Goal: Information Seeking & Learning: Learn about a topic

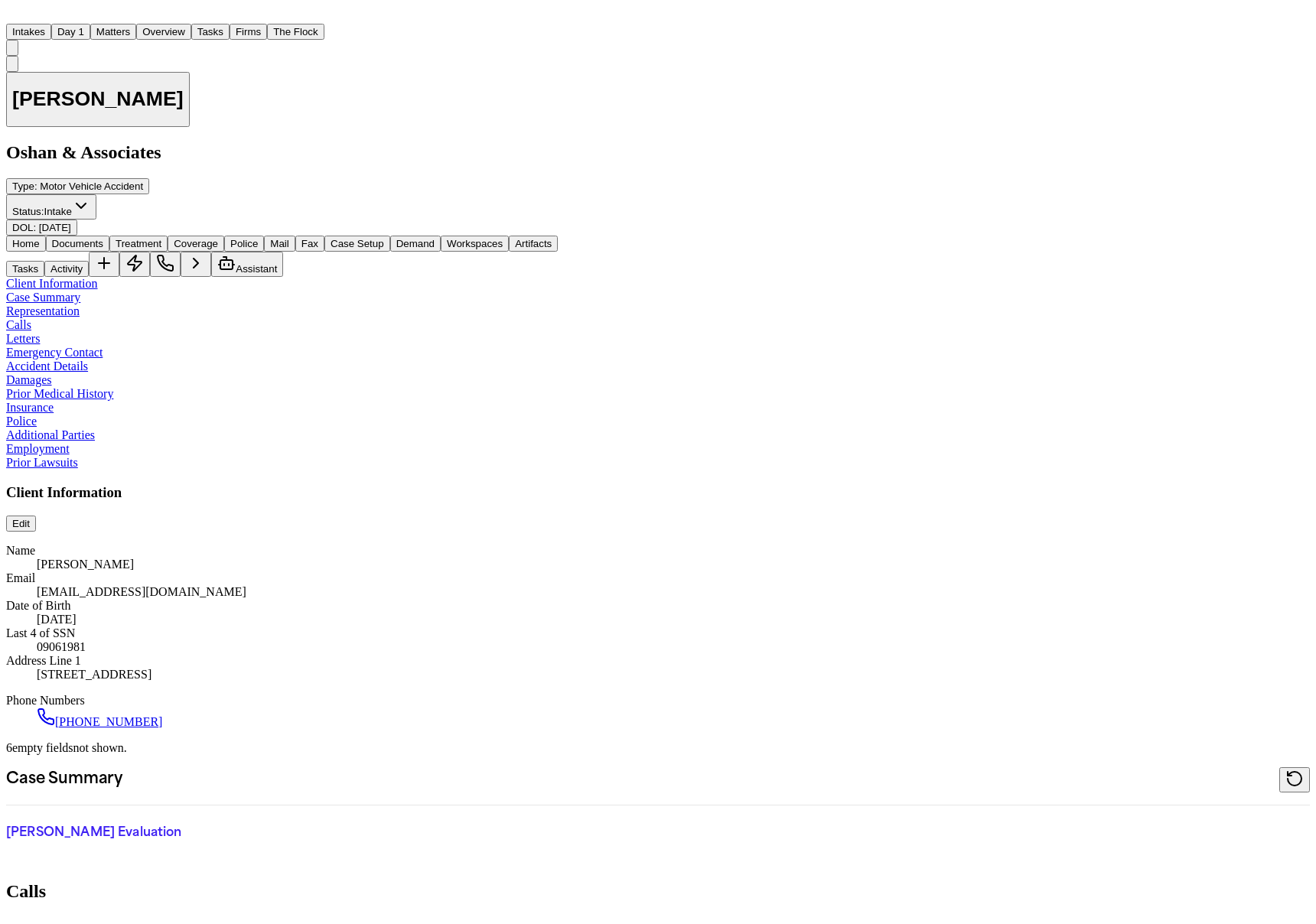
click at [58, 84] on text "BN" at bounding box center [51, 90] width 15 height 11
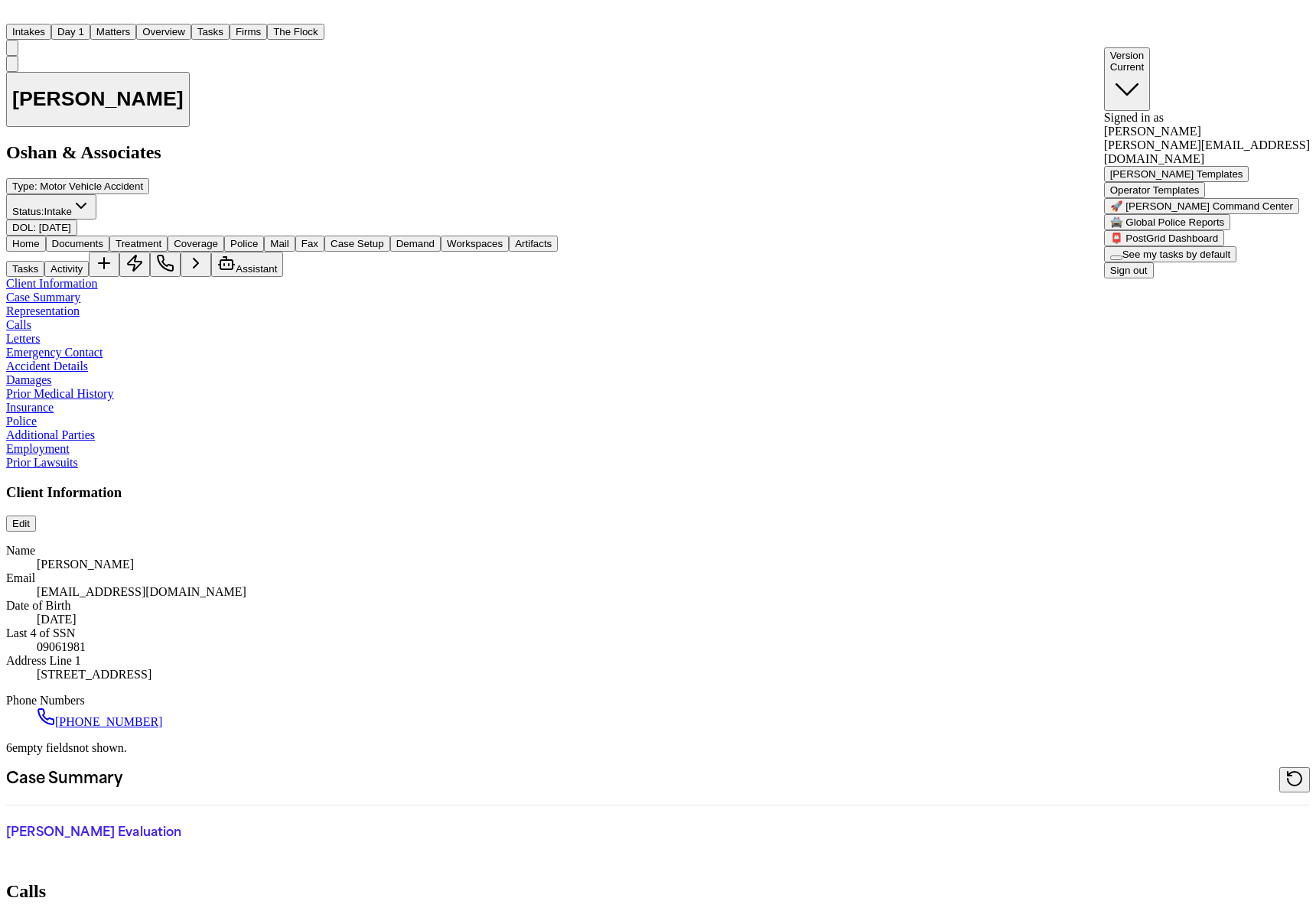
click at [1194, 230] on button "🚔 Global Police Reports" at bounding box center [1167, 222] width 127 height 16
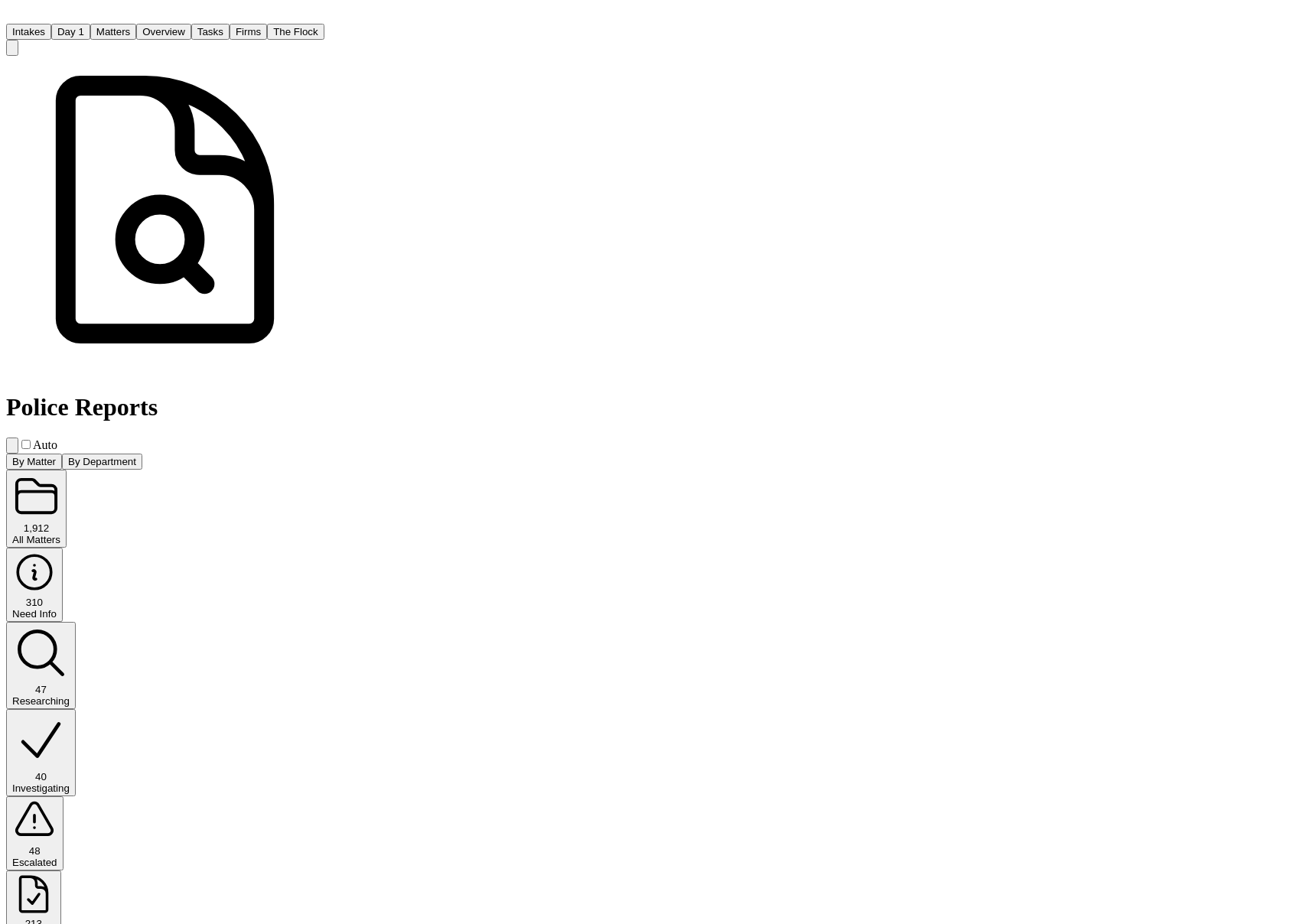
click at [63, 548] on button "310 Need Info" at bounding box center [34, 585] width 57 height 74
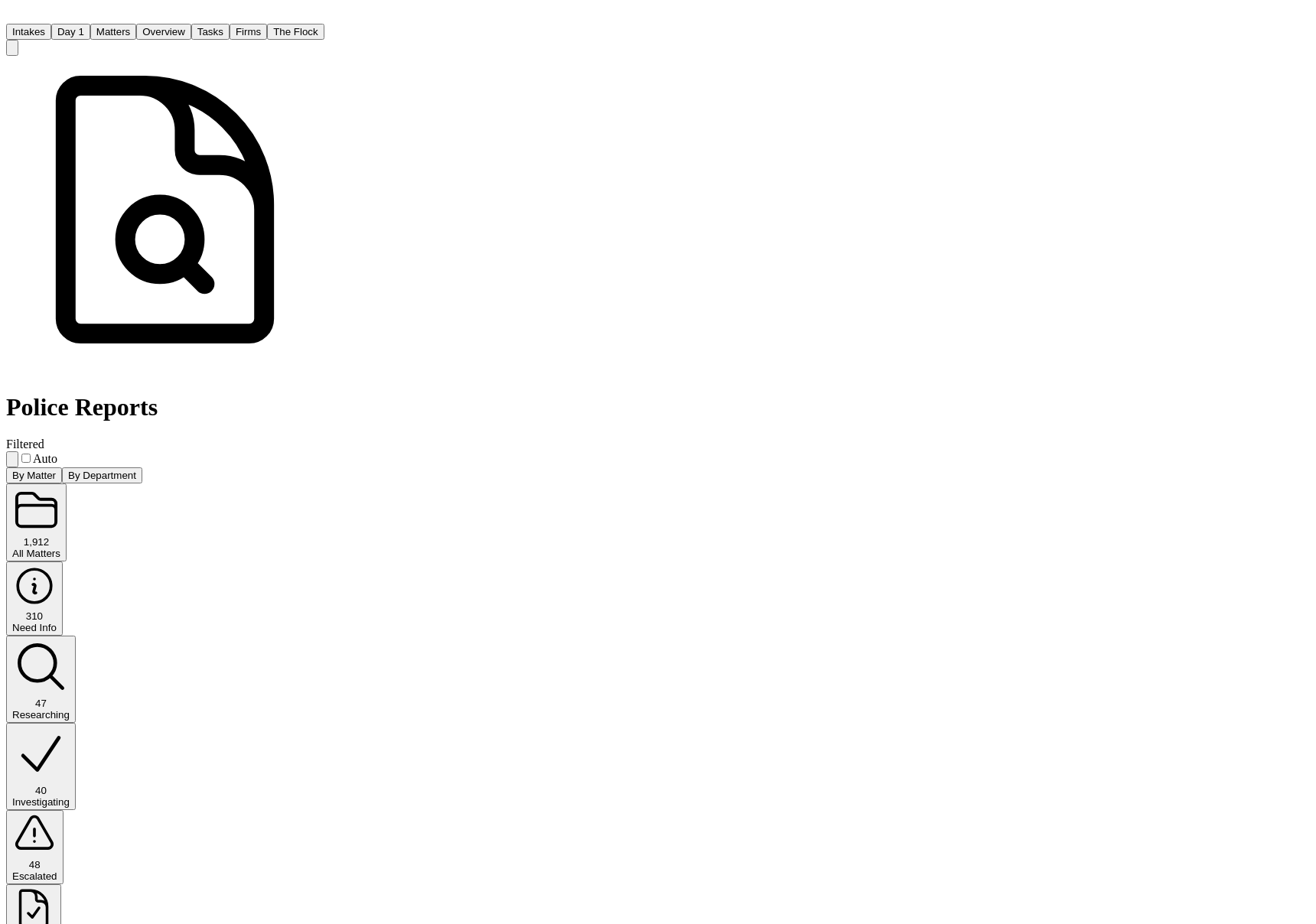
click at [134, 468] on button "By Department" at bounding box center [102, 475] width 80 height 16
click at [12, 463] on icon "button" at bounding box center [12, 463] width 0 height 0
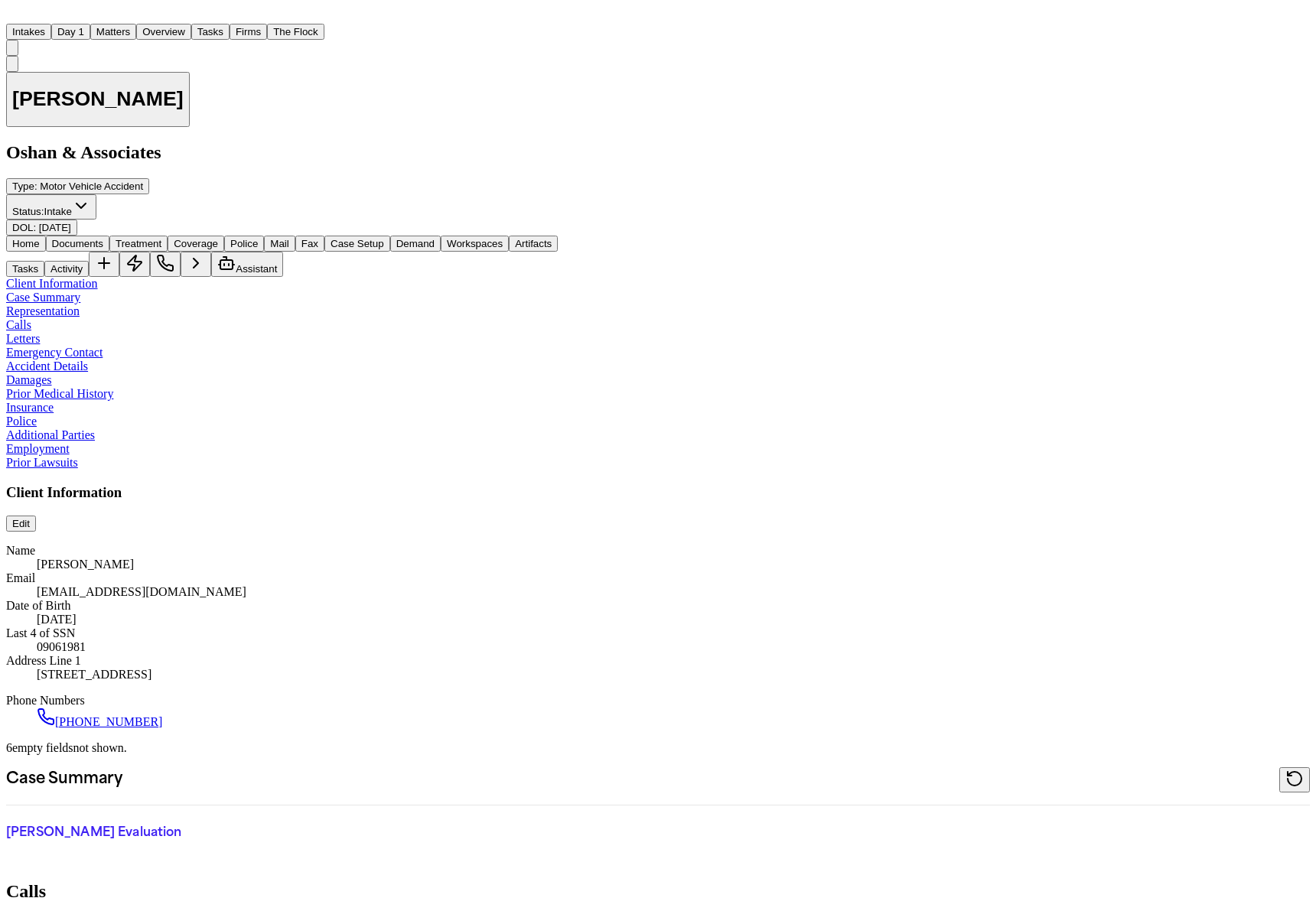
click at [12, 51] on icon "BN" at bounding box center [12, 51] width 0 height 0
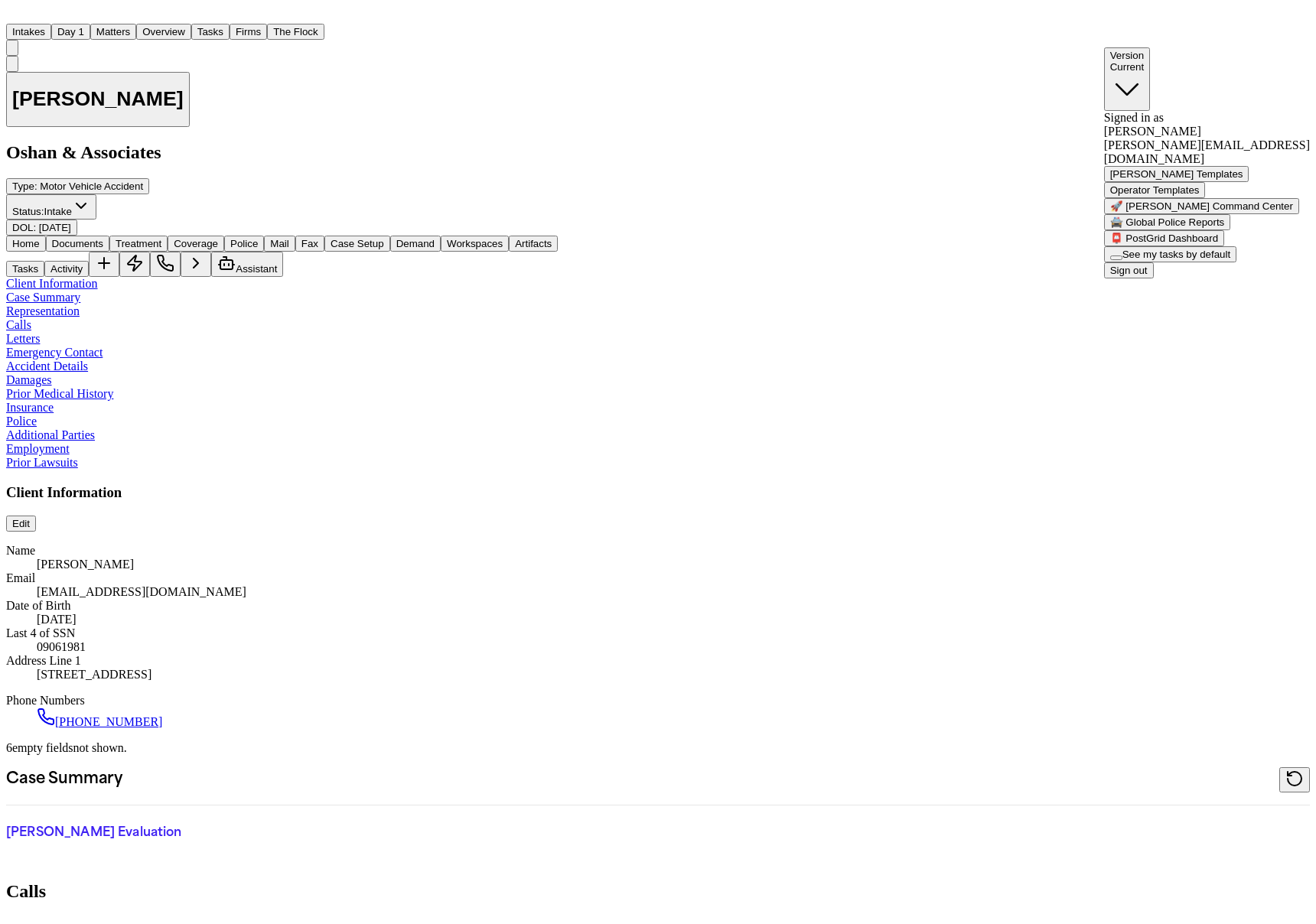
click at [1210, 230] on button "🚔 Global Police Reports" at bounding box center [1167, 222] width 127 height 16
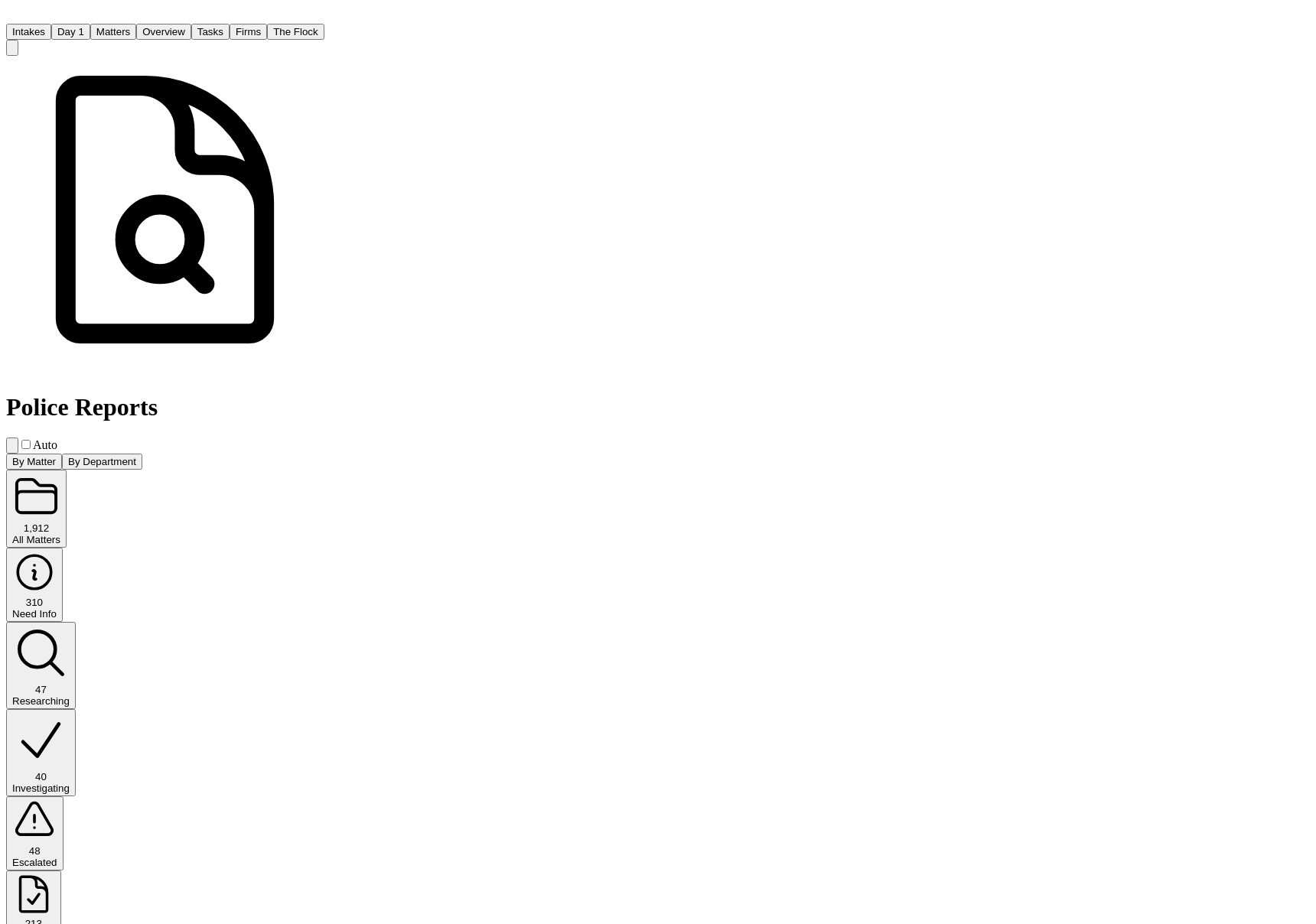
click at [57, 609] on div "Need Info" at bounding box center [34, 614] width 44 height 11
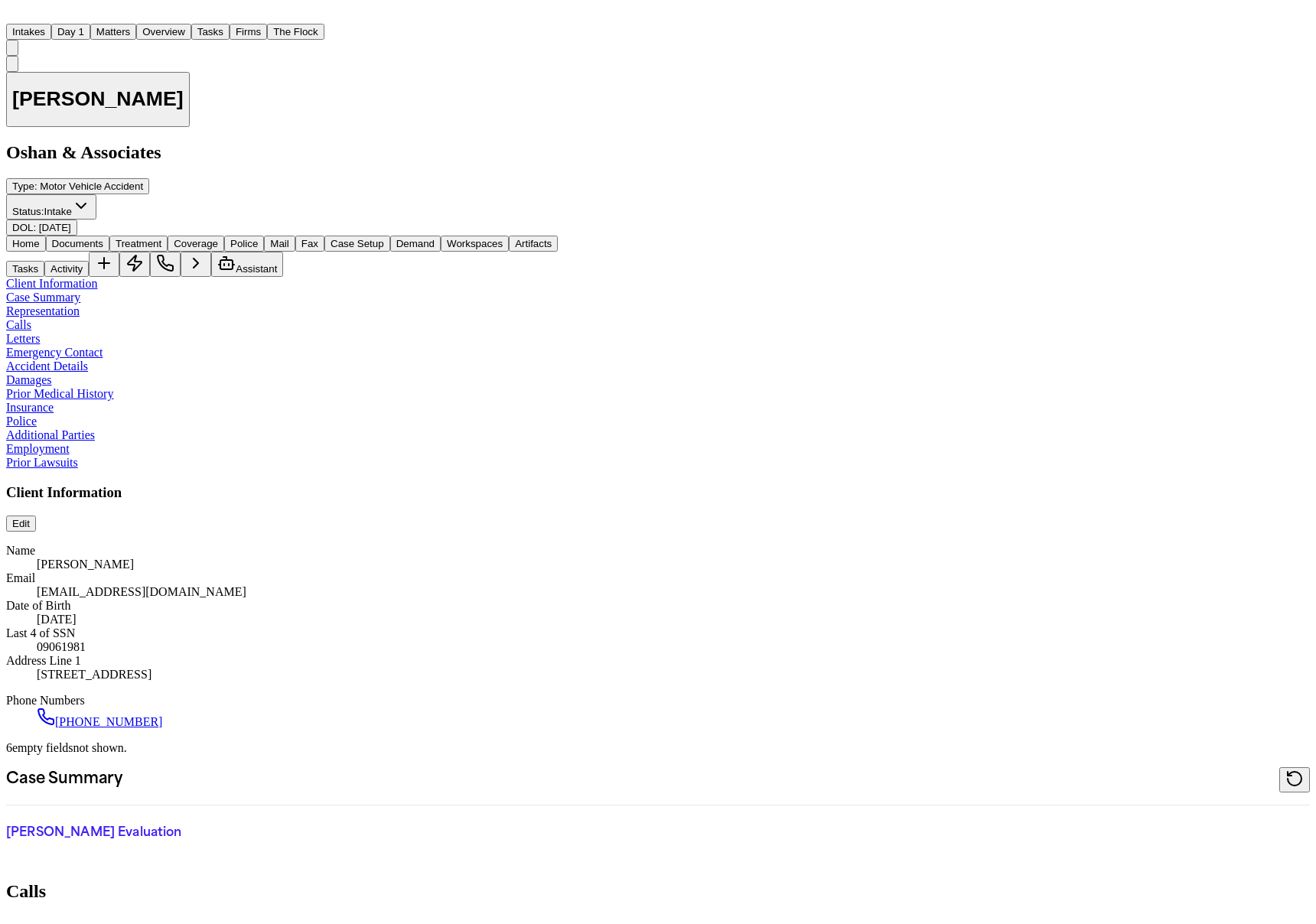
click at [18, 40] on button "BN" at bounding box center [12, 47] width 12 height 16
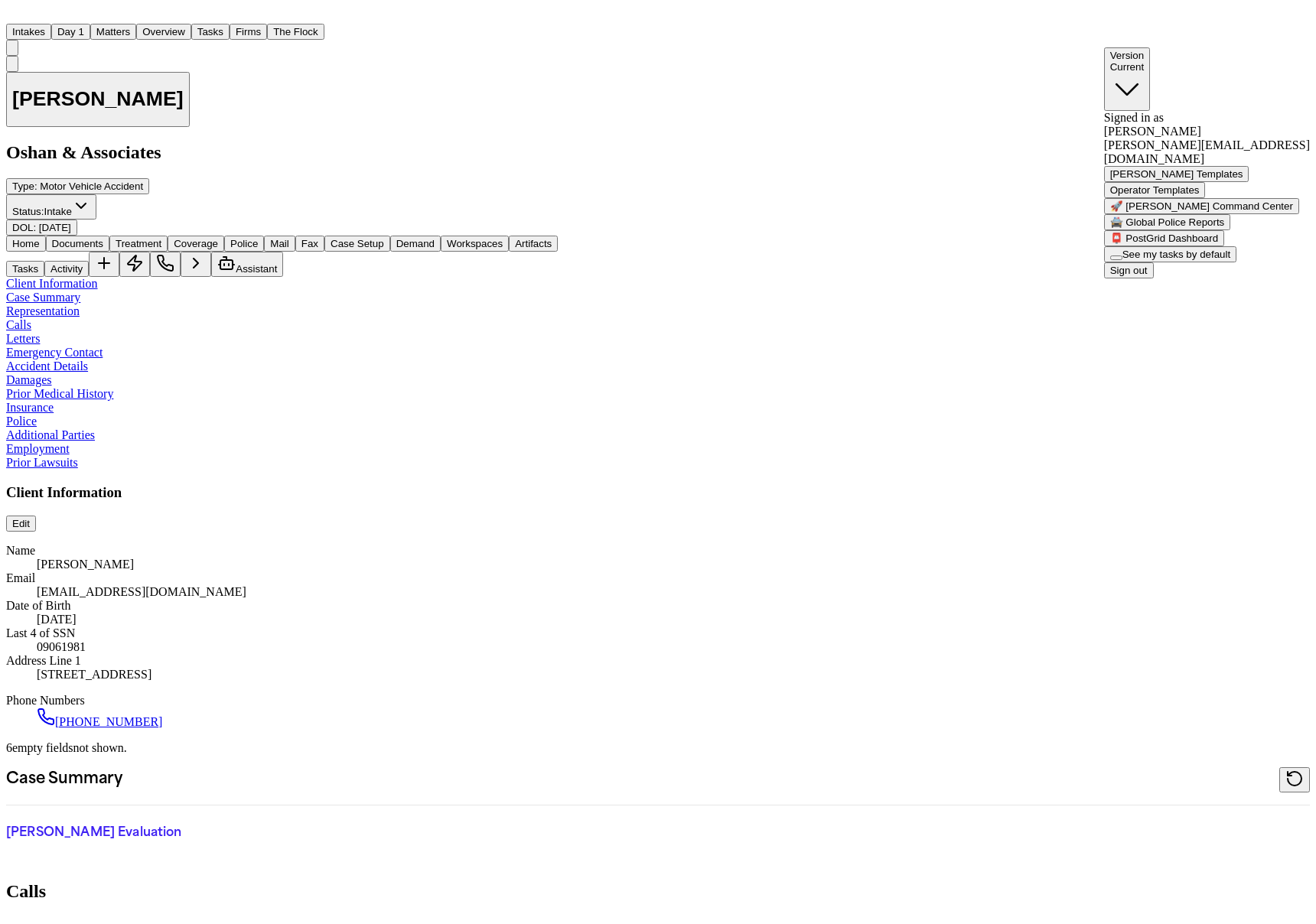
click at [1229, 230] on button "🚔 Global Police Reports" at bounding box center [1167, 222] width 127 height 16
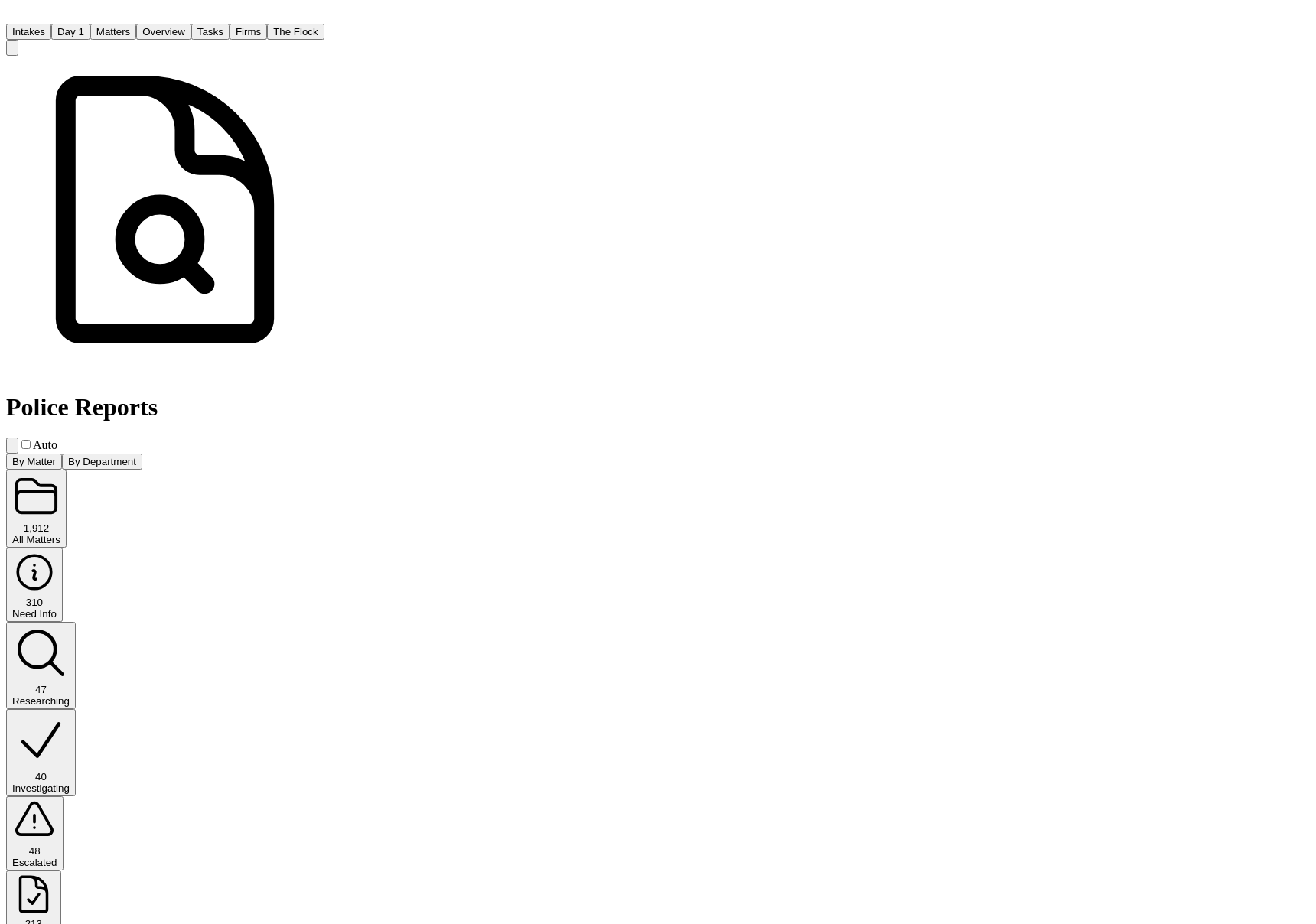
click at [57, 597] on div "310" at bounding box center [34, 602] width 44 height 11
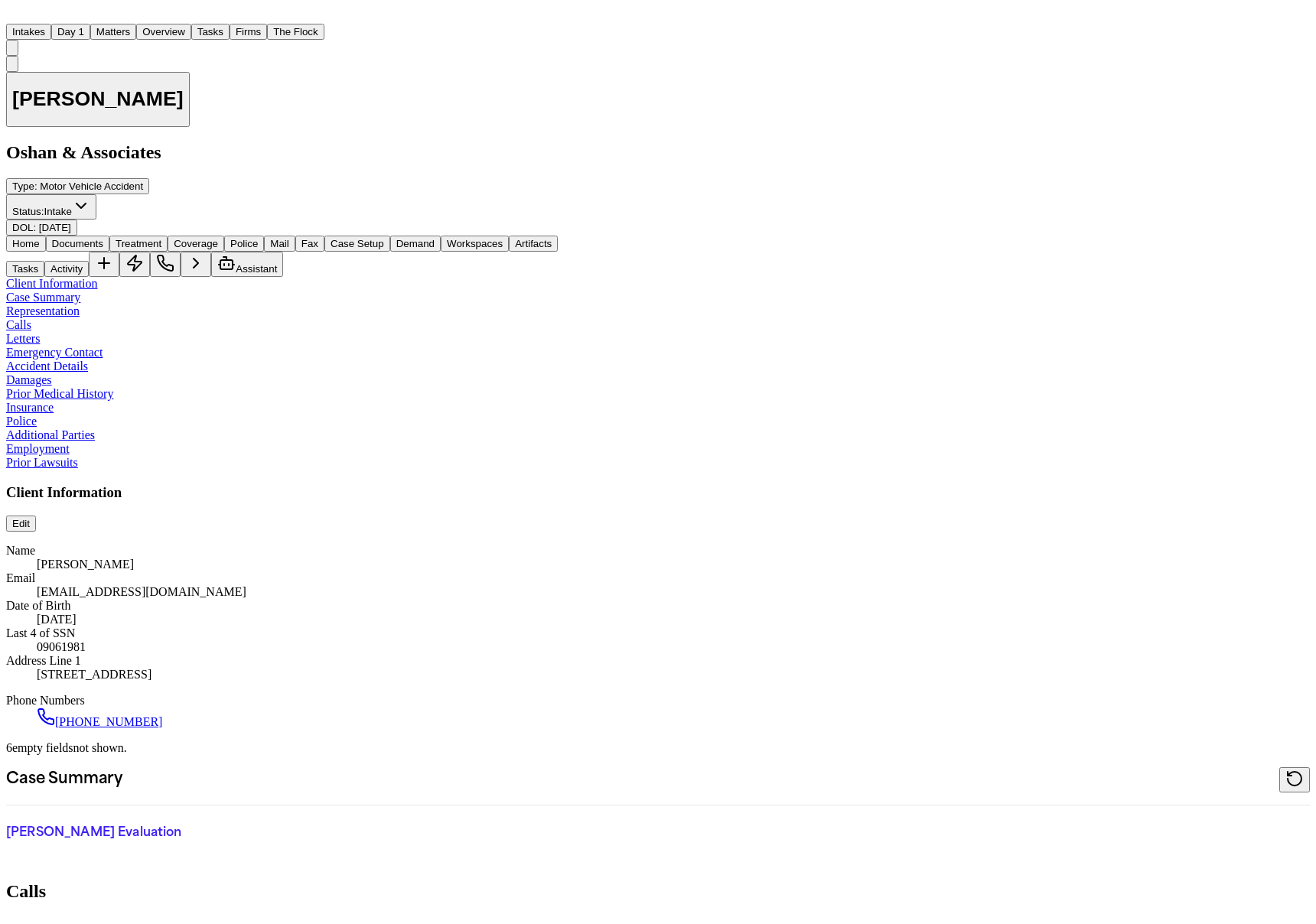
click at [12, 51] on icon "BN" at bounding box center [12, 51] width 0 height 0
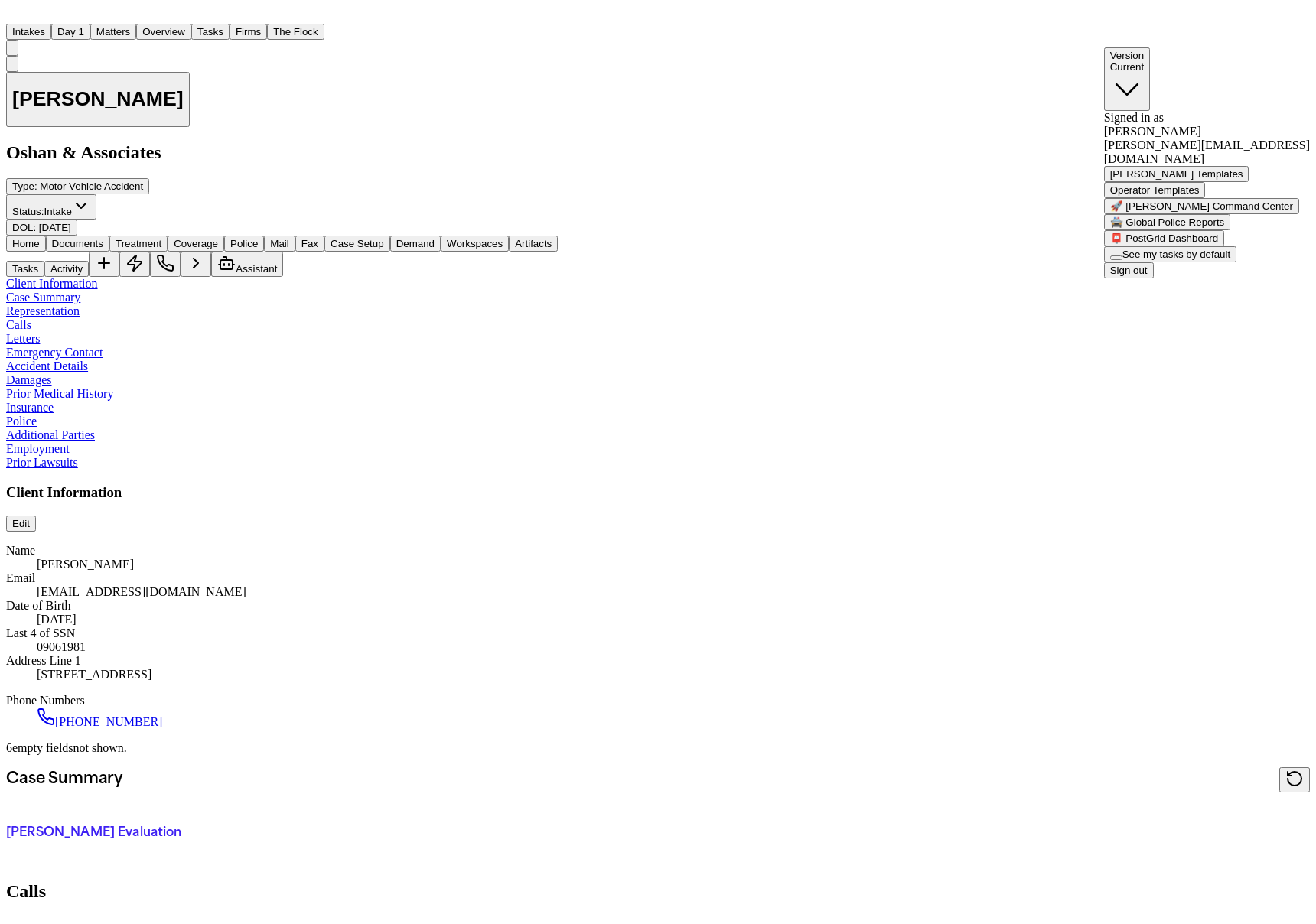
click at [1231, 230] on button "🚔 Global Police Reports" at bounding box center [1167, 222] width 127 height 16
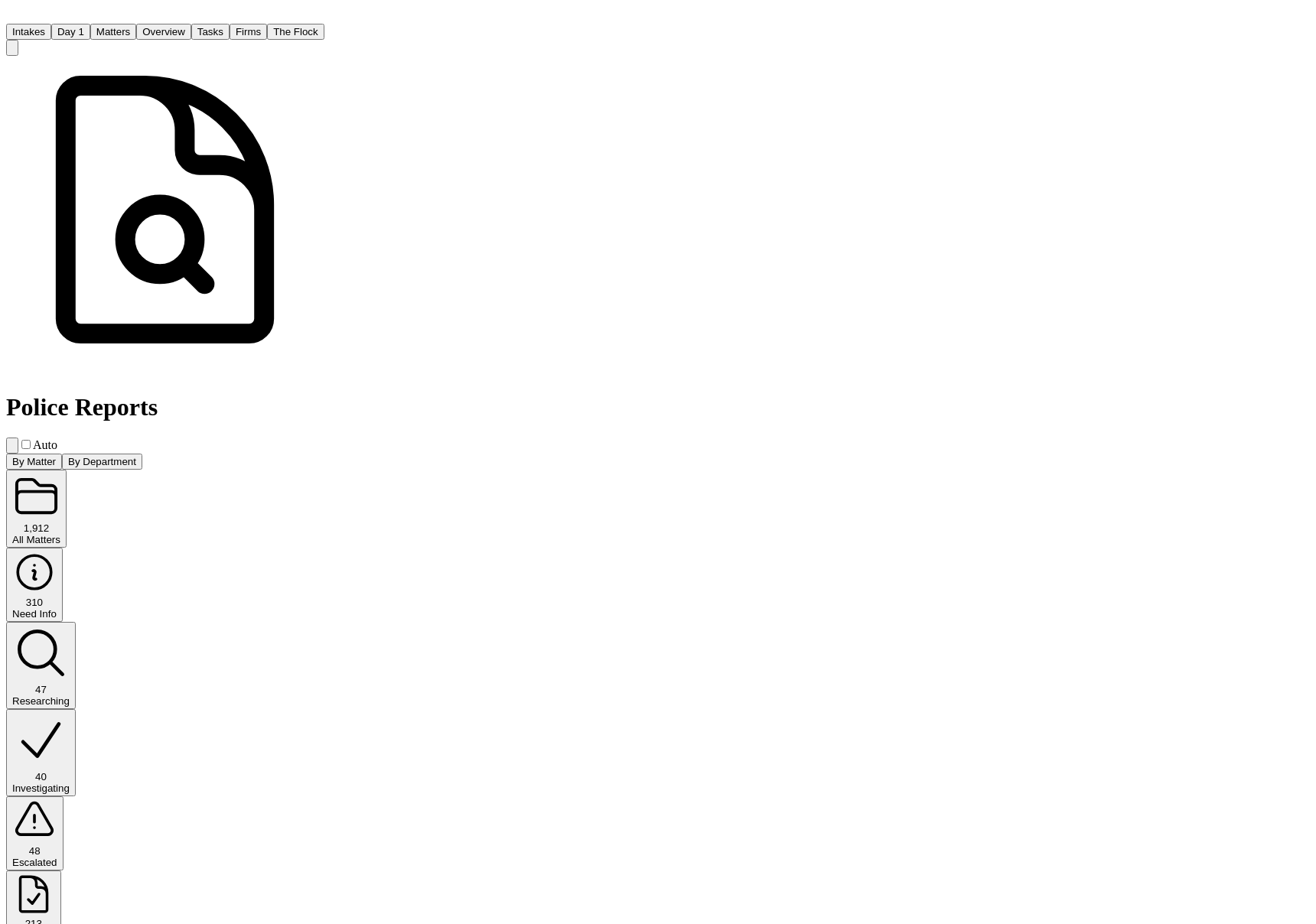
click at [70, 696] on div "Researching" at bounding box center [41, 701] width 57 height 11
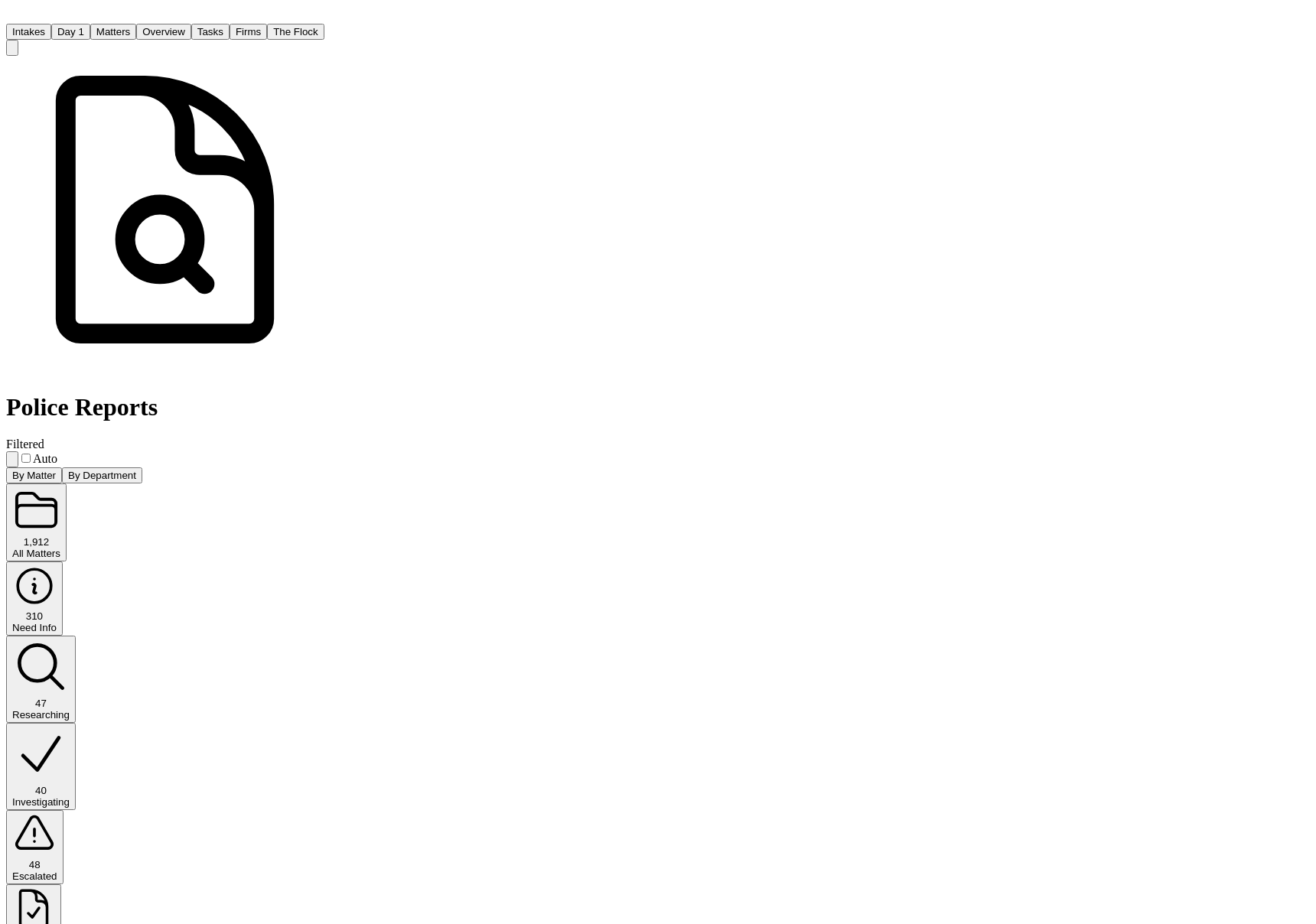
click at [325, 468] on div "By Matter By Department" at bounding box center [165, 475] width 318 height 16
click at [325, 56] on div "Police Reports Filtered Auto" at bounding box center [165, 262] width 318 height 413
click at [70, 785] on div "40" at bounding box center [41, 790] width 57 height 11
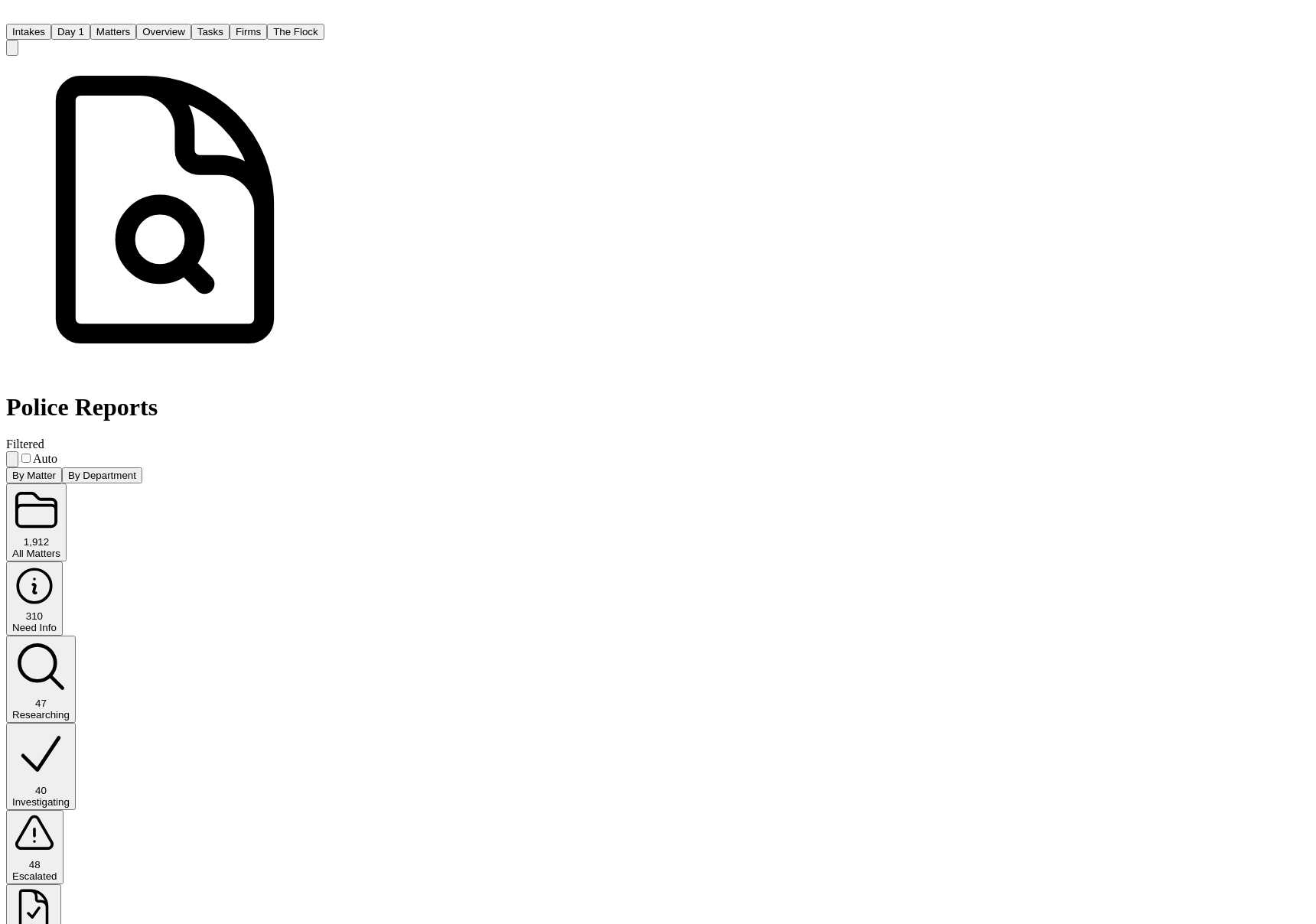
click at [76, 636] on button "47 Researching" at bounding box center [41, 680] width 70 height 87
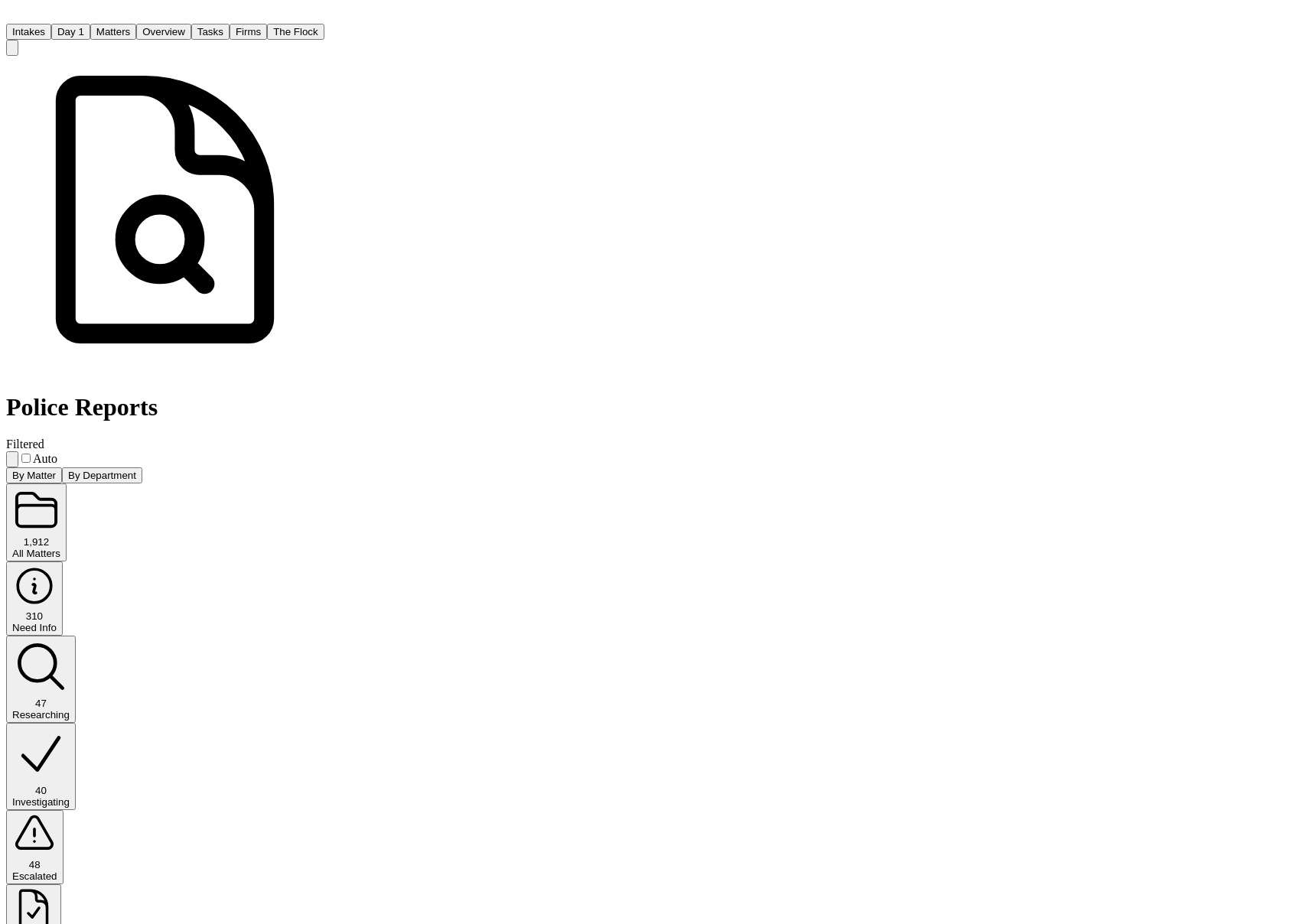
click at [70, 785] on div "40" at bounding box center [41, 790] width 57 height 11
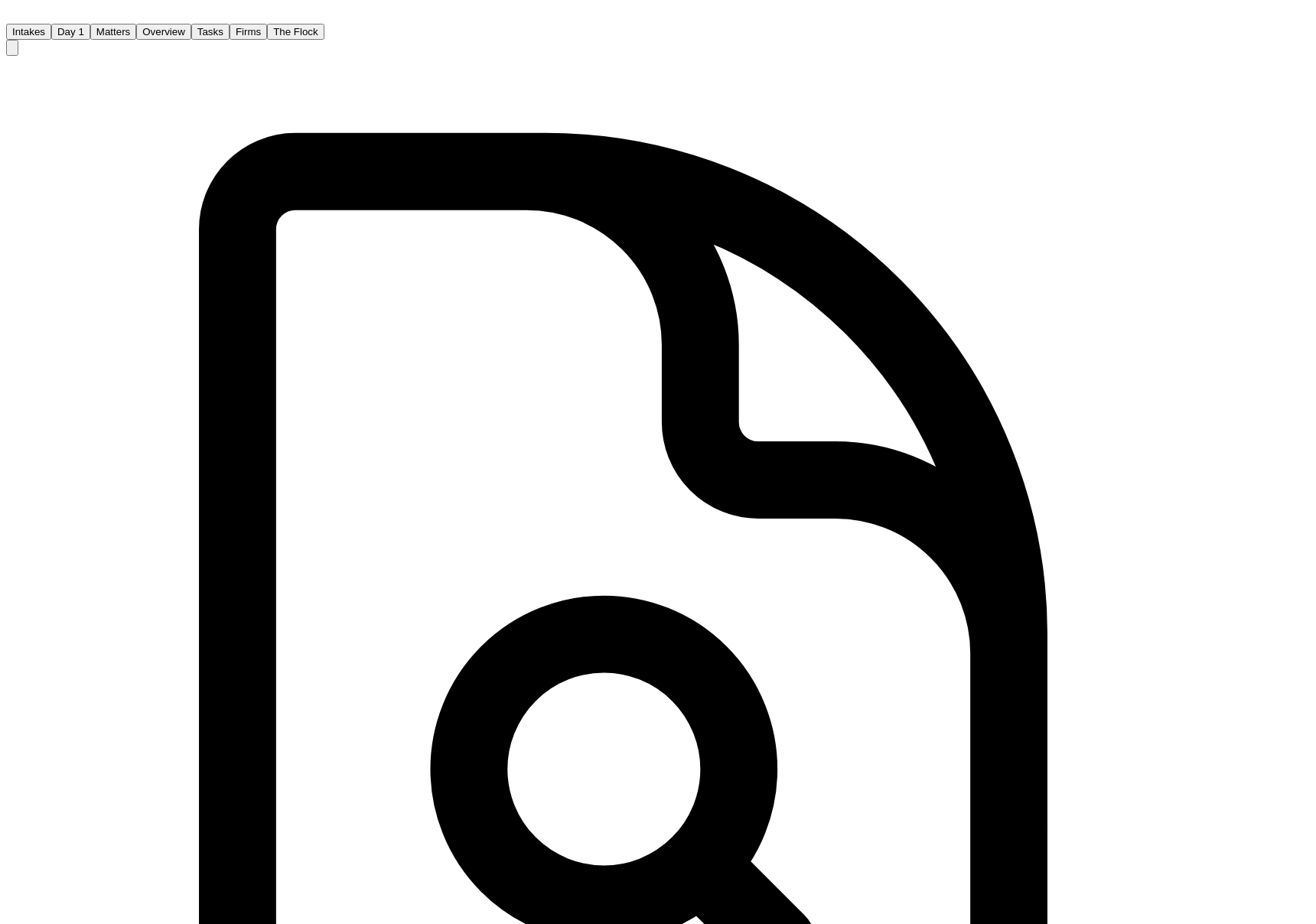
scroll to position [478, 0]
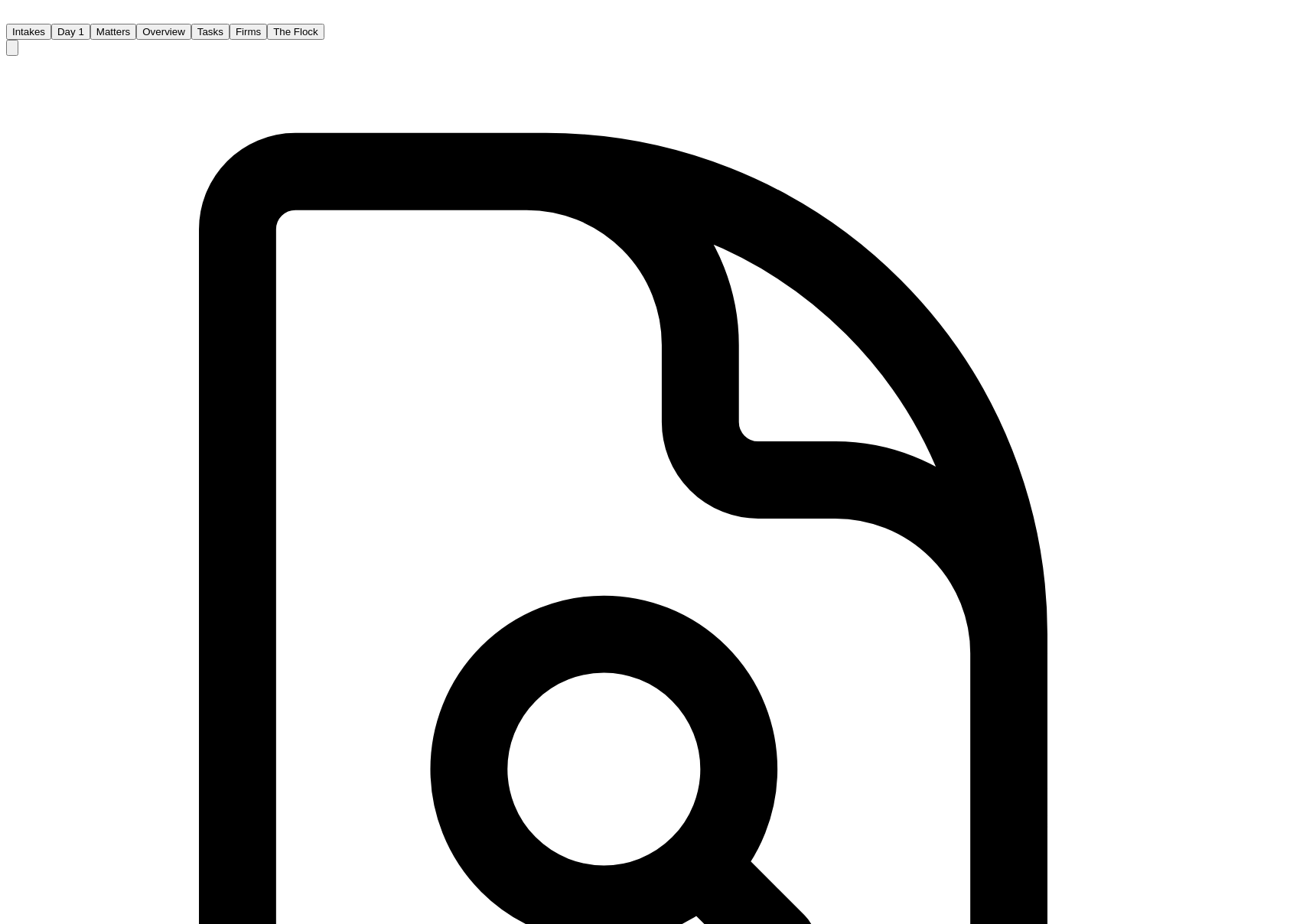
scroll to position [0, 0]
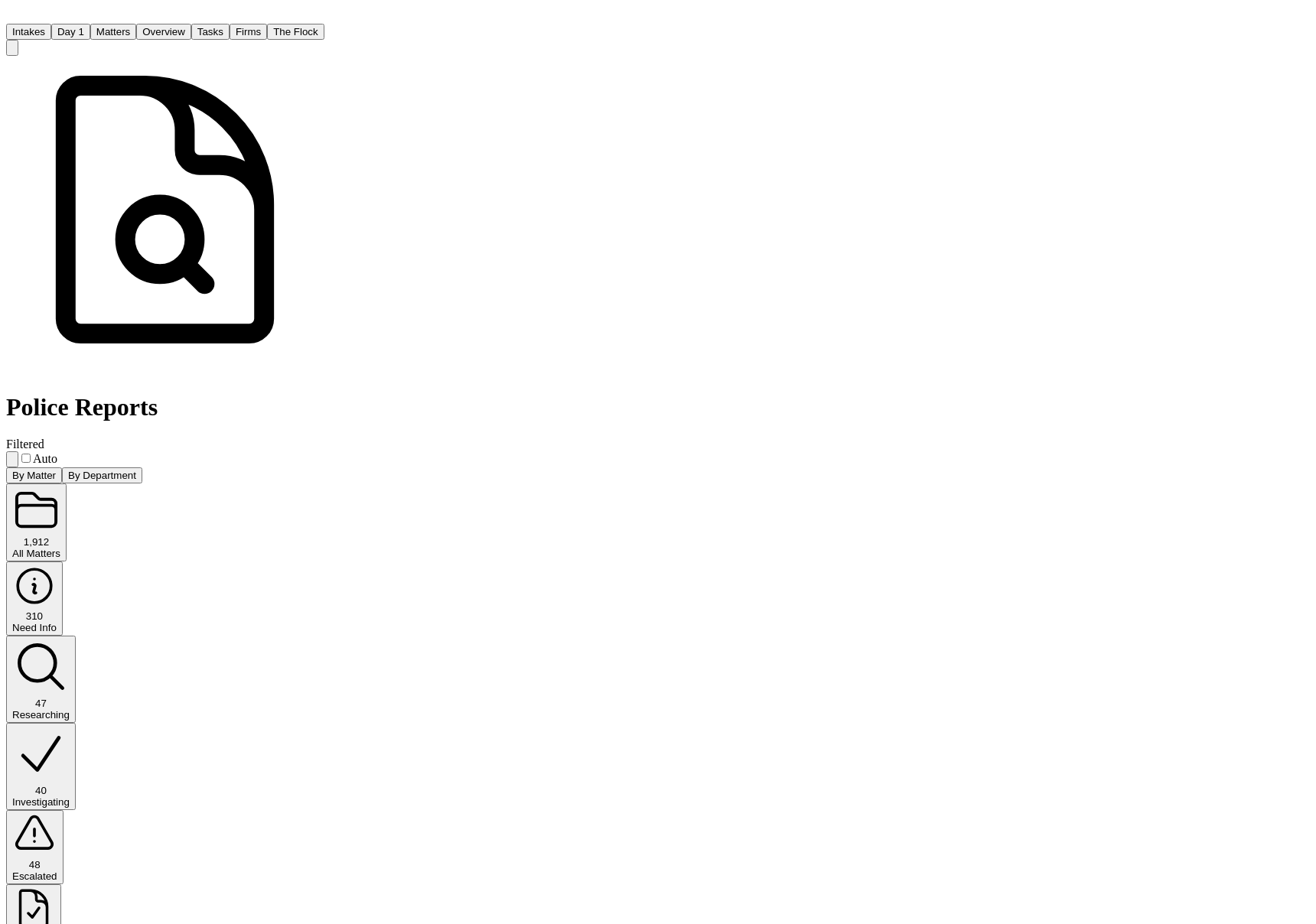
click at [57, 622] on div "Need Info" at bounding box center [34, 628] width 44 height 11
click at [325, 70] on div "Police Reports Filtered Auto" at bounding box center [165, 262] width 318 height 413
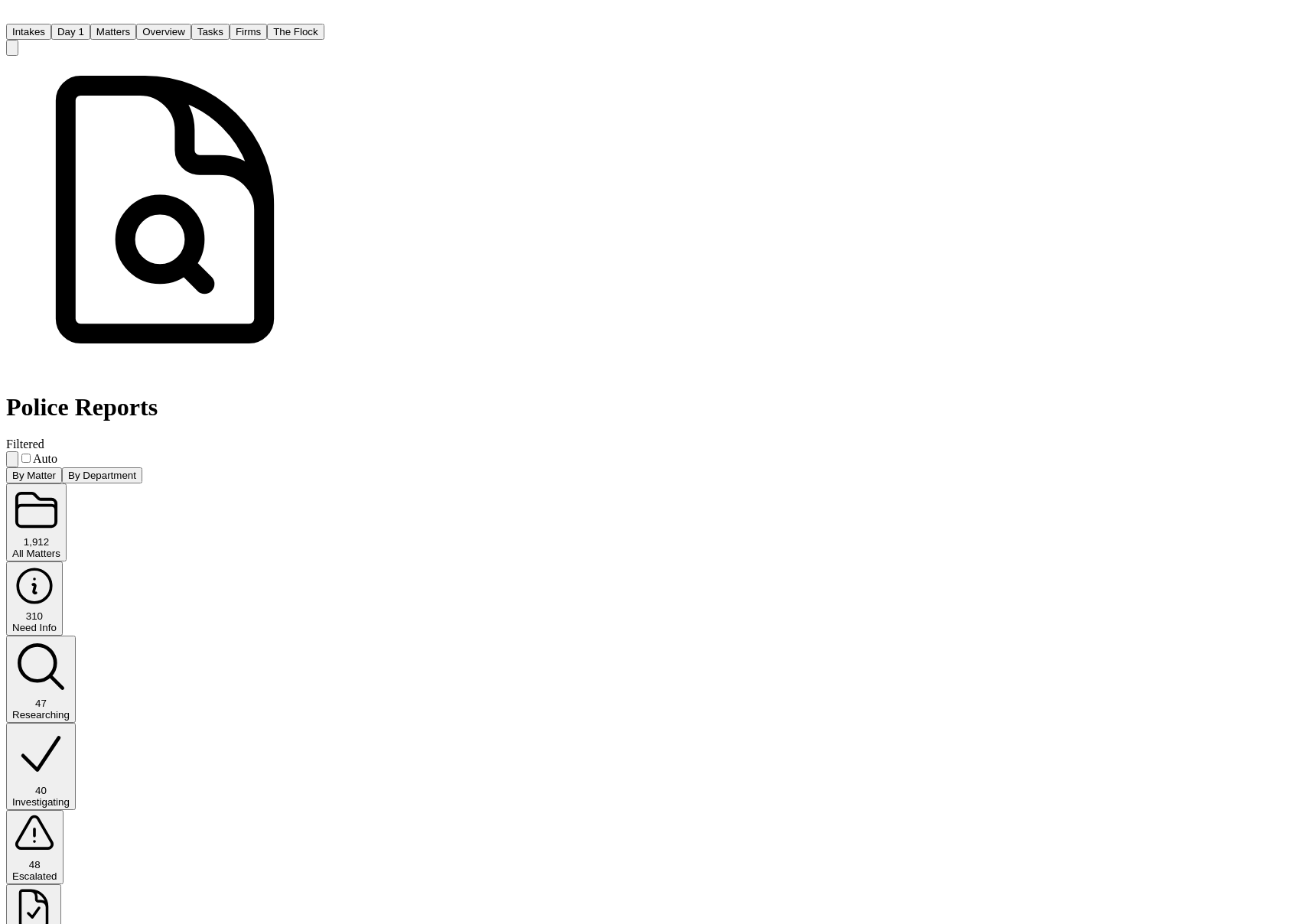
click at [60, 537] on div "1,912" at bounding box center [36, 542] width 48 height 11
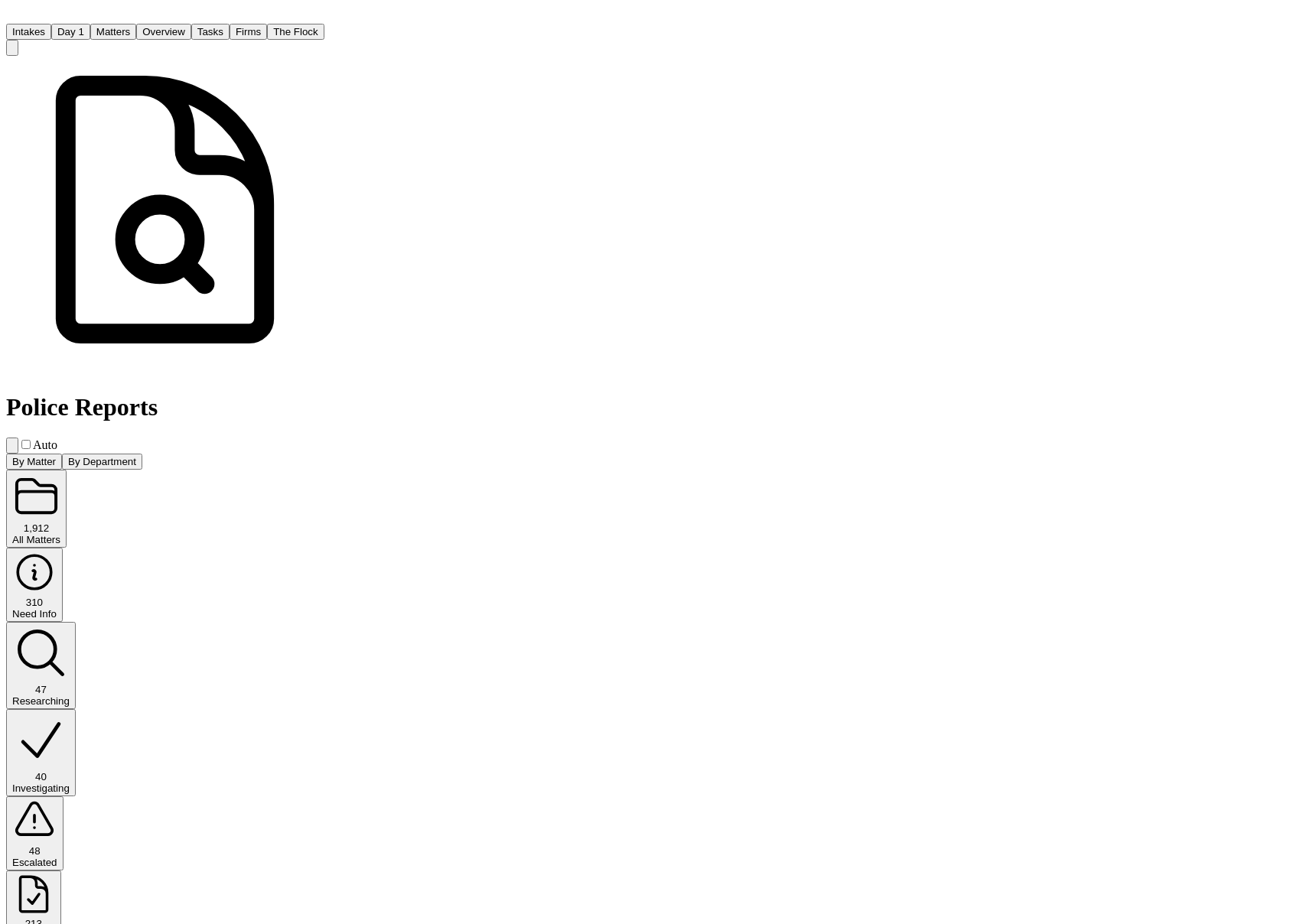
click at [57, 597] on div "310" at bounding box center [34, 602] width 44 height 11
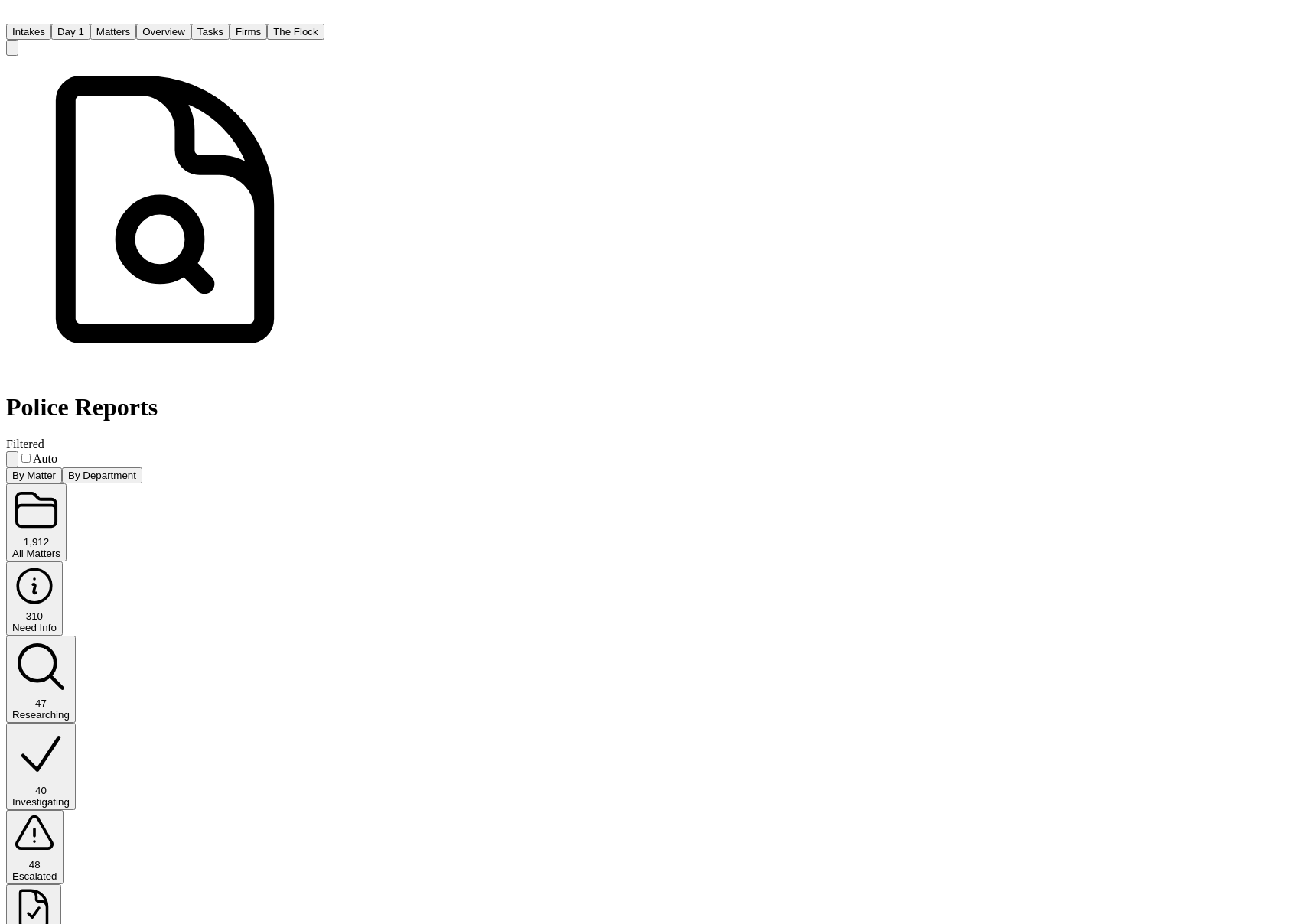
click at [307, 455] on span "Researching" at bounding box center [276, 462] width 60 height 13
click at [70, 796] on div "Investigating" at bounding box center [41, 802] width 57 height 11
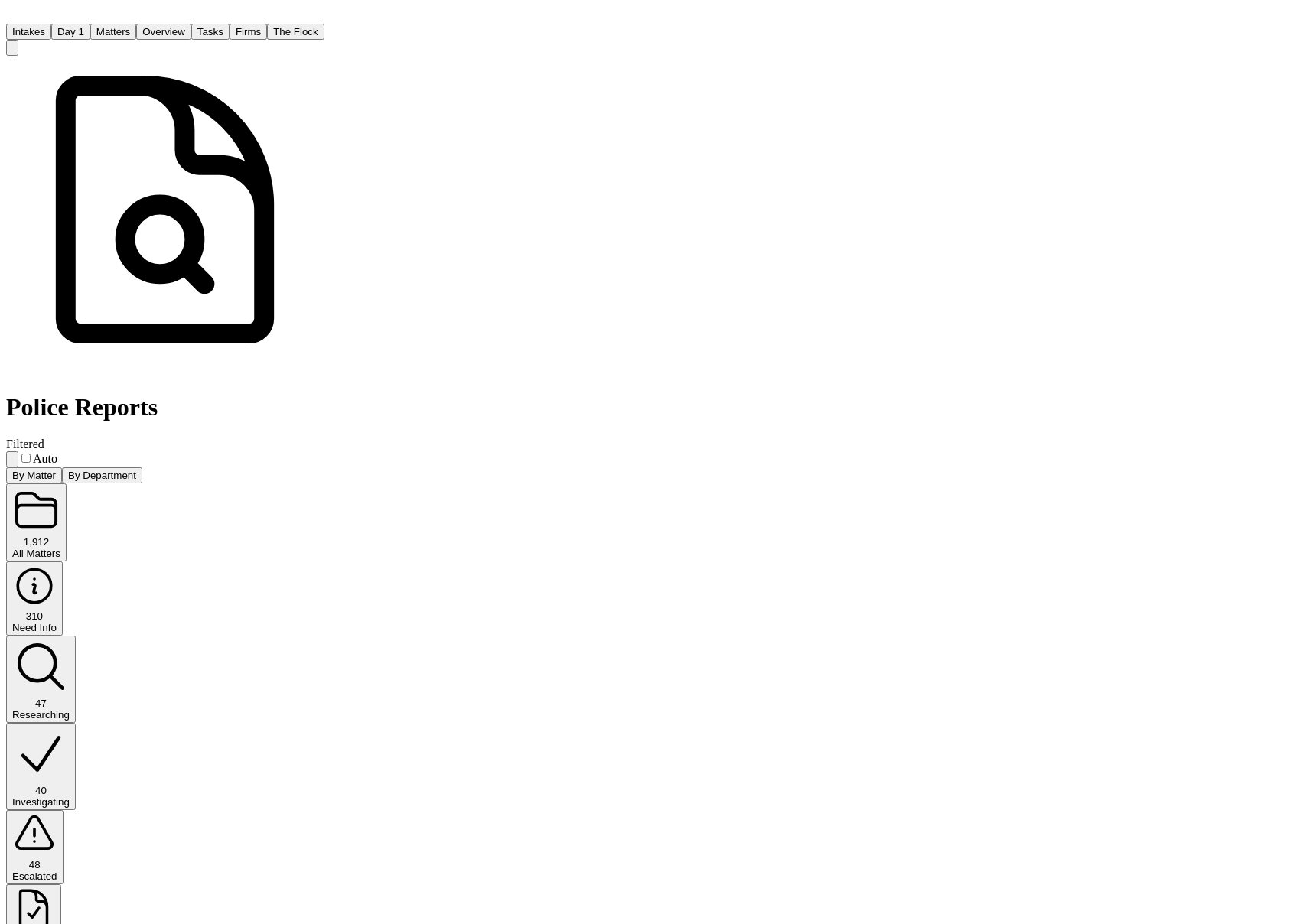
scroll to position [44, 0]
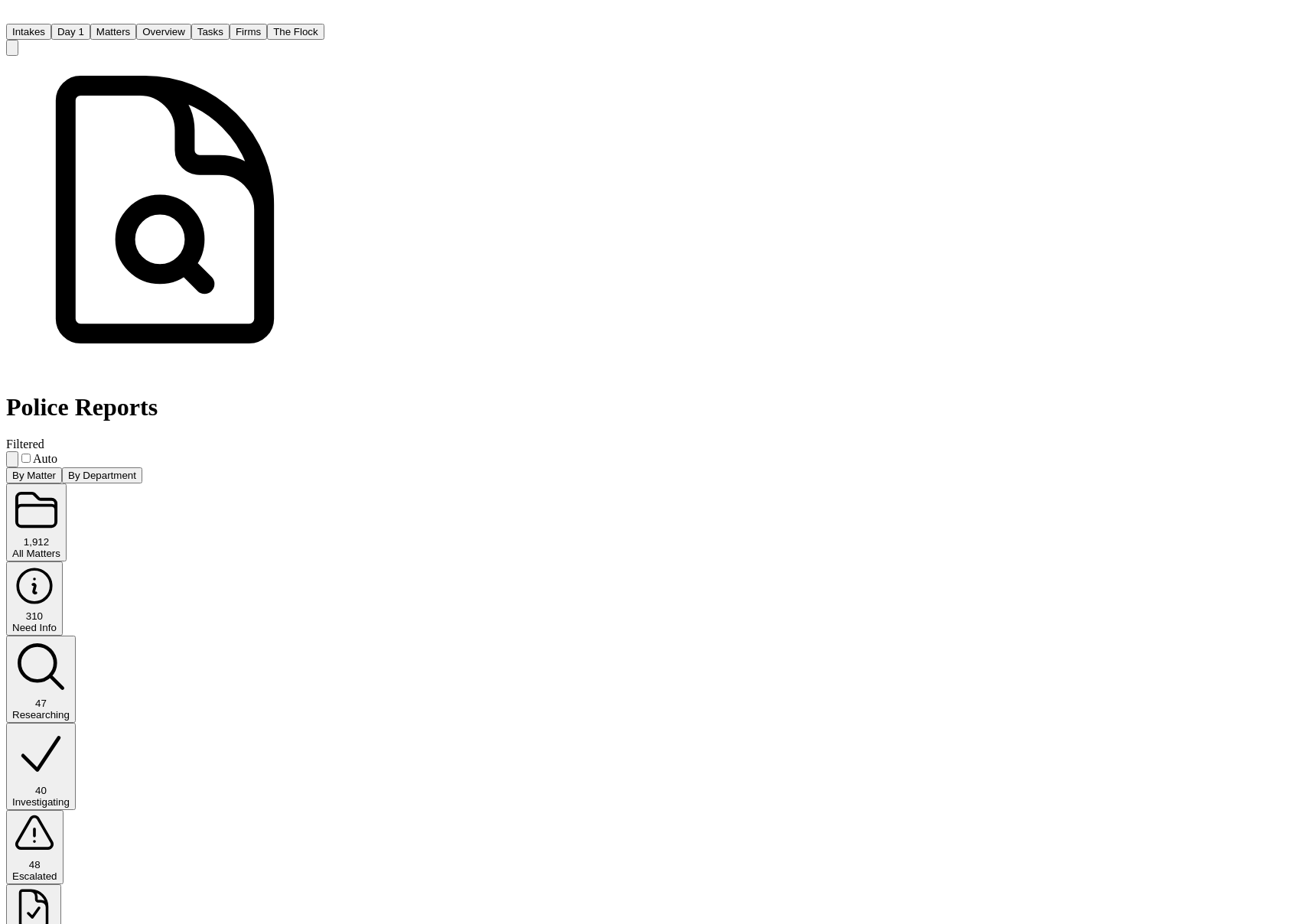
scroll to position [0, 0]
click at [136, 28] on button "Matters" at bounding box center [113, 31] width 46 height 16
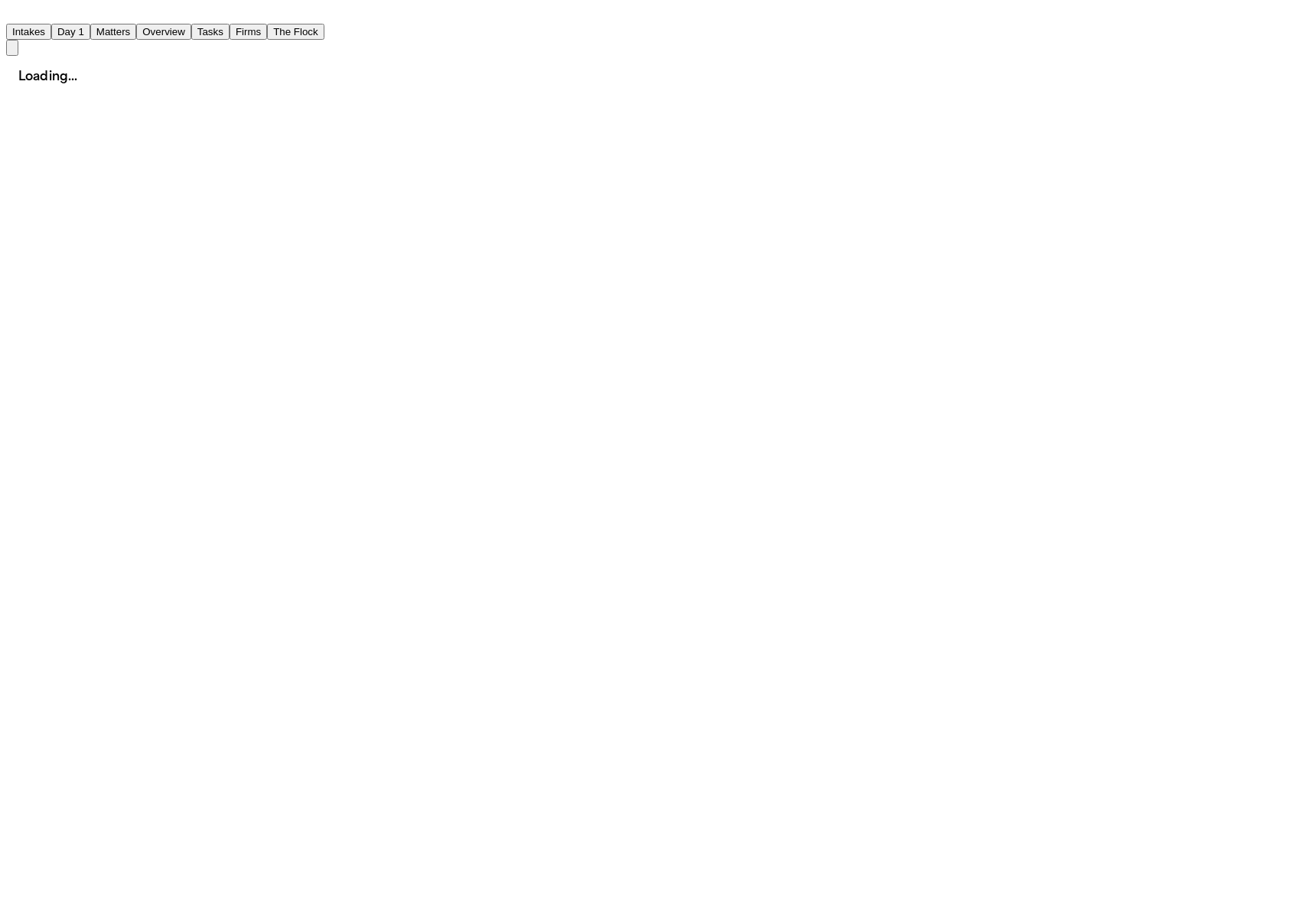
click at [191, 30] on button "Overview" at bounding box center [164, 31] width 55 height 16
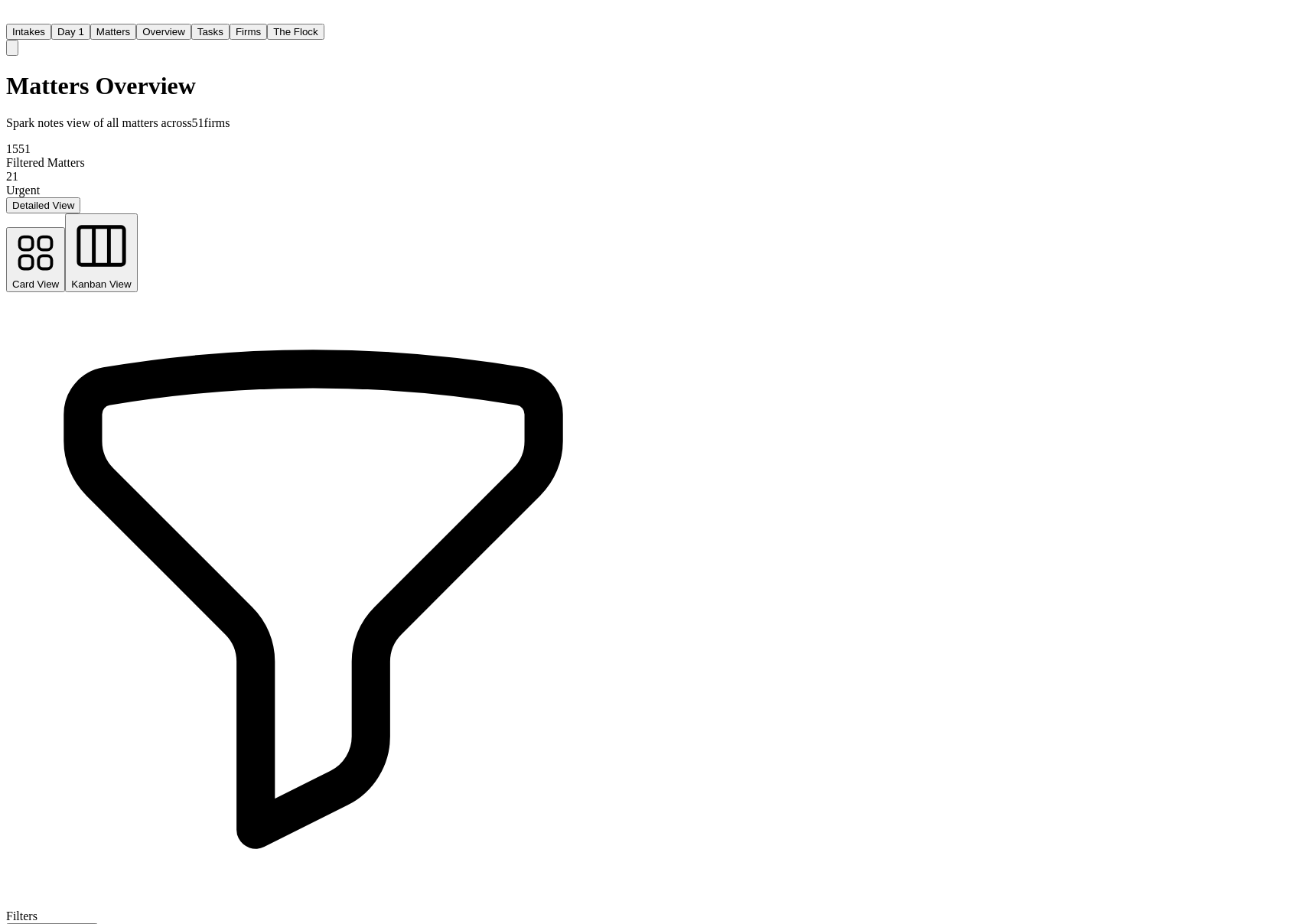
click at [131, 279] on span "Kanban View" at bounding box center [101, 284] width 60 height 11
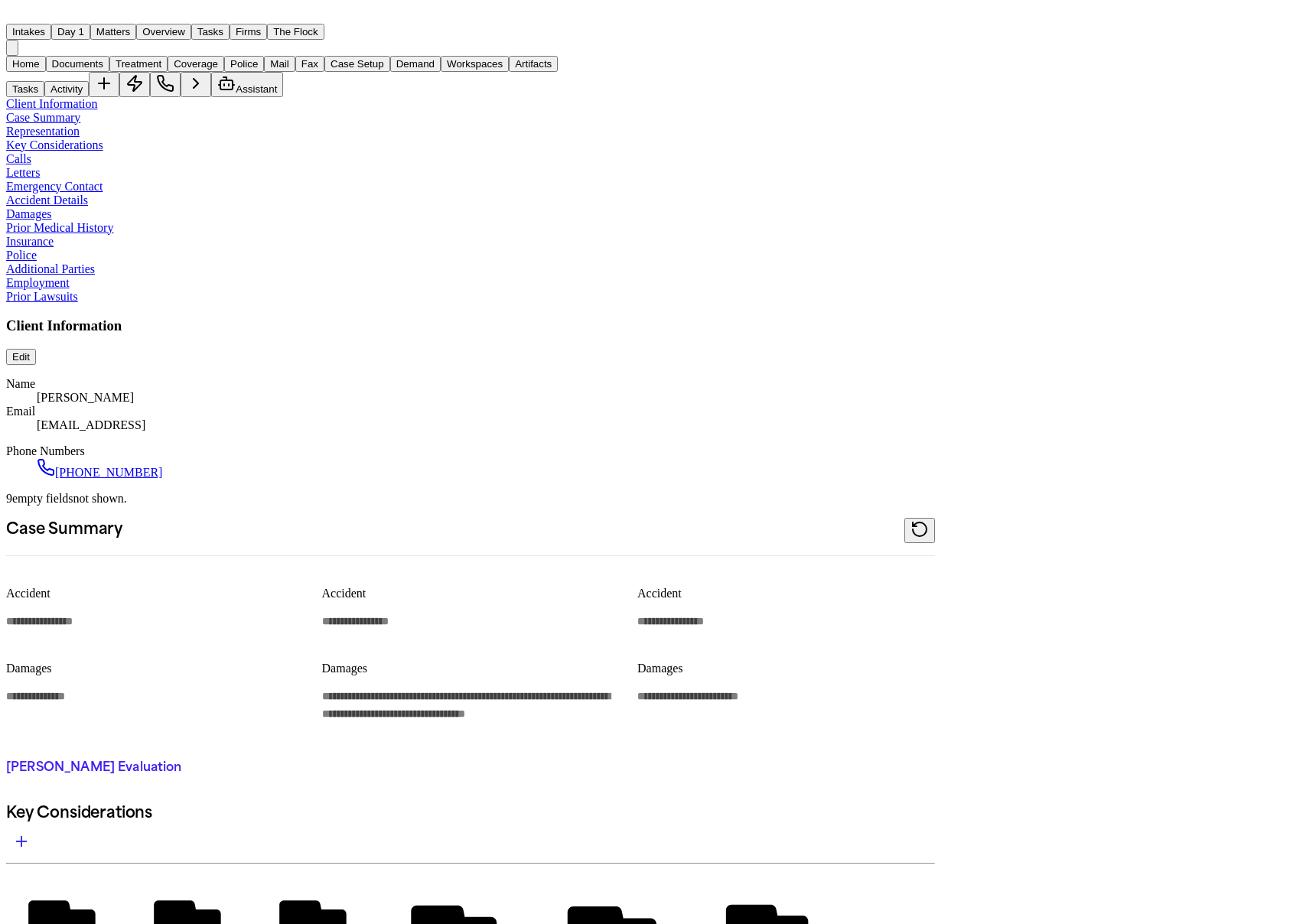
type textarea "*"
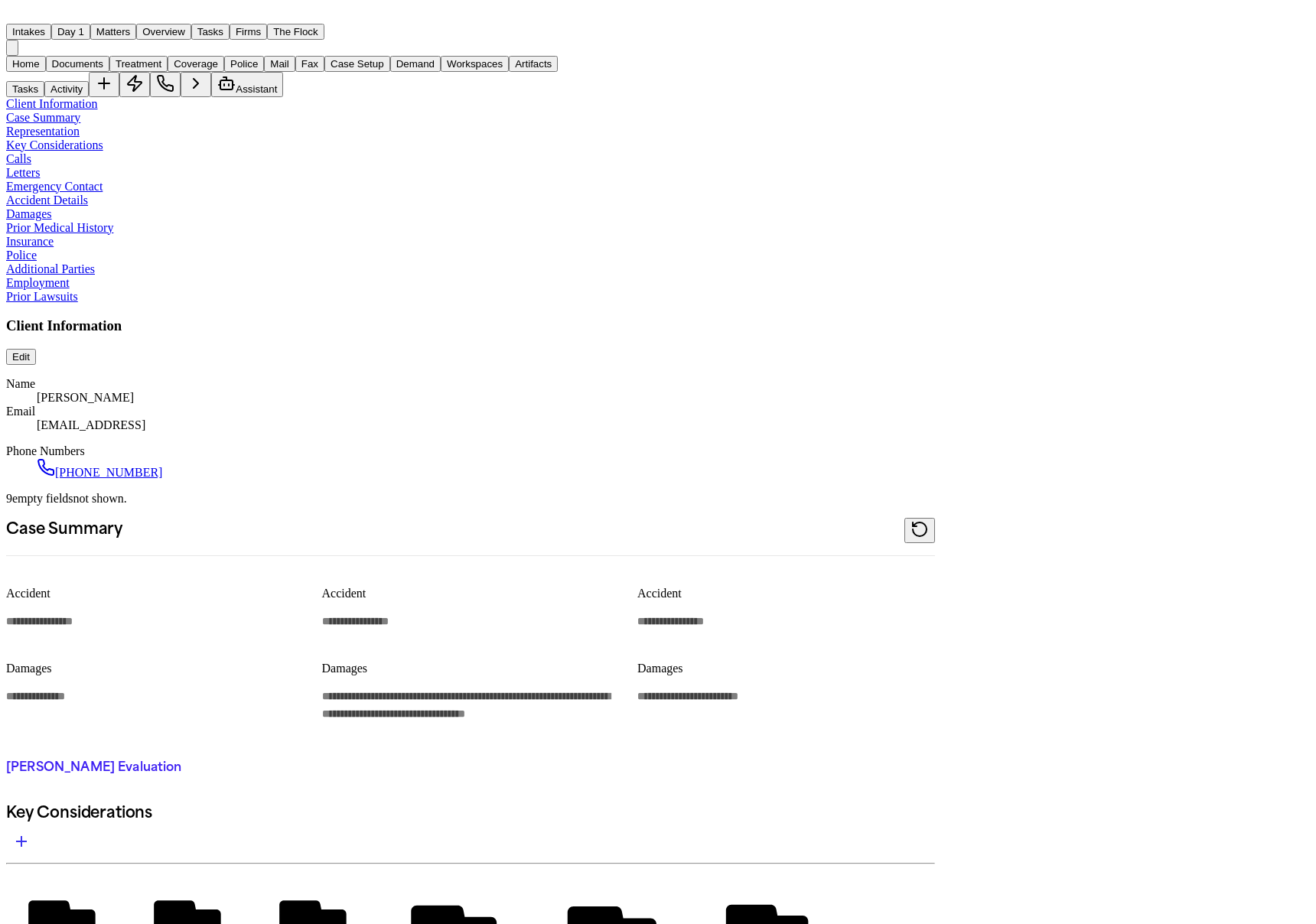
type textarea "*"
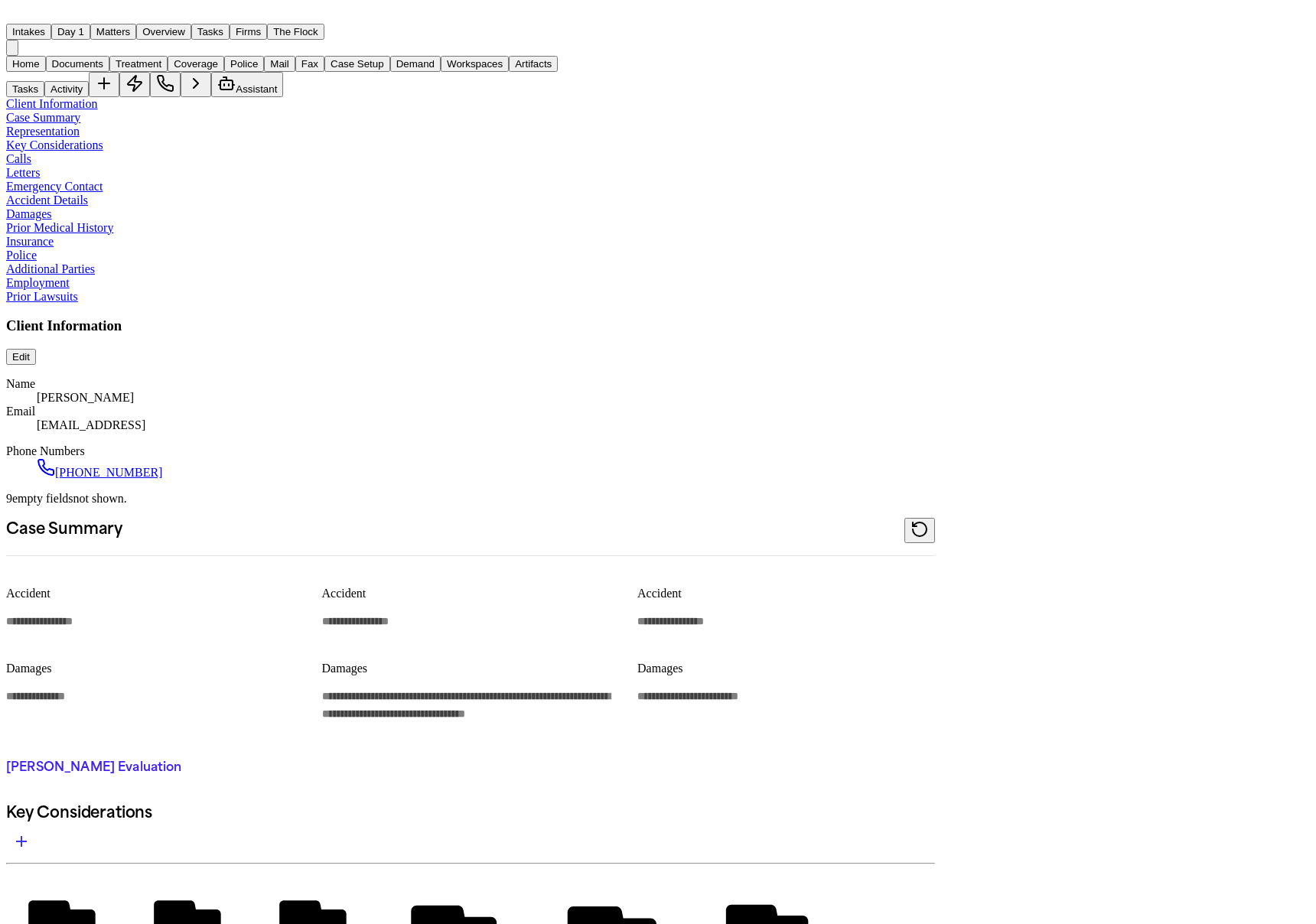
type textarea "*"
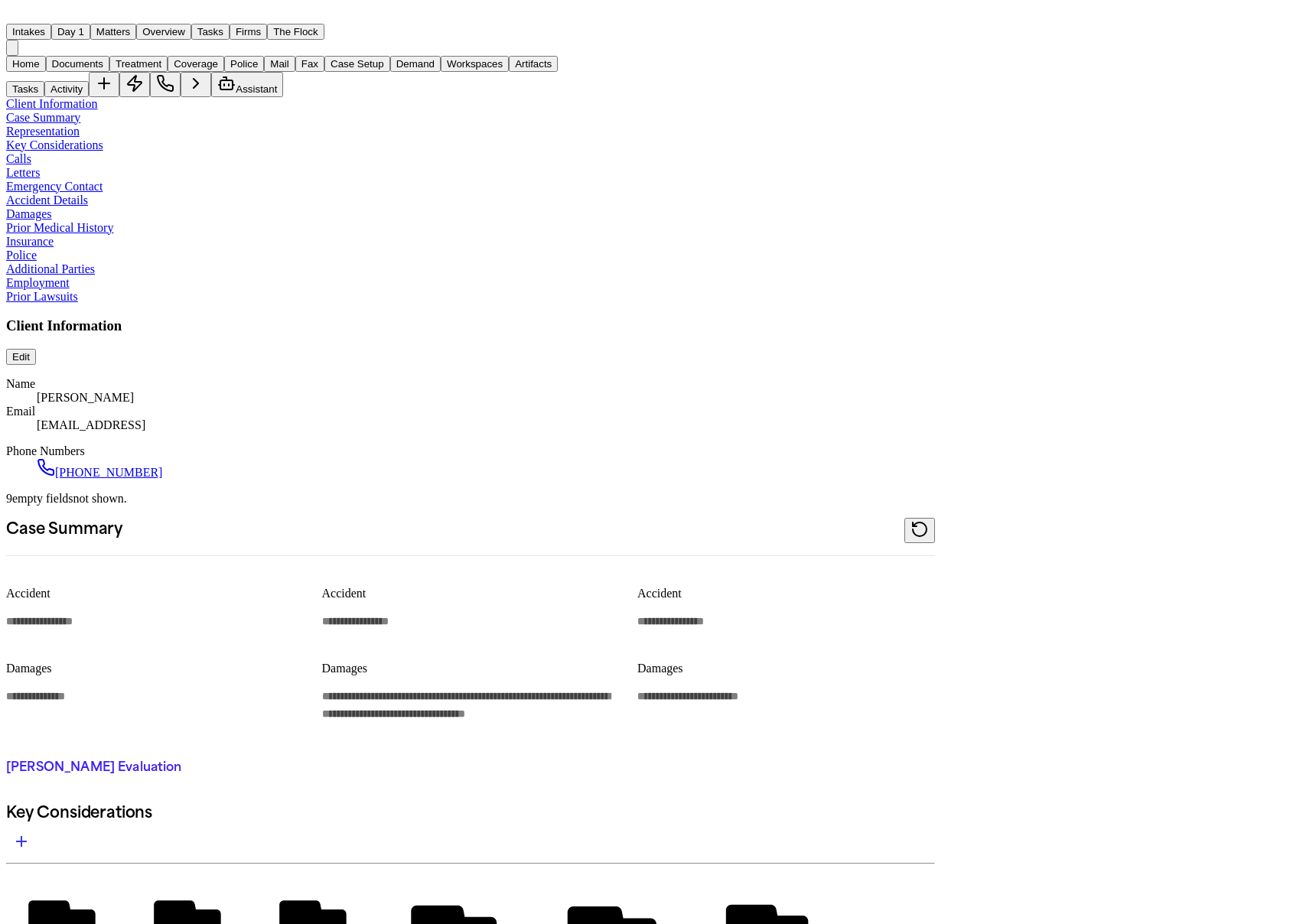
type textarea "*"
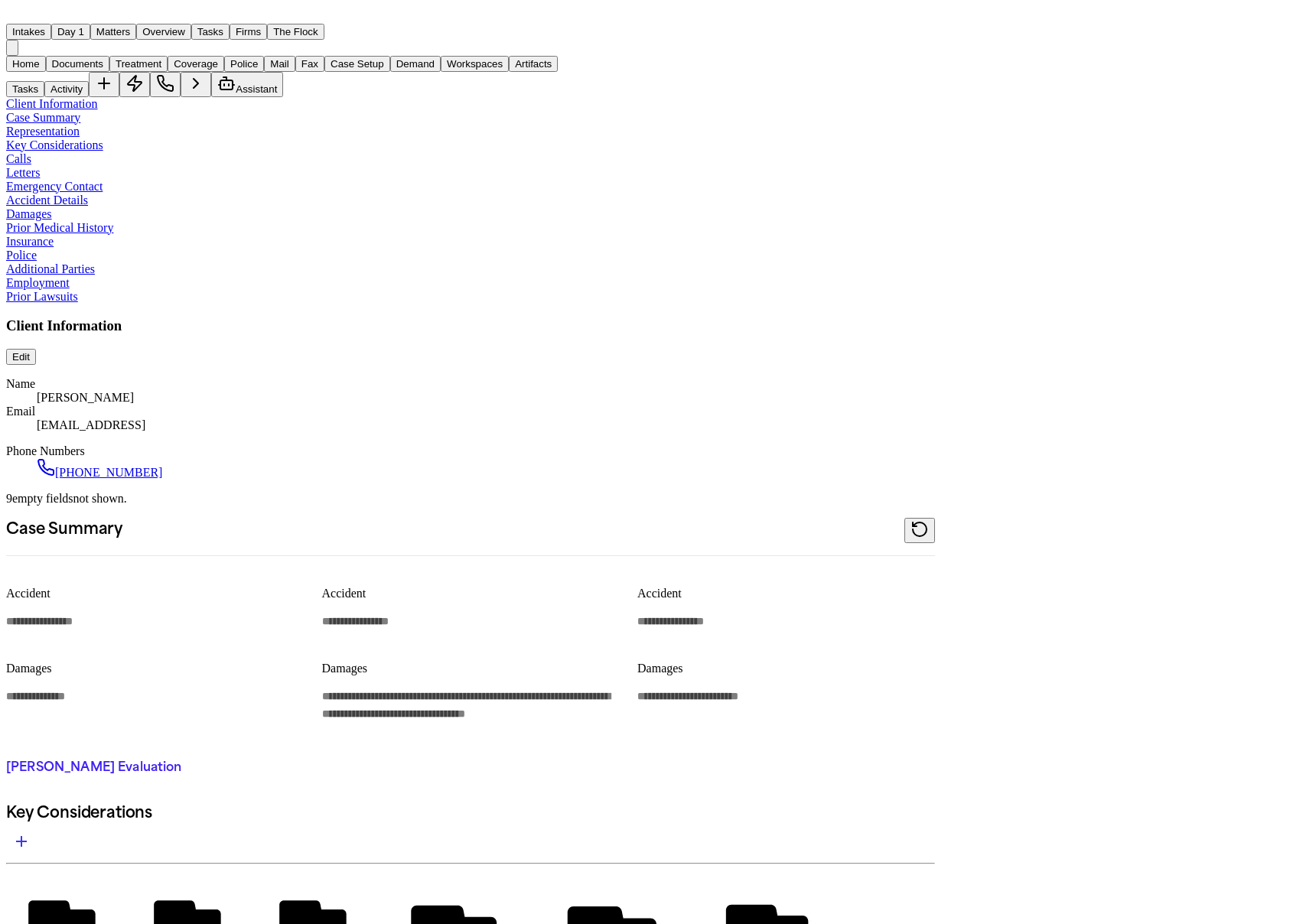
type textarea "*"
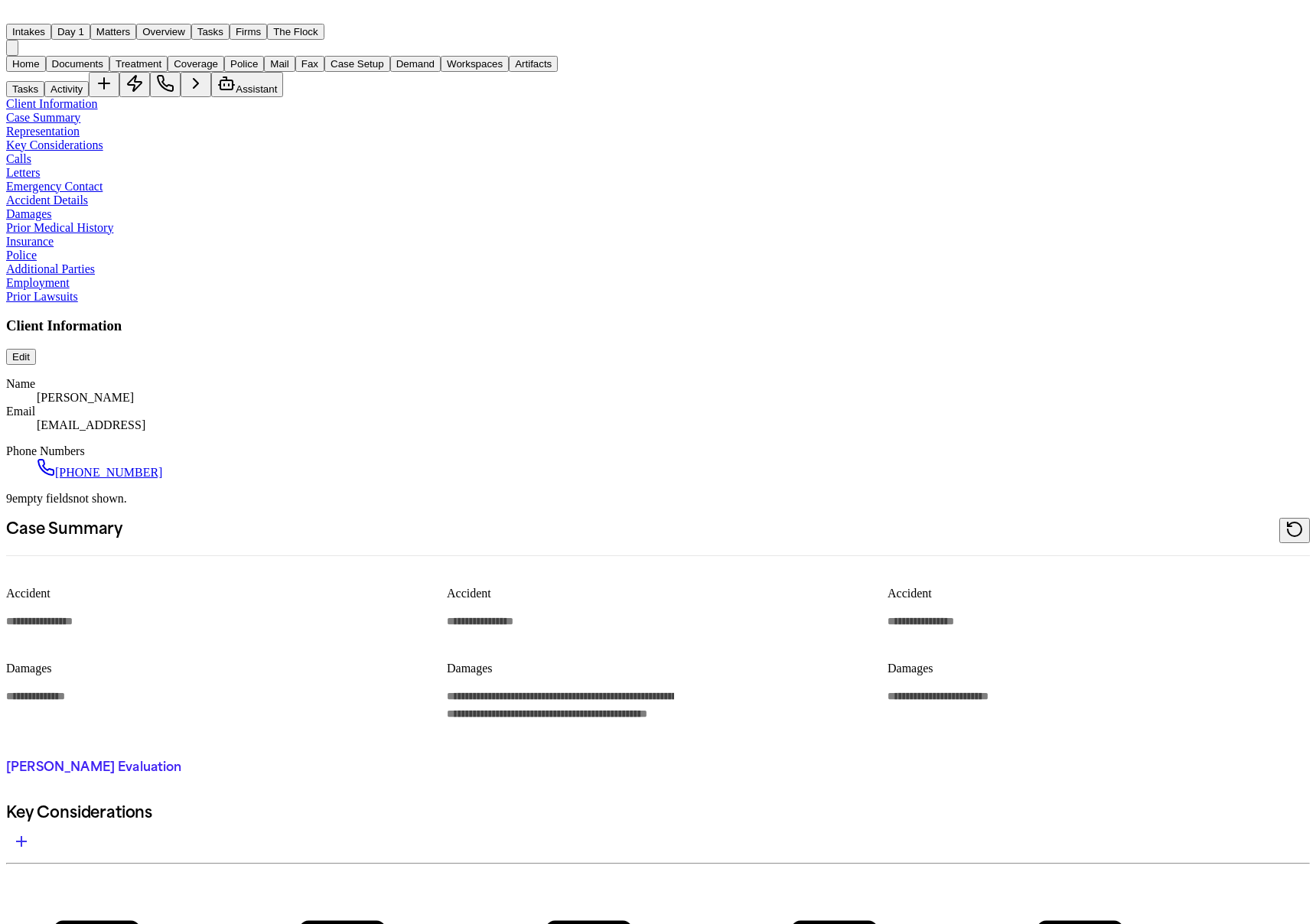
type textarea "*"
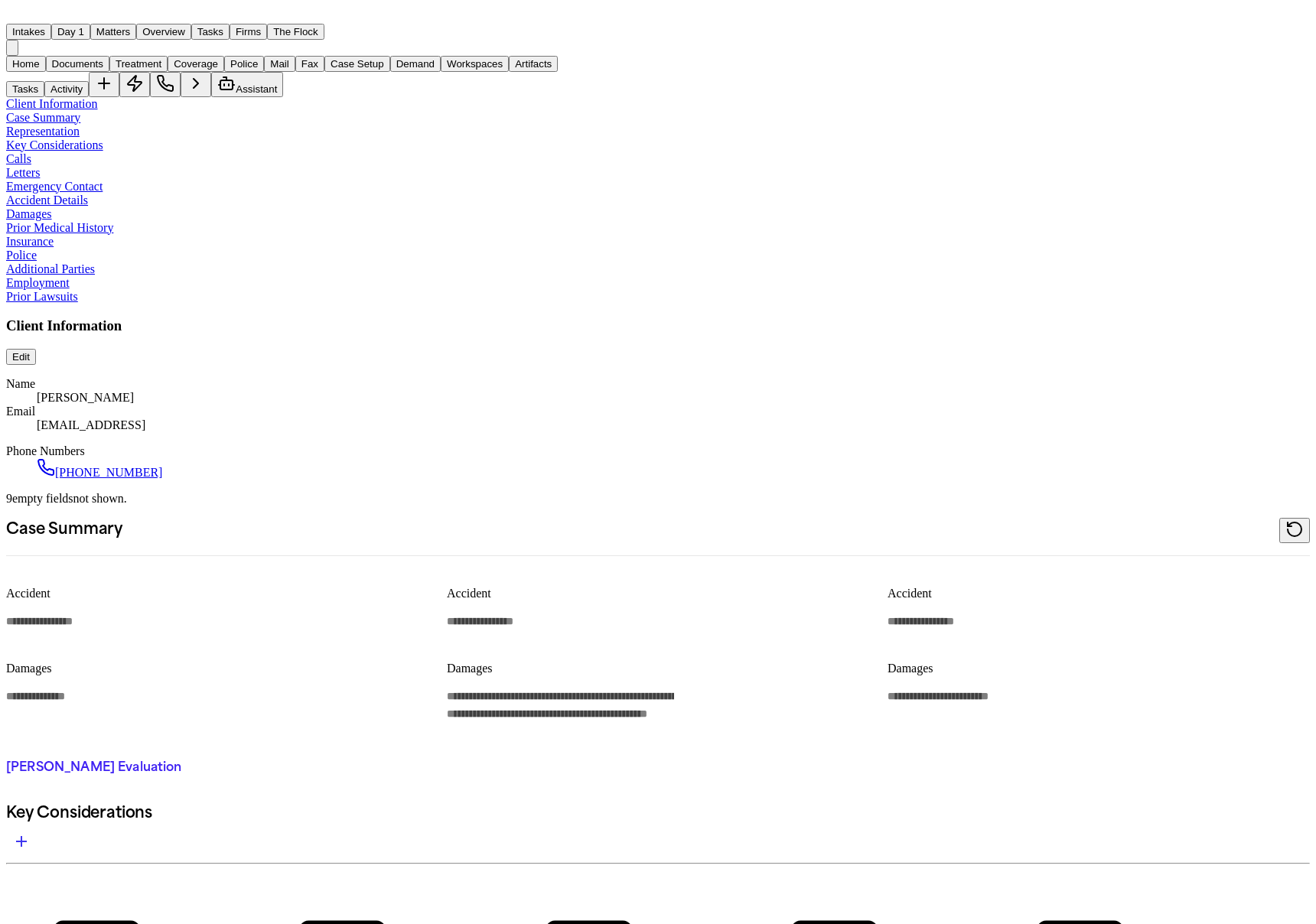
type textarea "*"
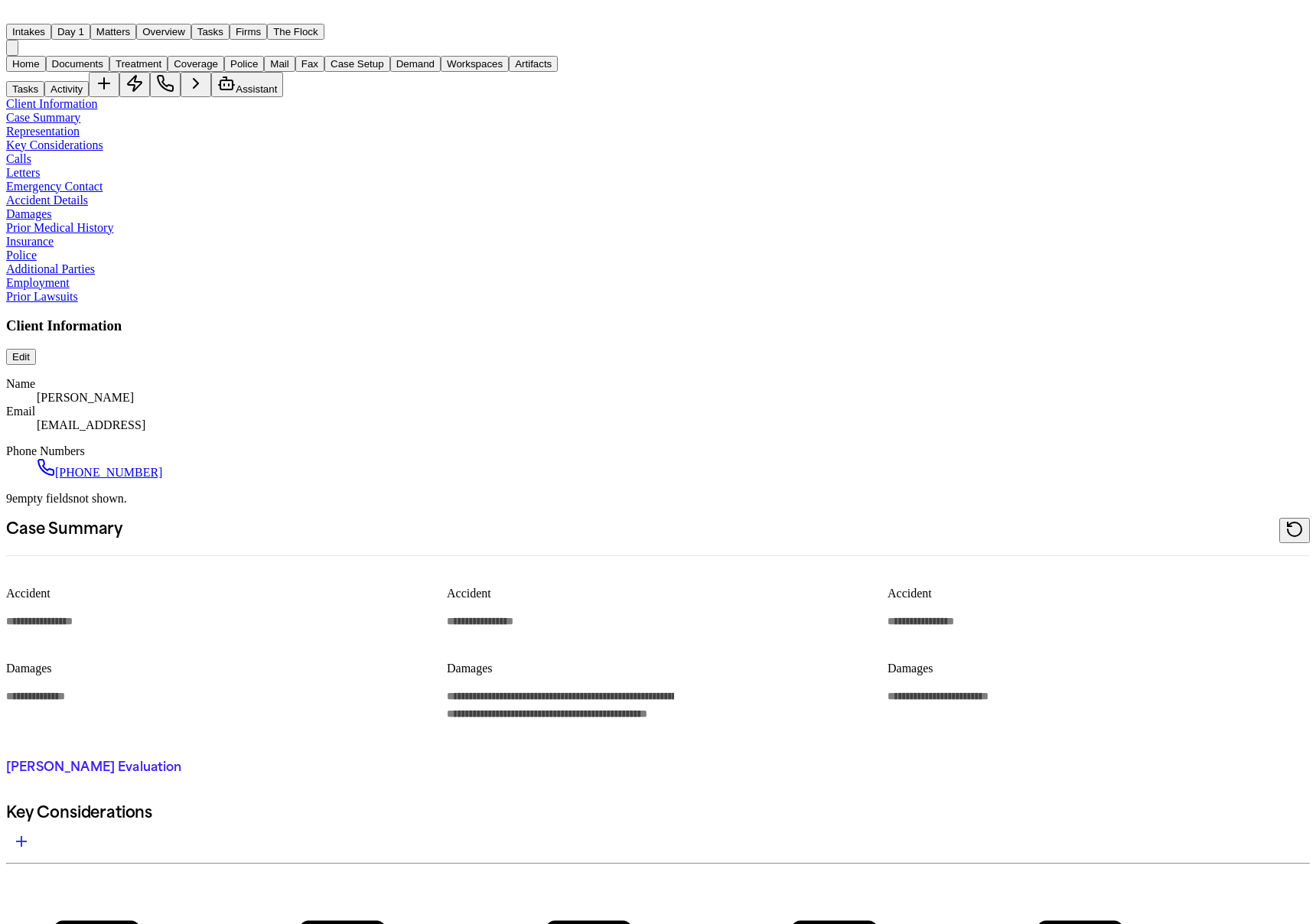
type textarea "*"
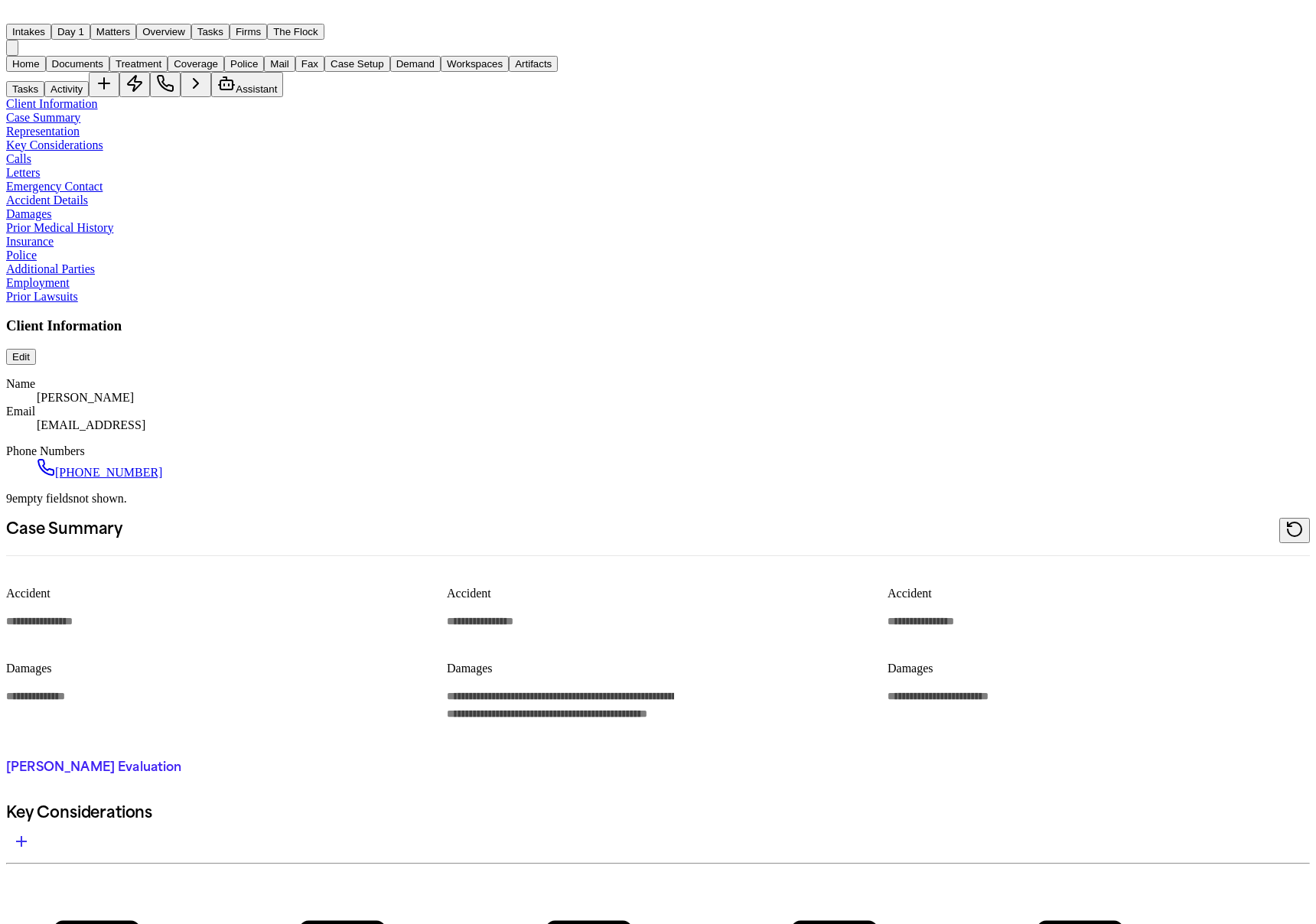
type textarea "*"
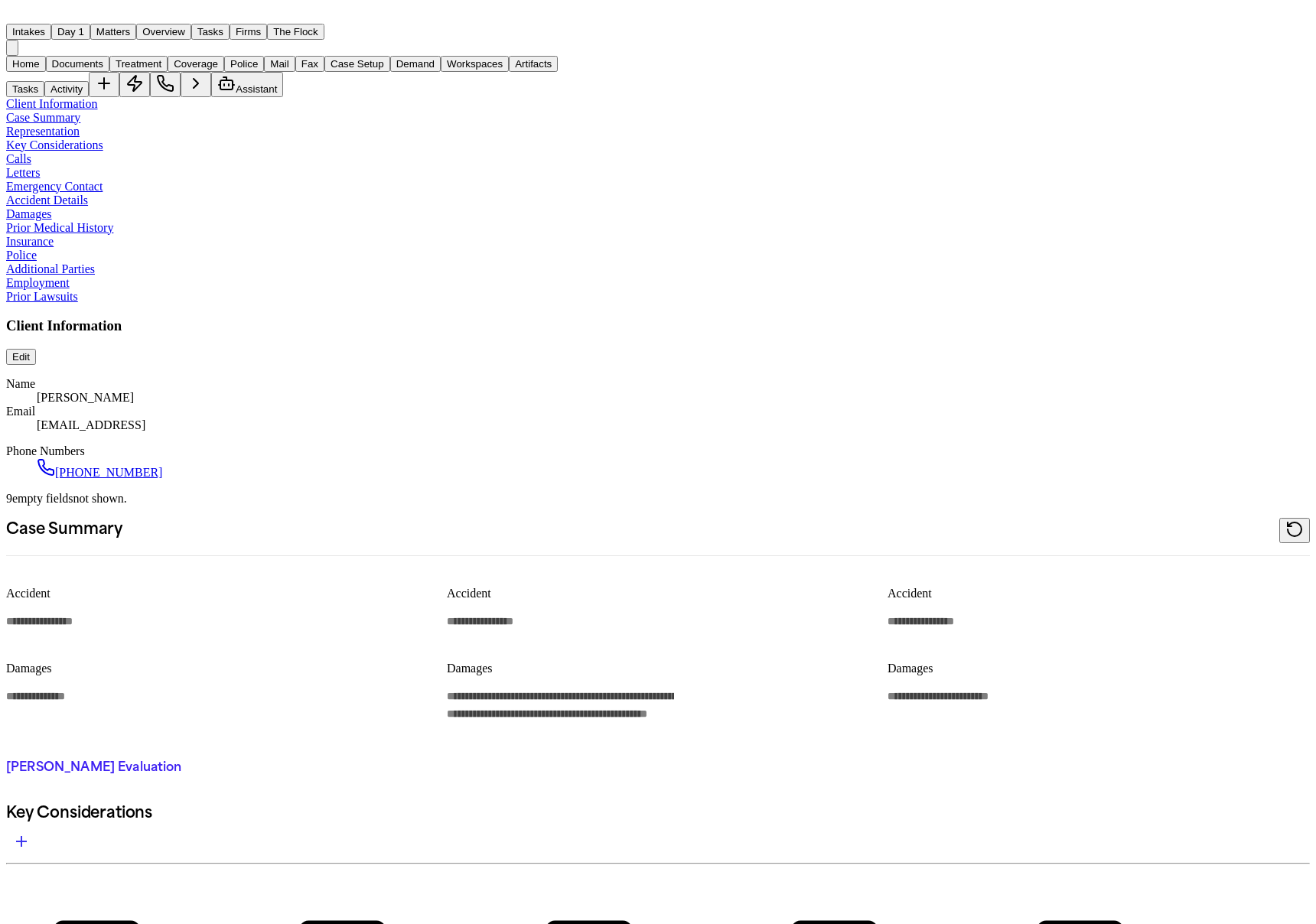
type textarea "*"
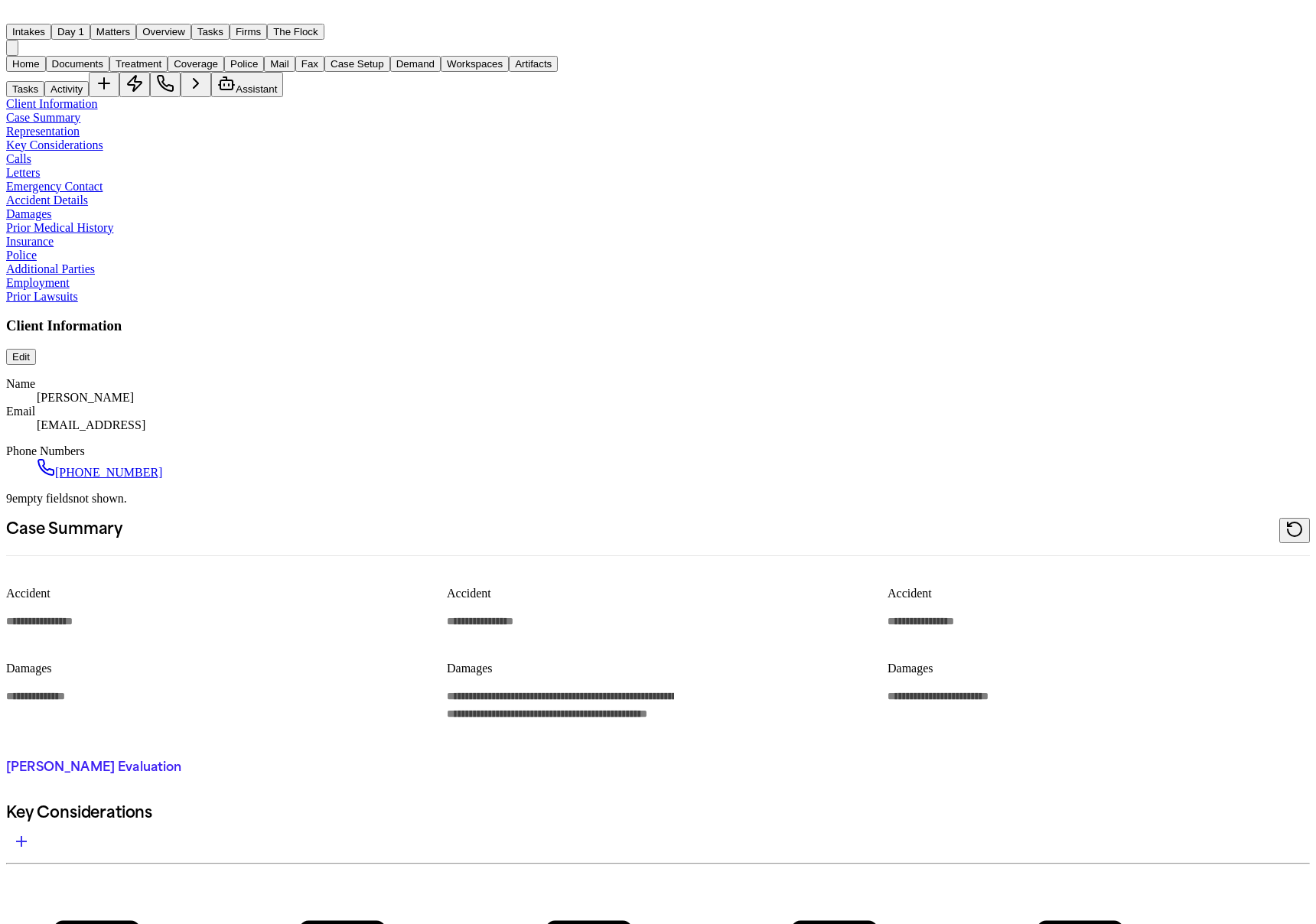
type textarea "*"
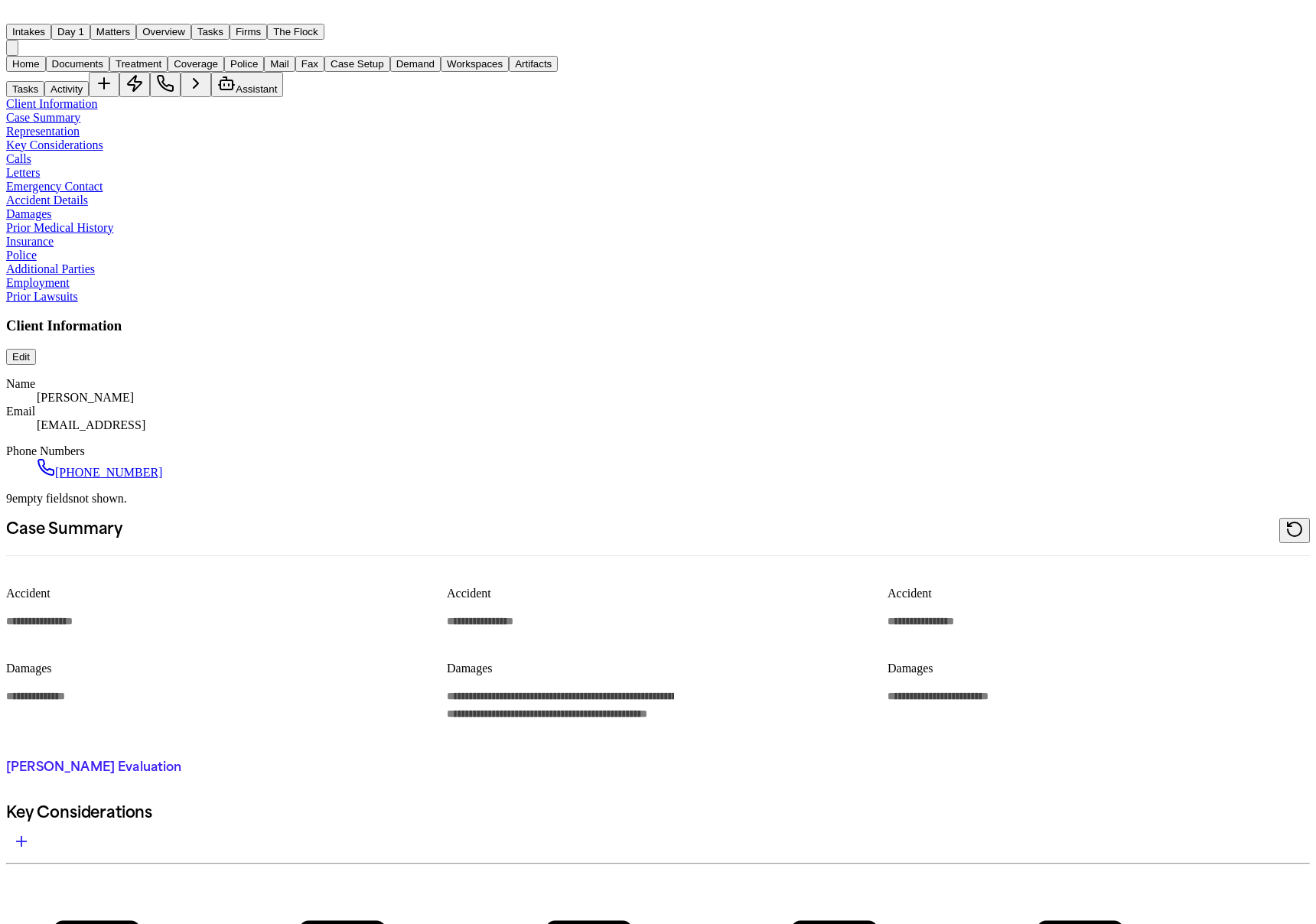
type textarea "*"
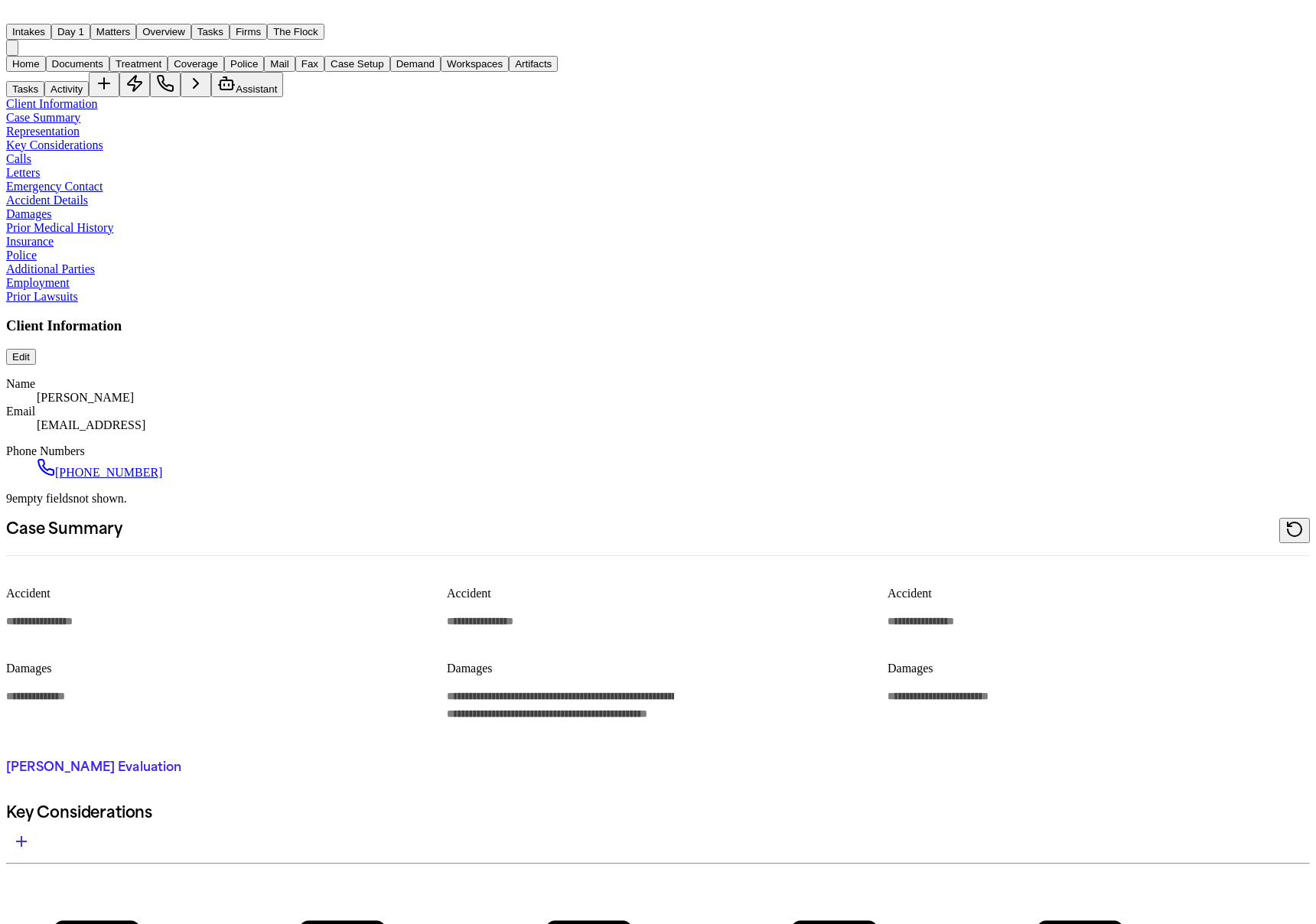
type textarea "*"
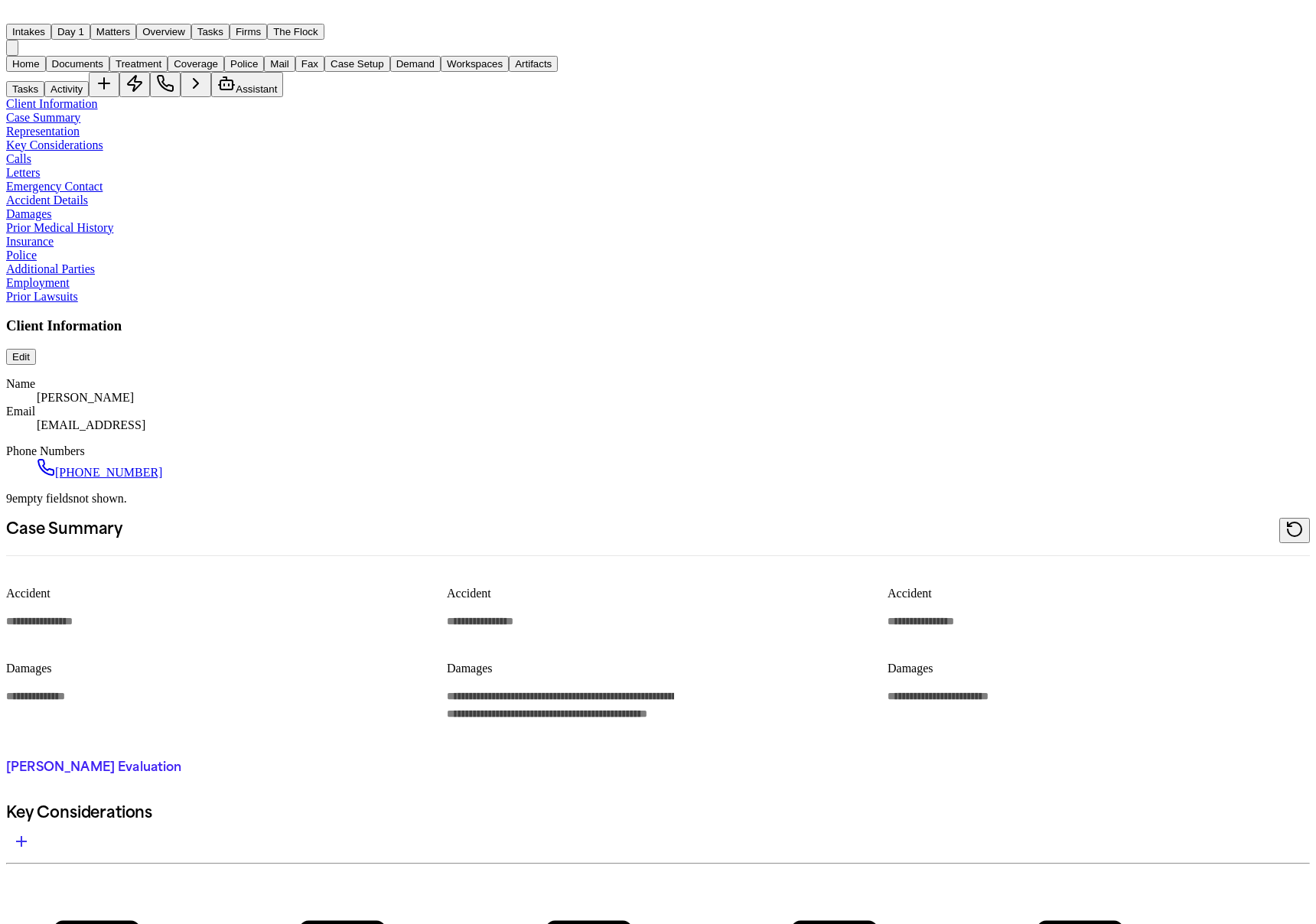
type textarea "*"
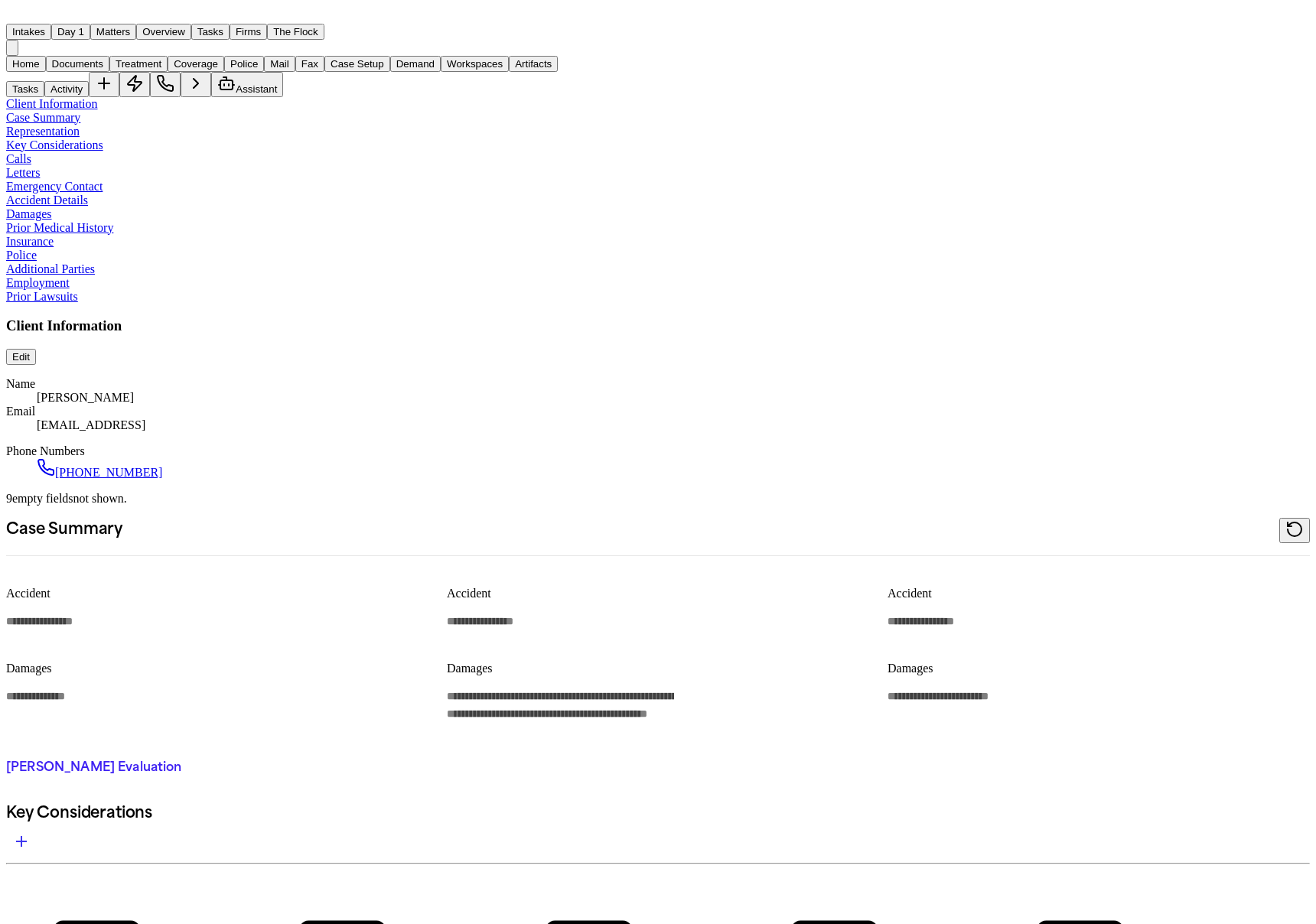
type textarea "*"
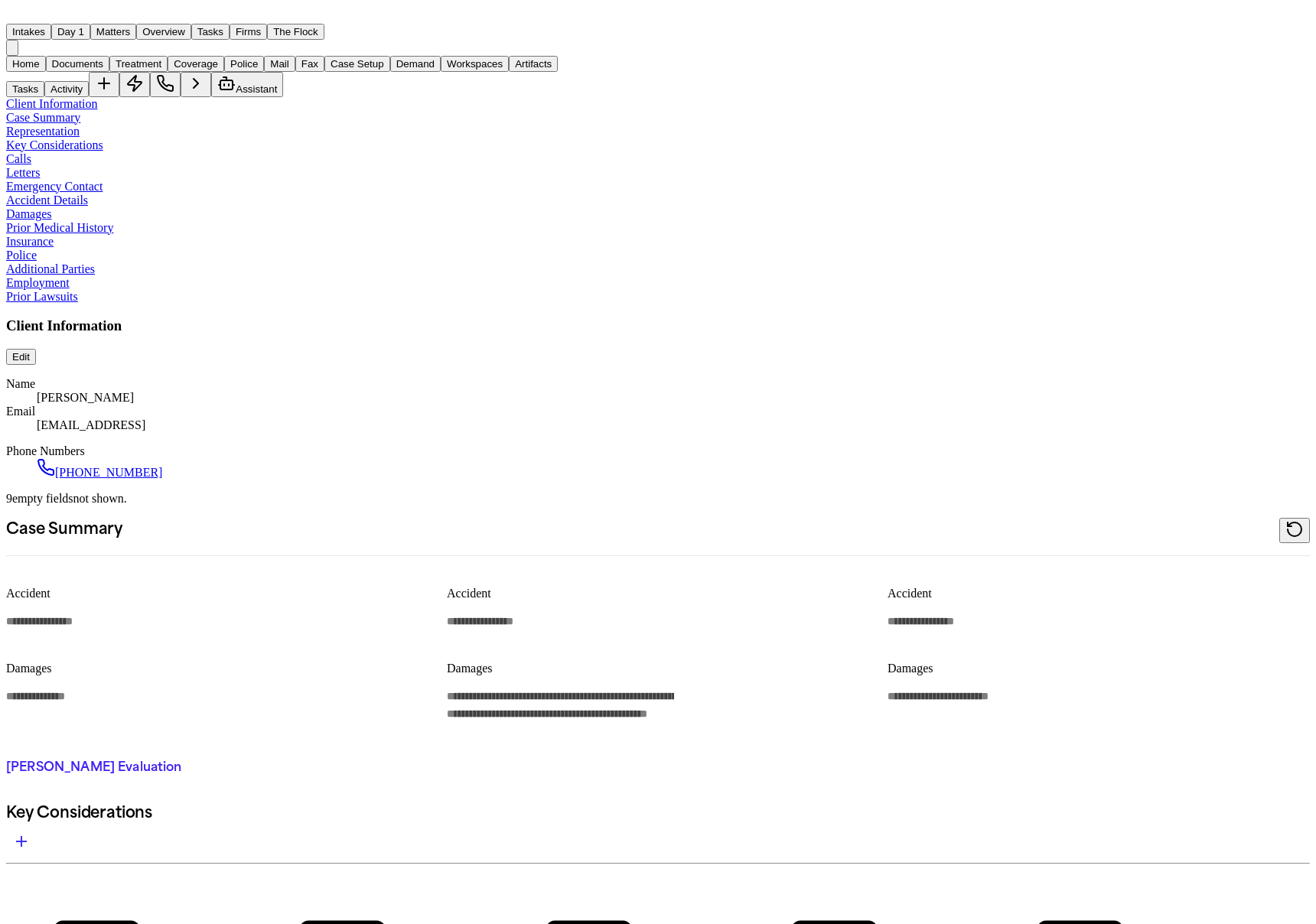
type textarea "*"
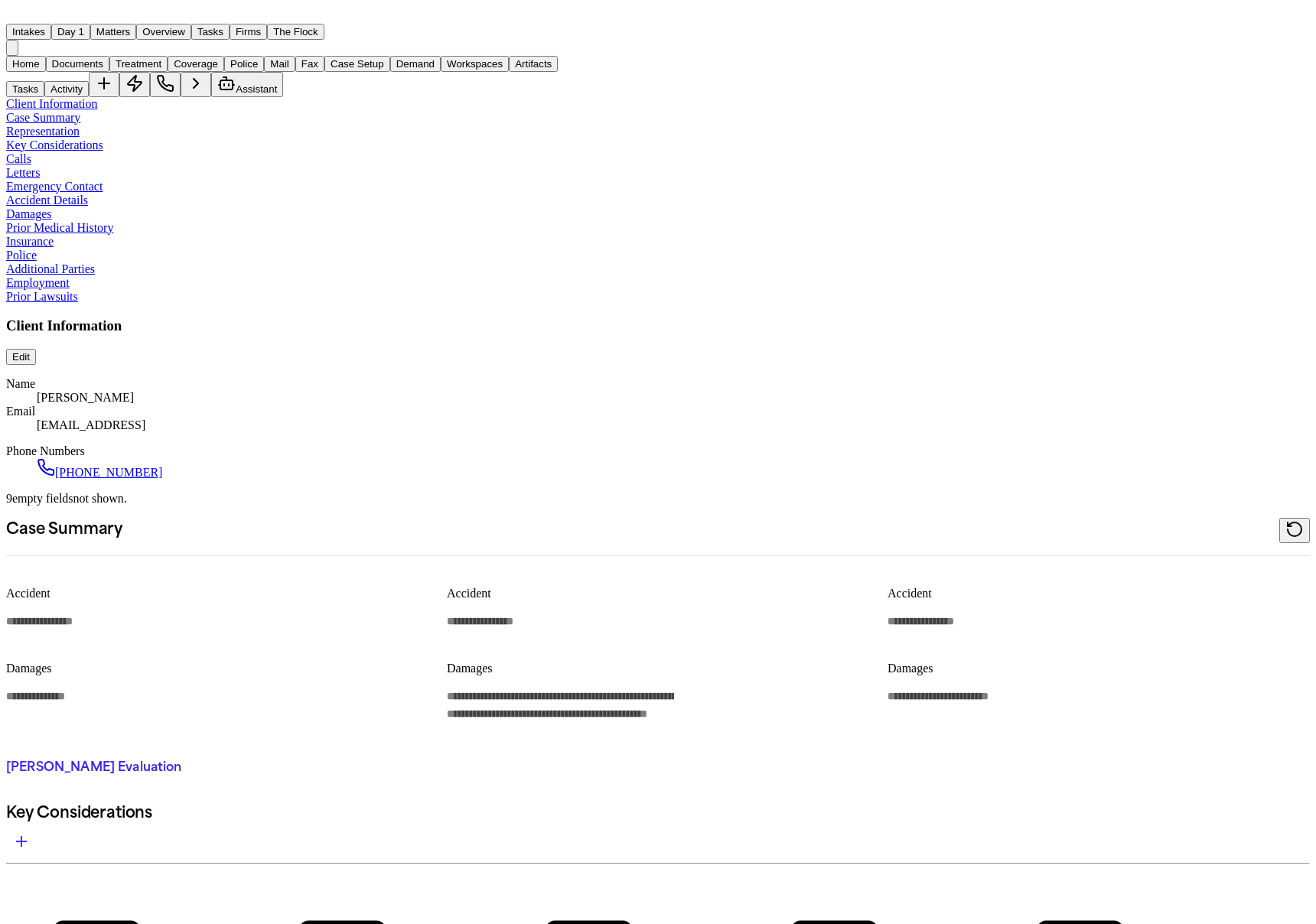
type textarea "*"
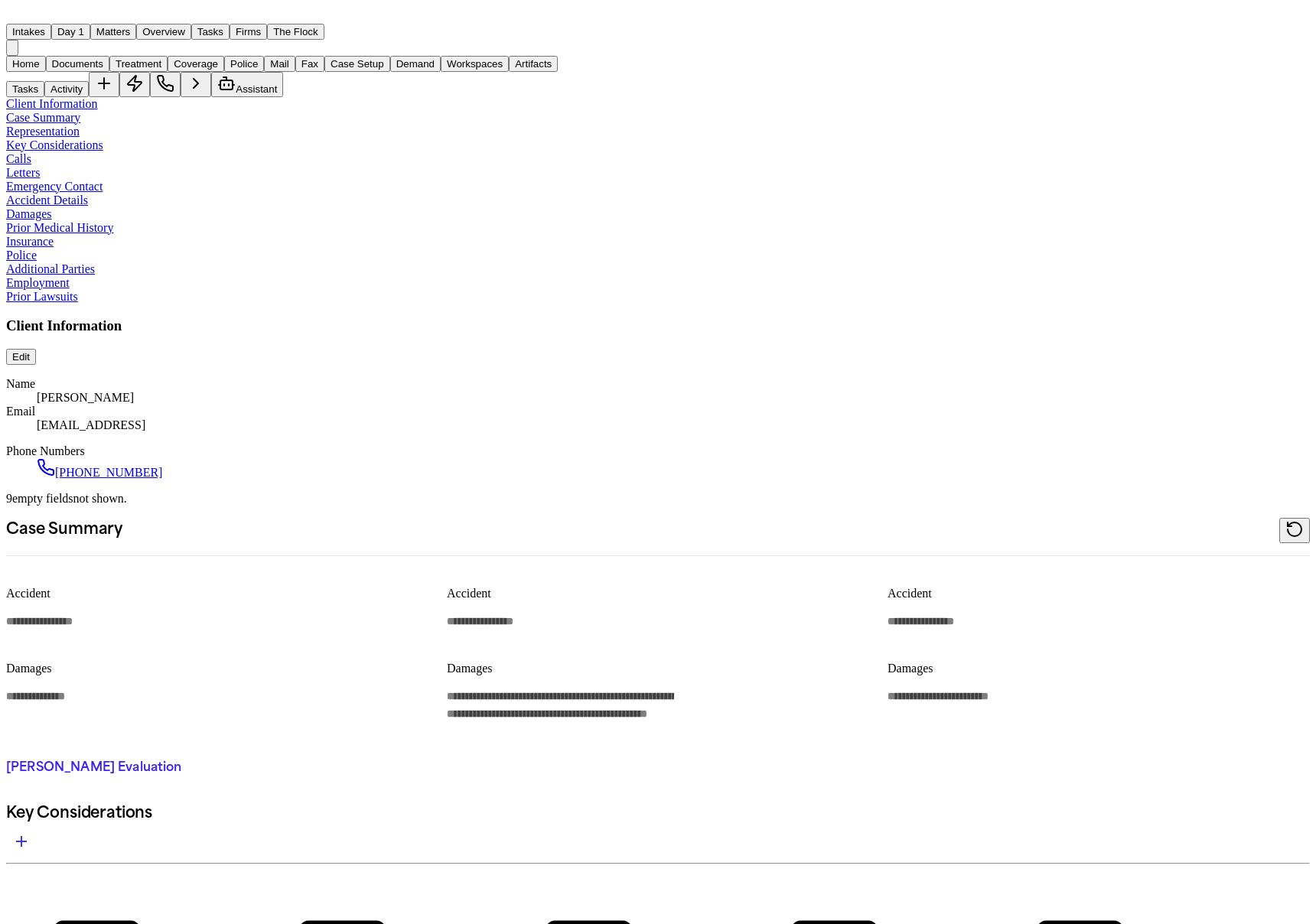
type textarea "*"
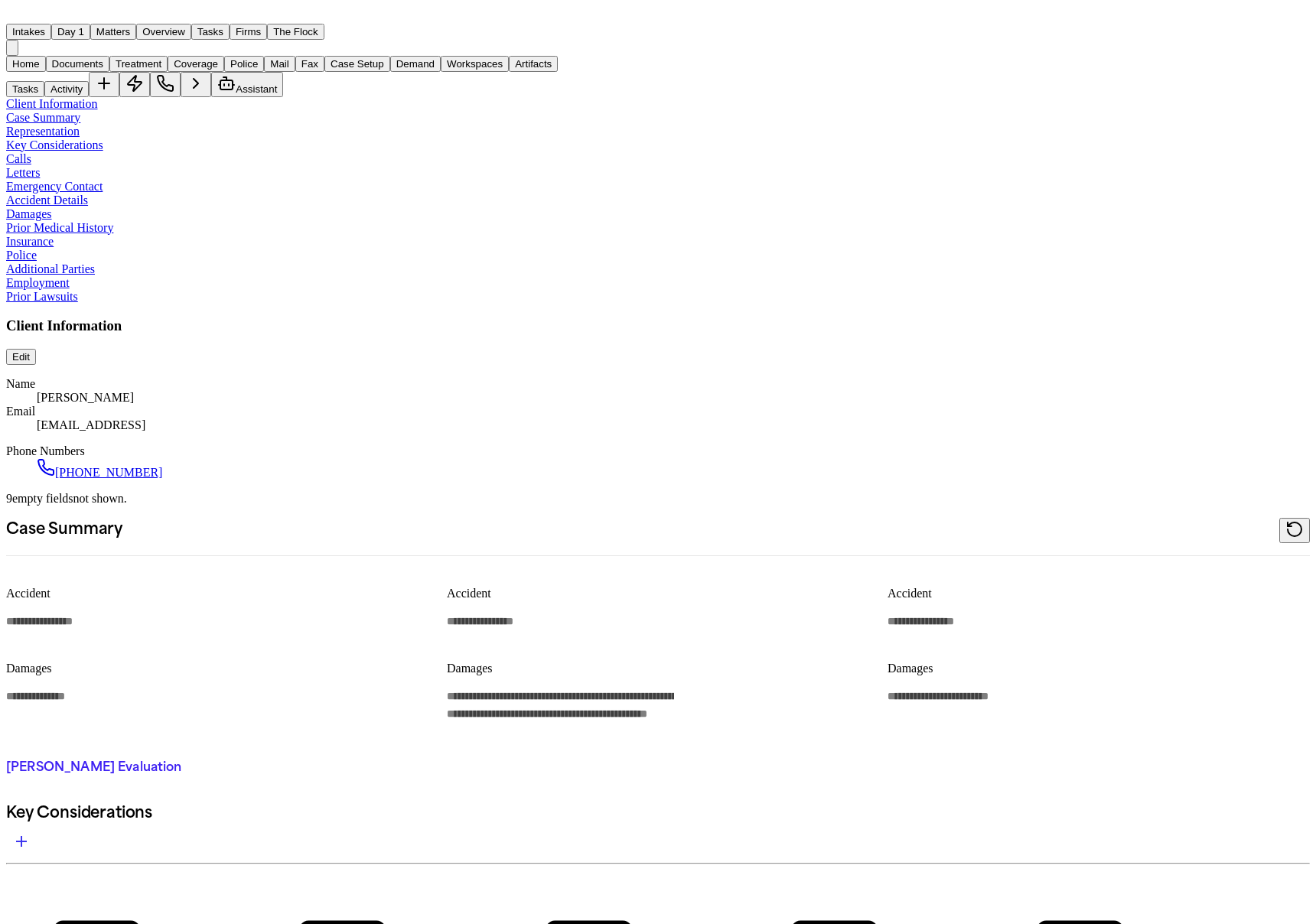
type textarea "*"
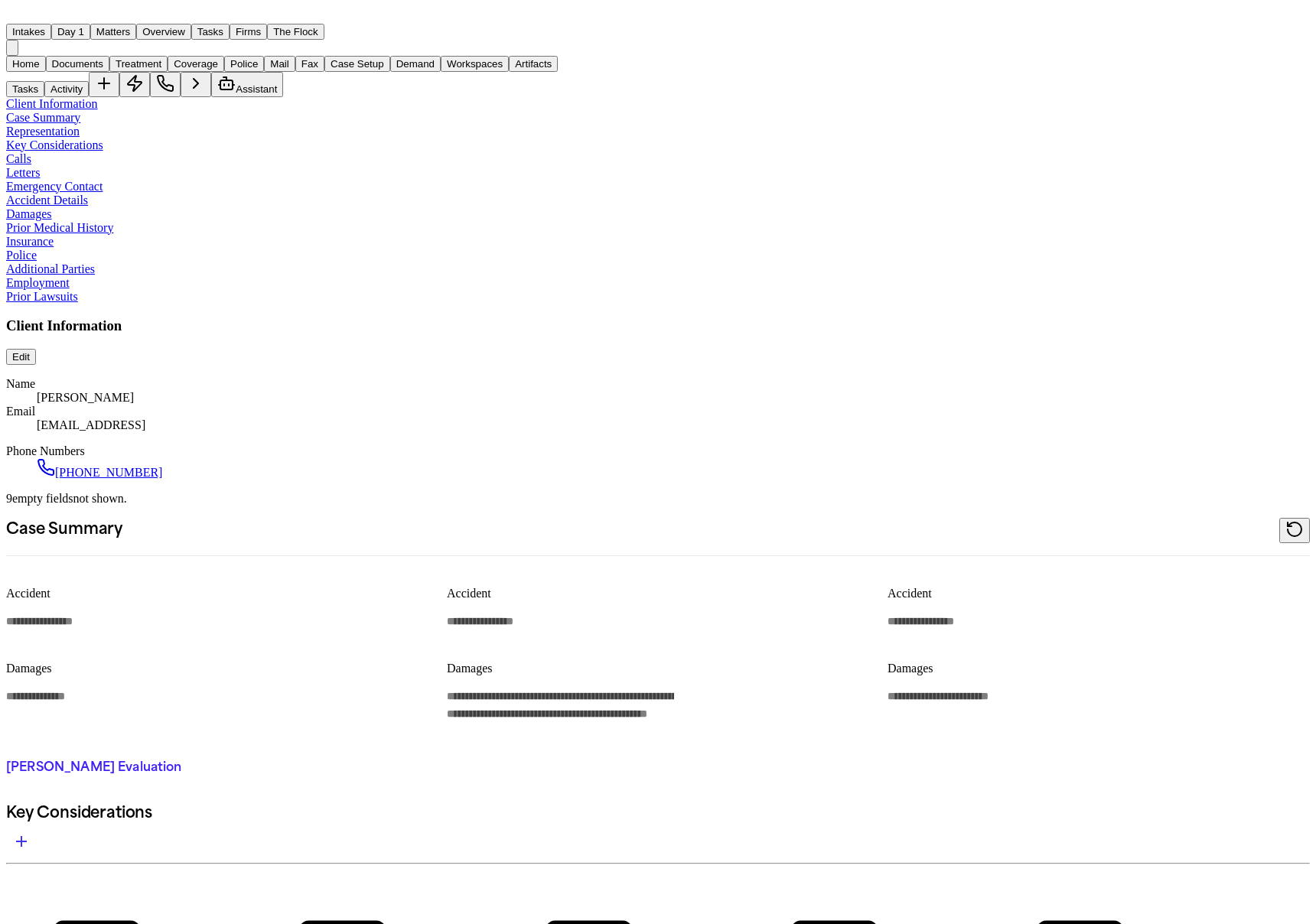
type textarea "*"
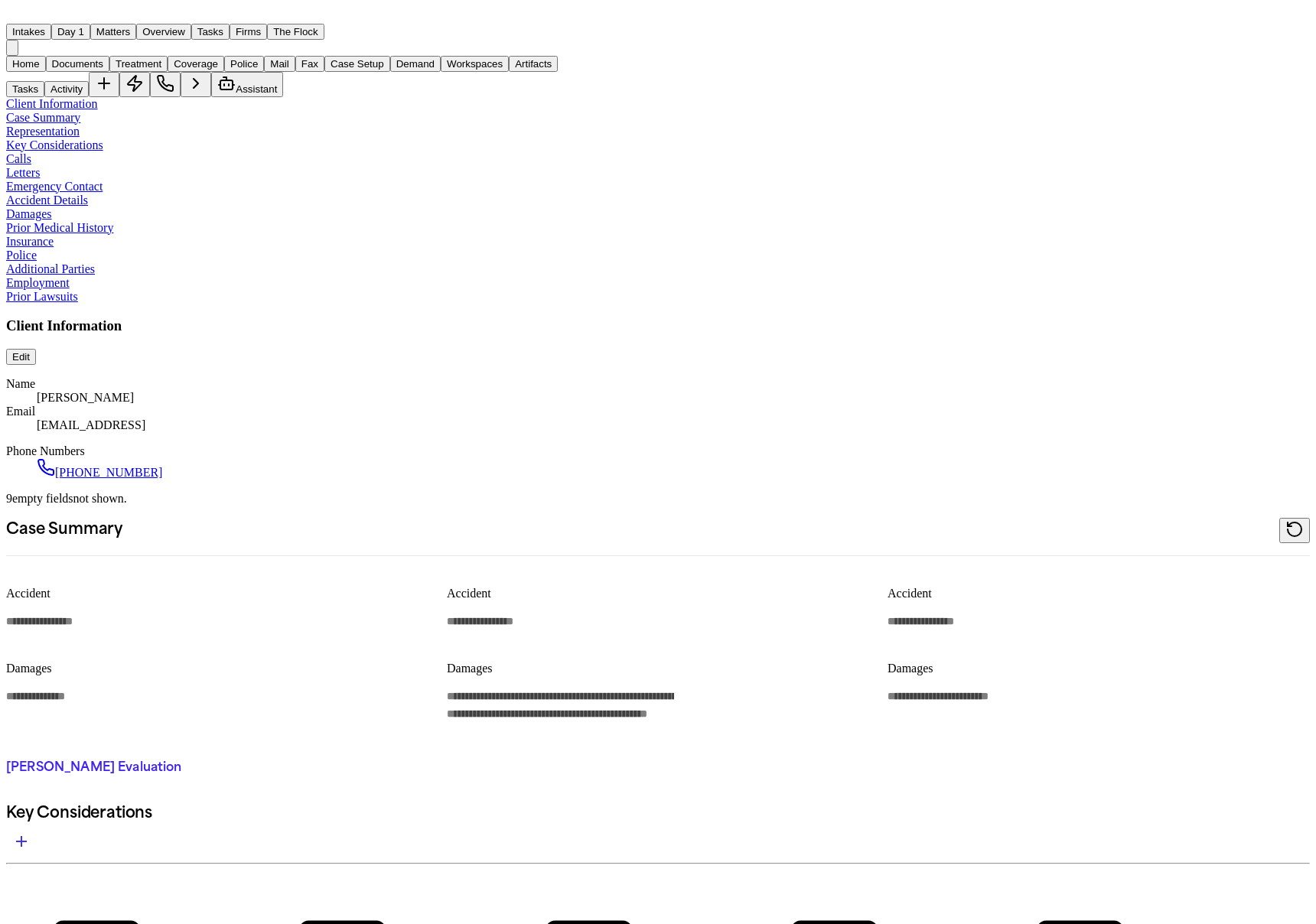
type textarea "*"
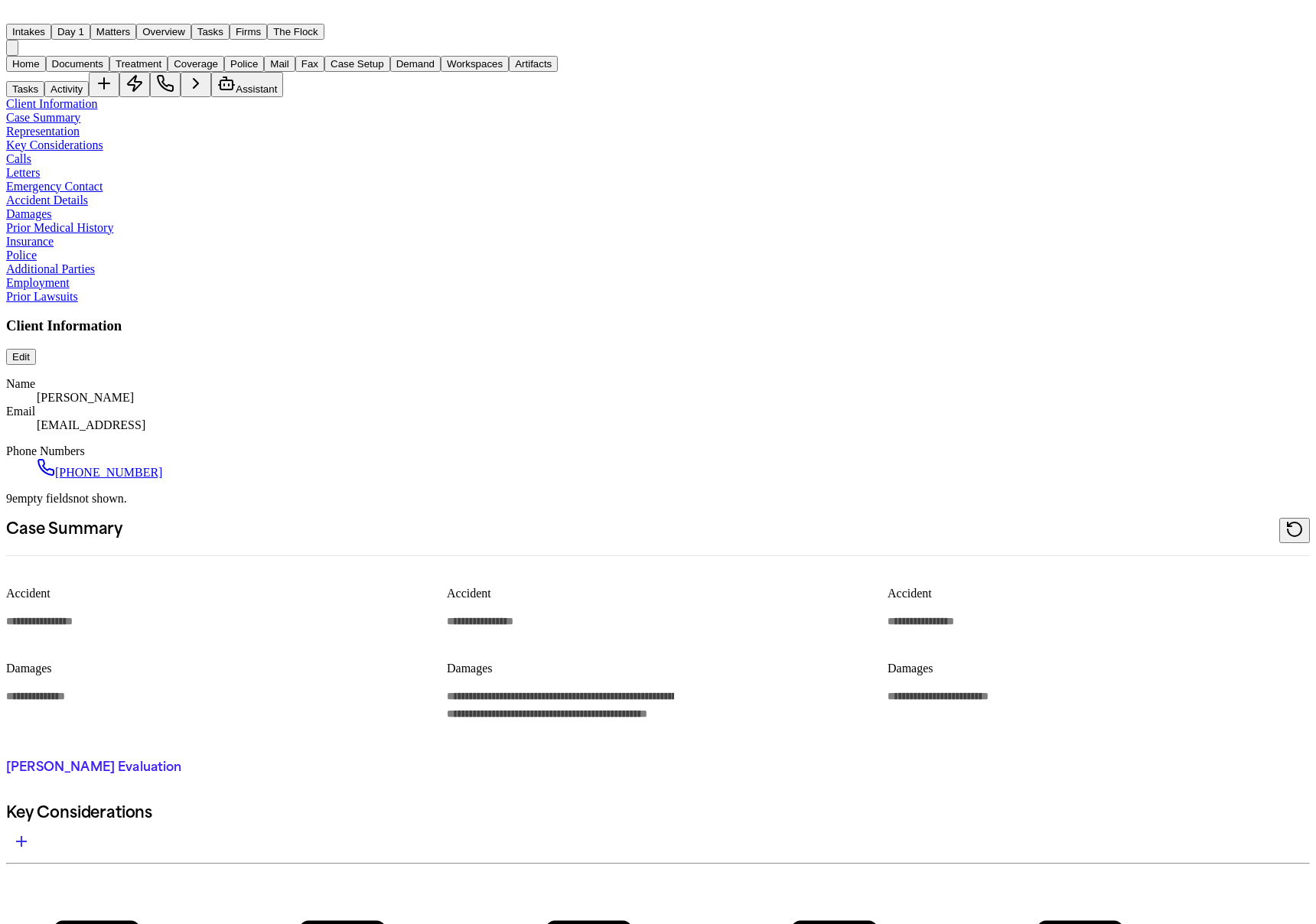
type textarea "*"
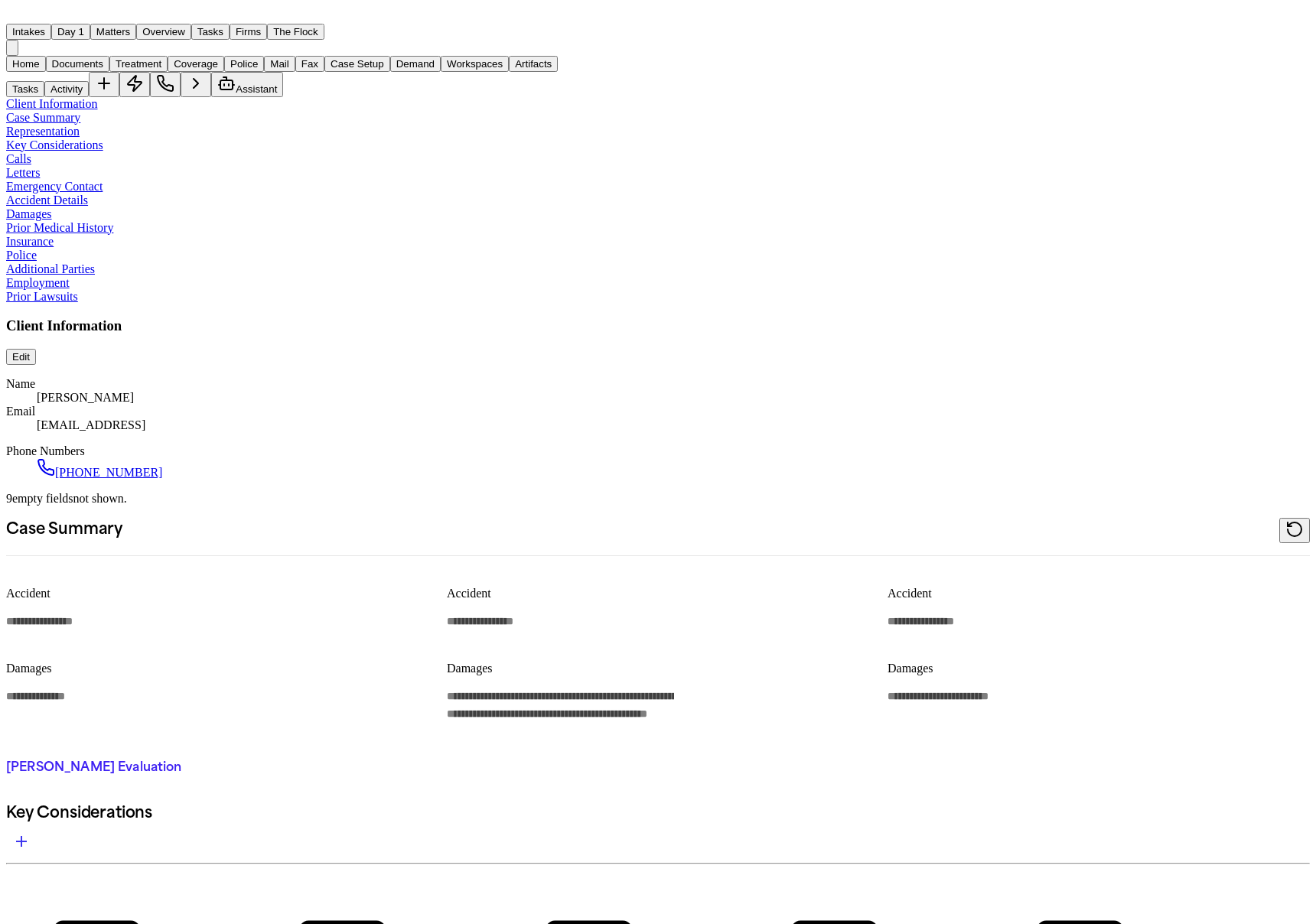
type textarea "*"
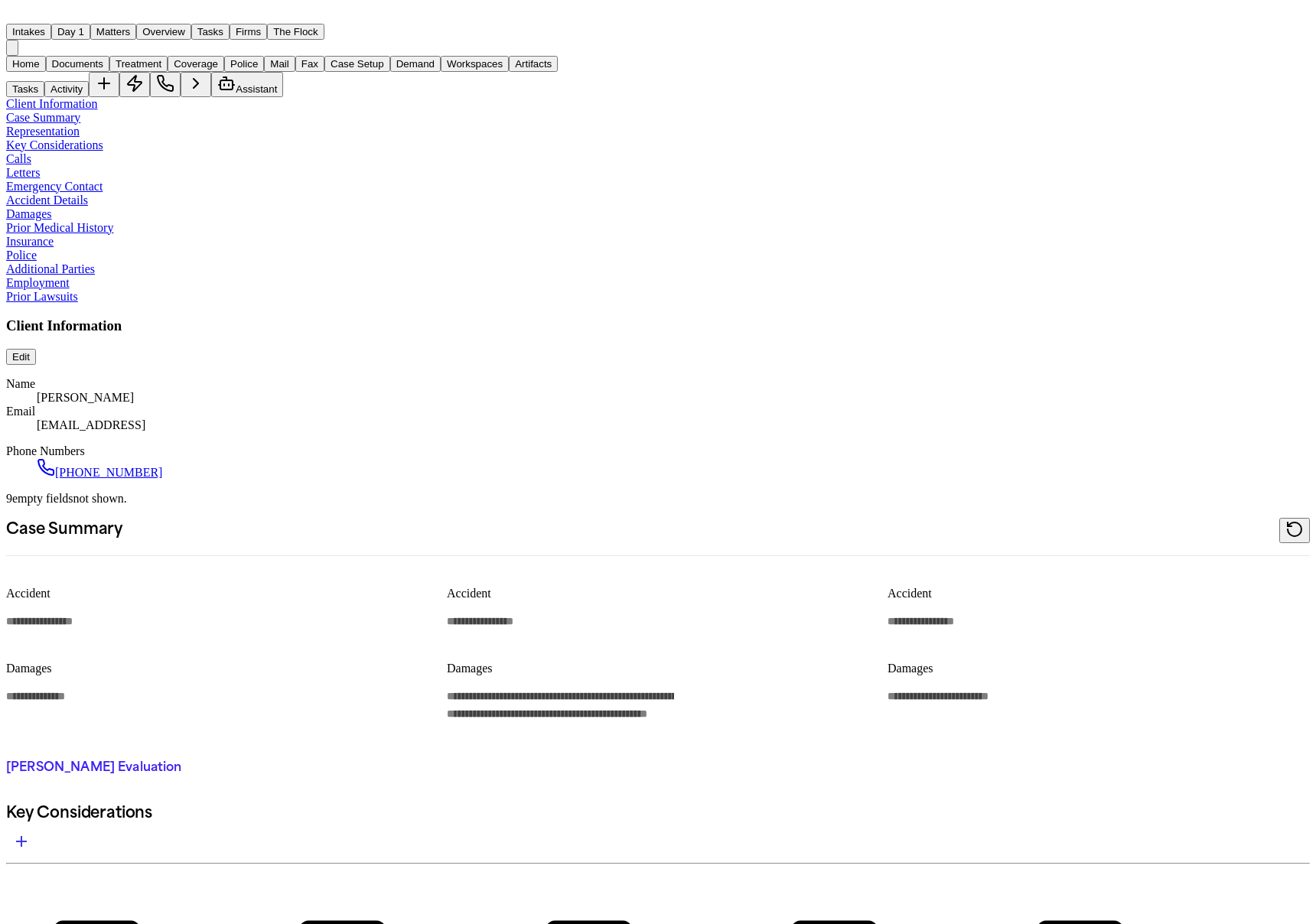
type textarea "*"
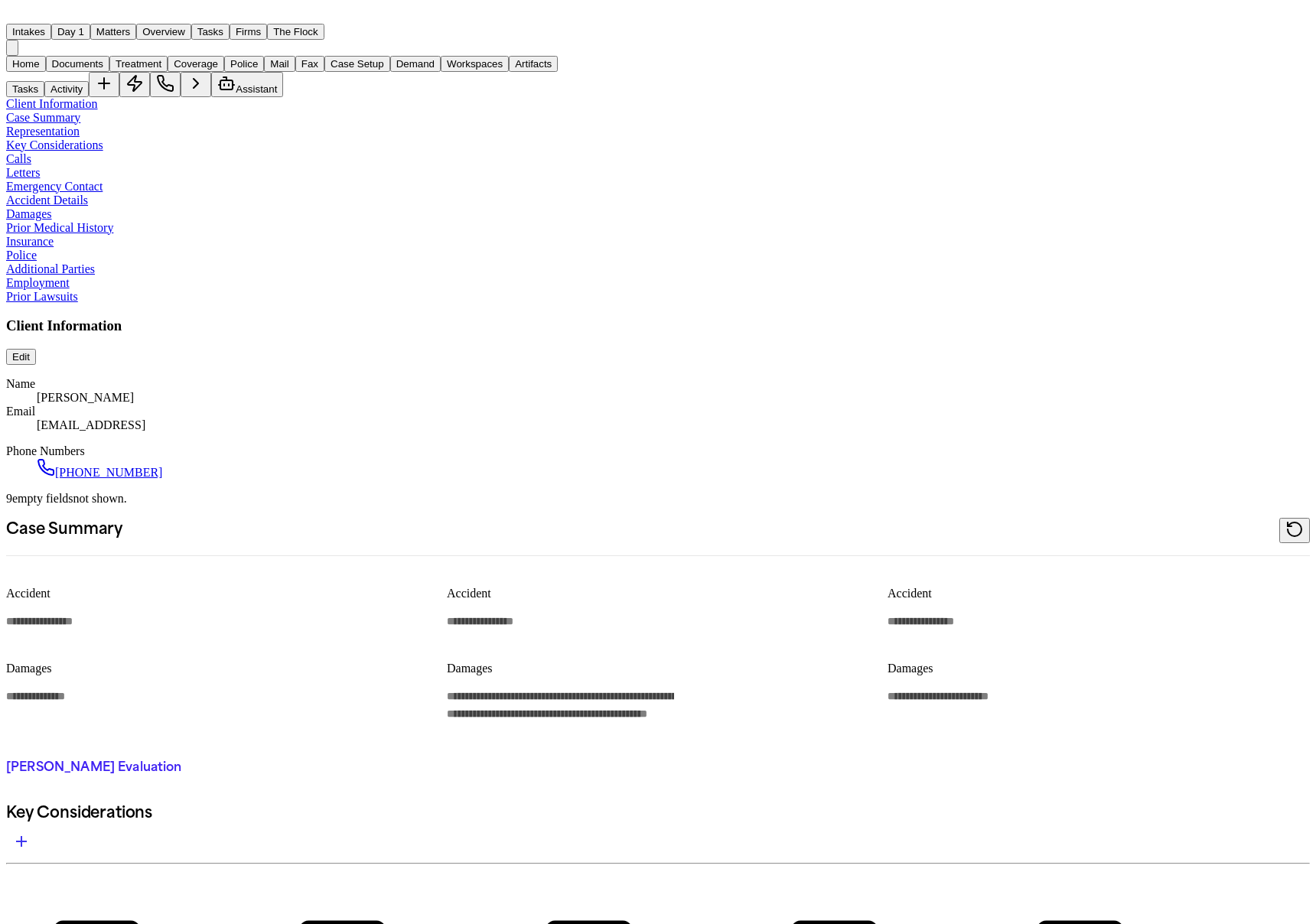
type textarea "*"
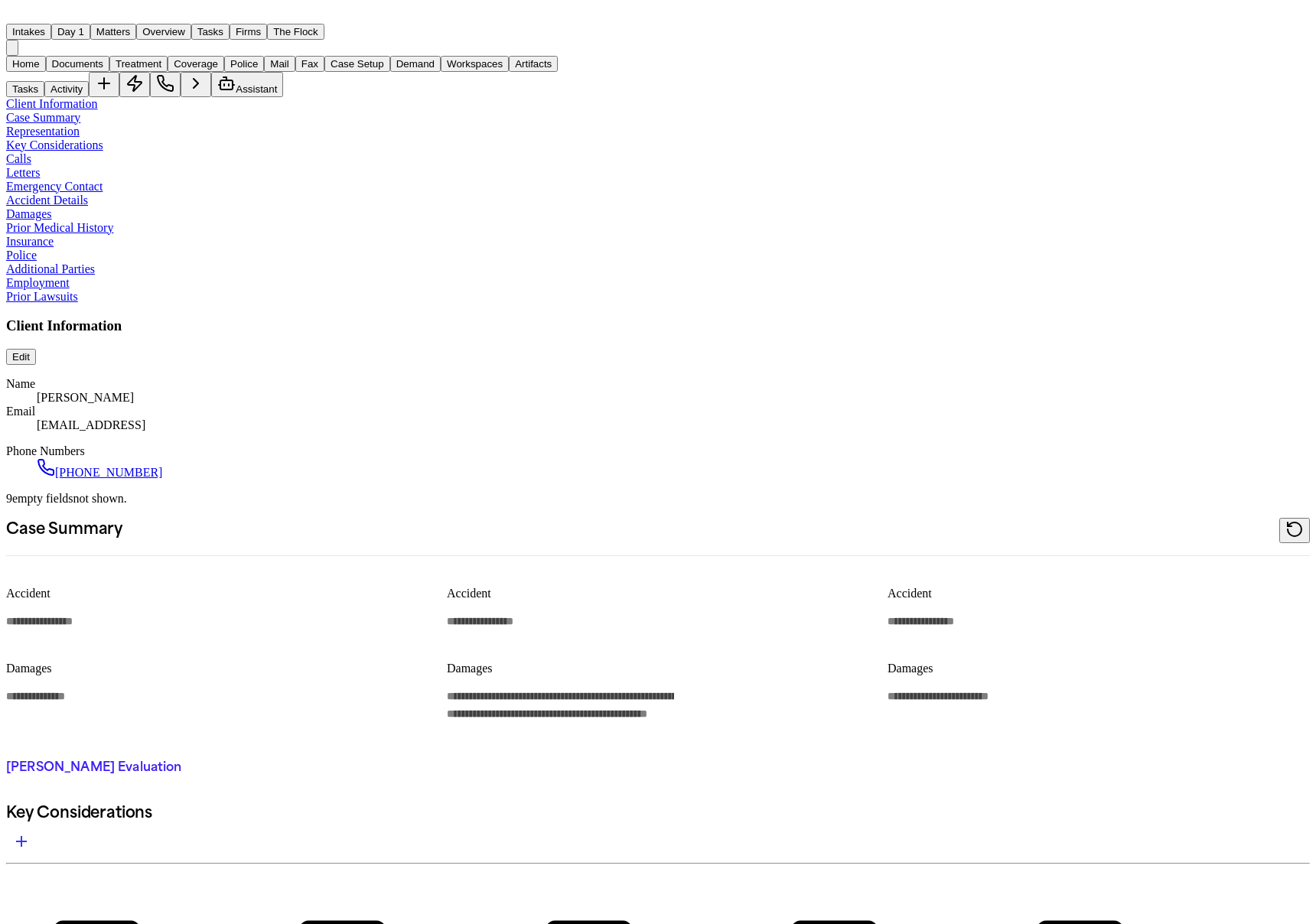
type textarea "*"
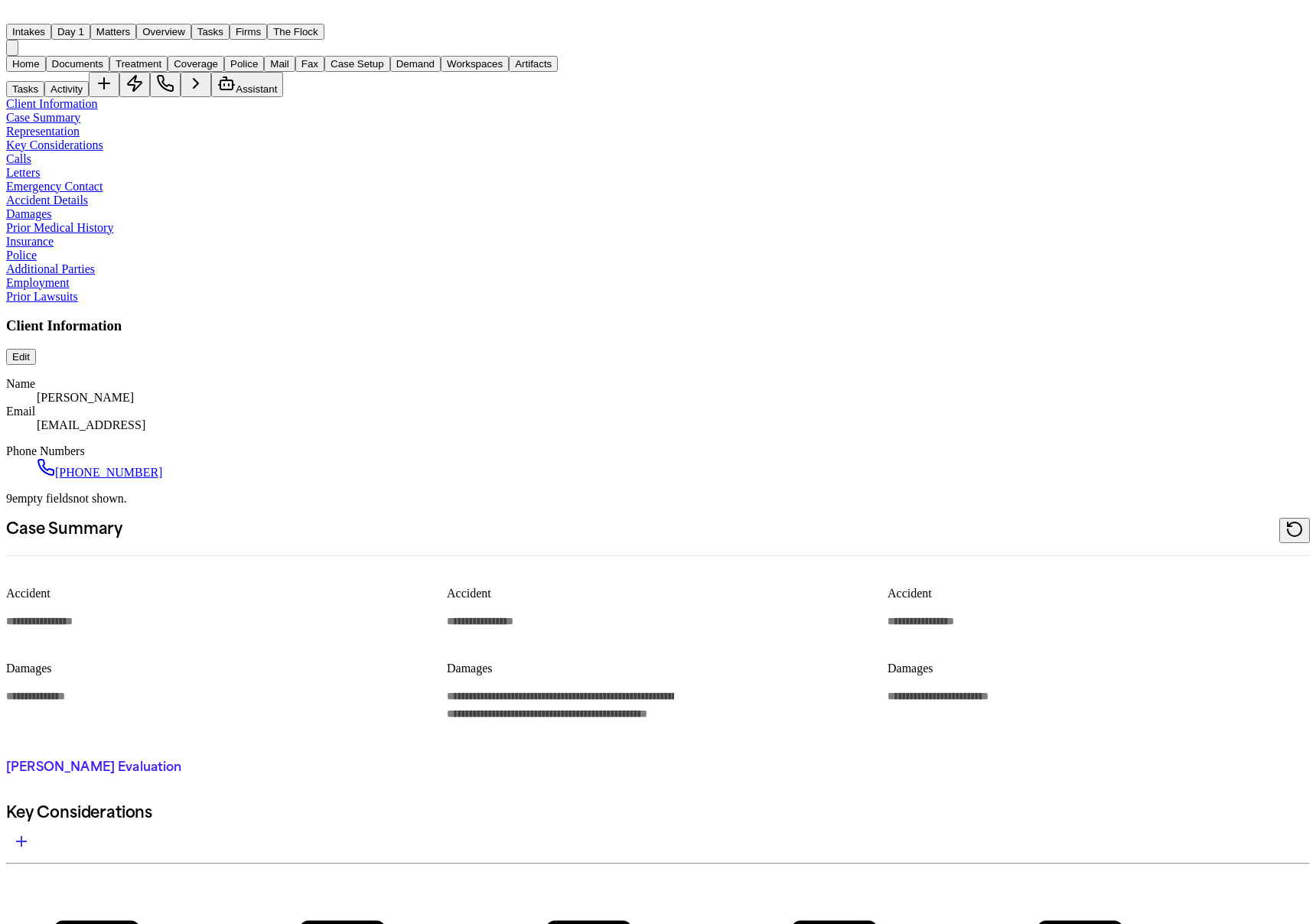
type textarea "*"
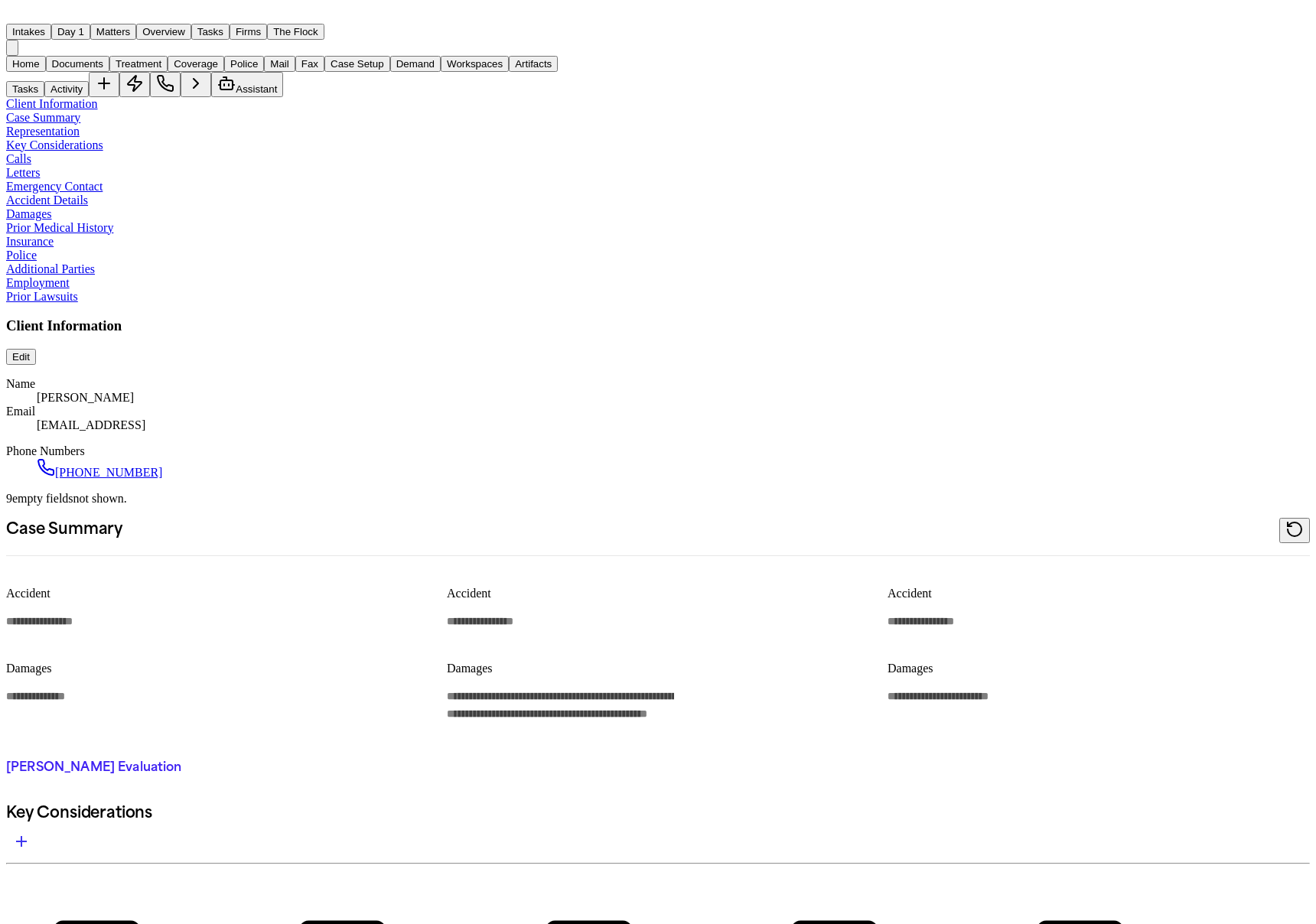
type textarea "*"
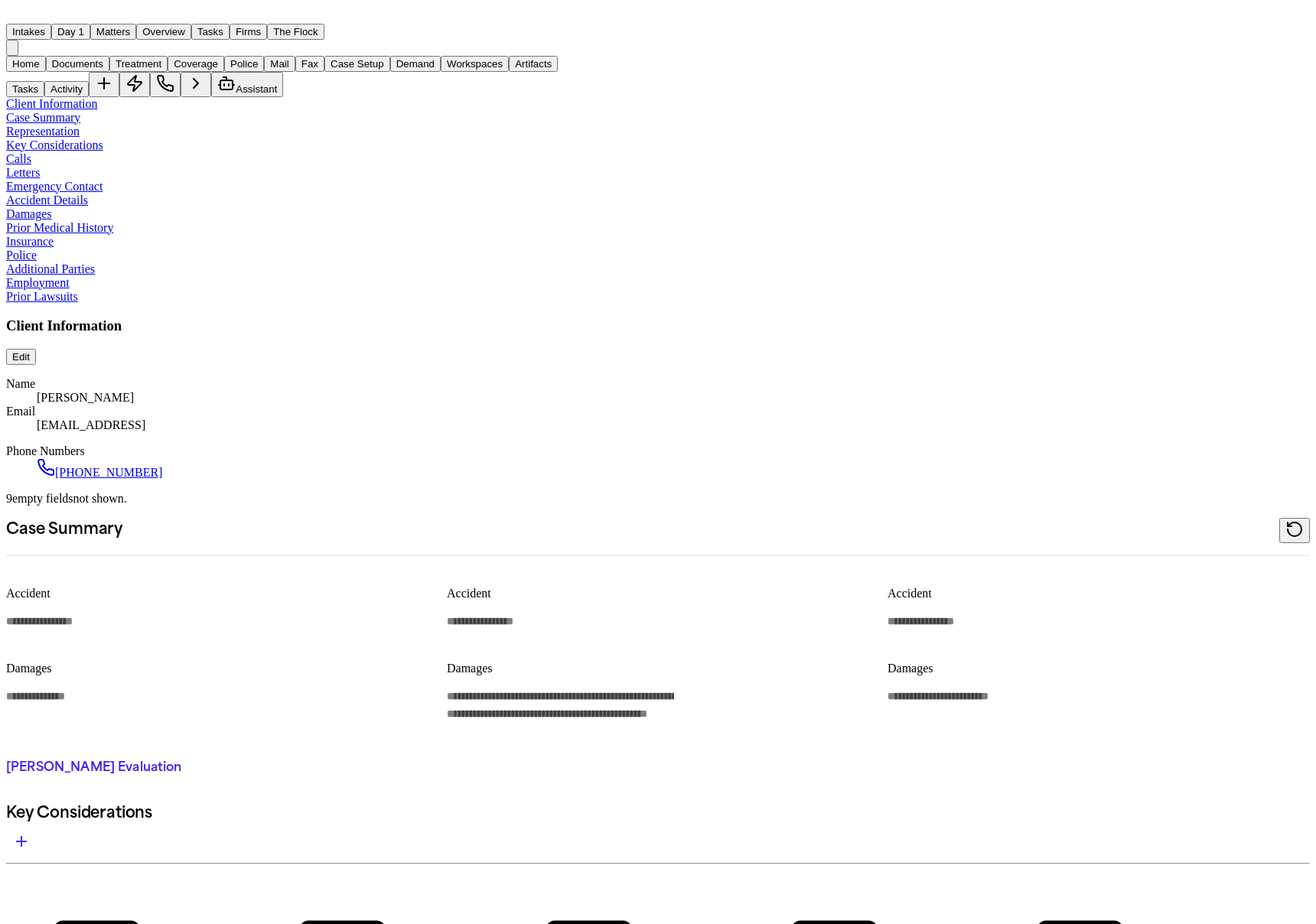
type textarea "*"
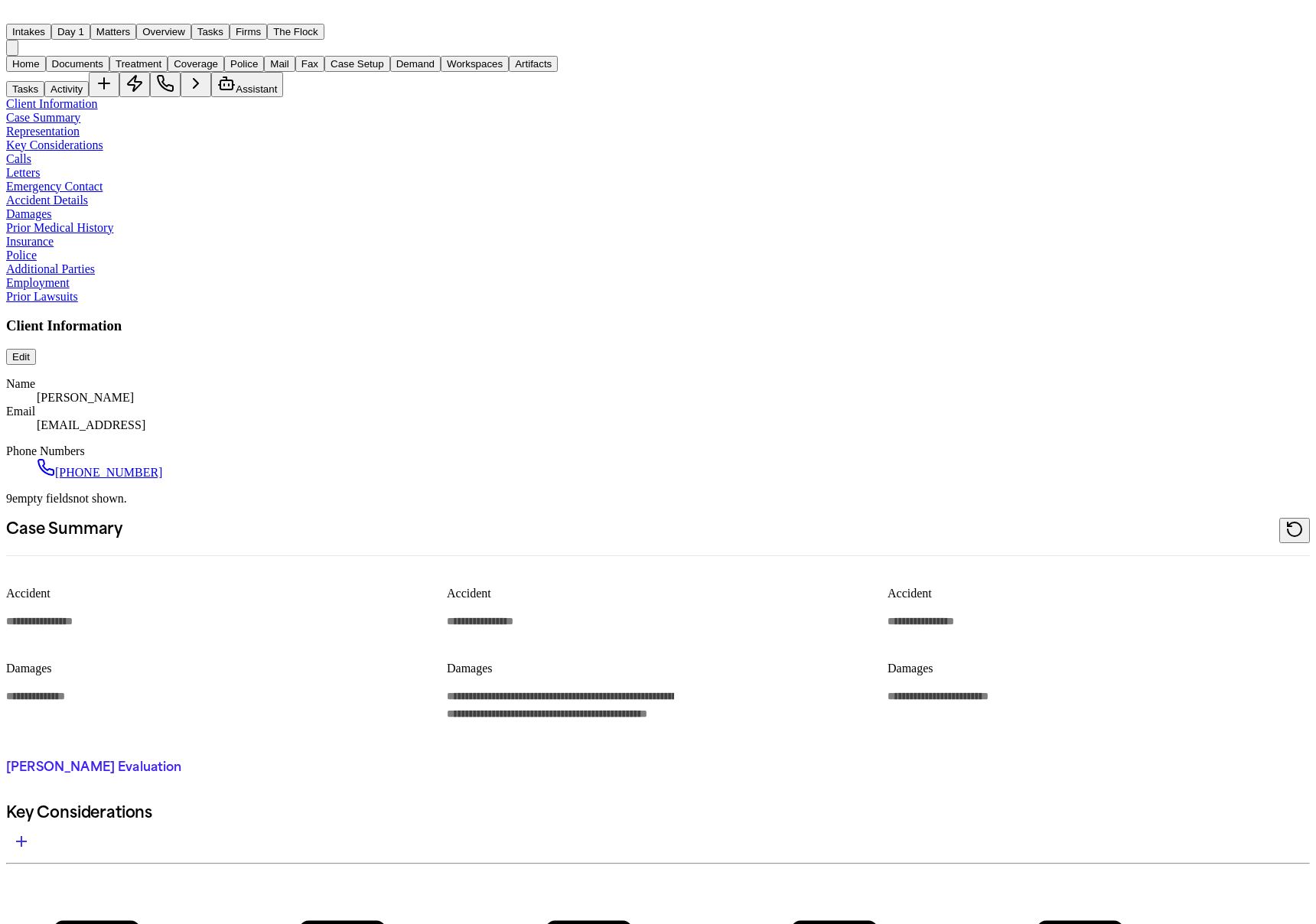
type textarea "*"
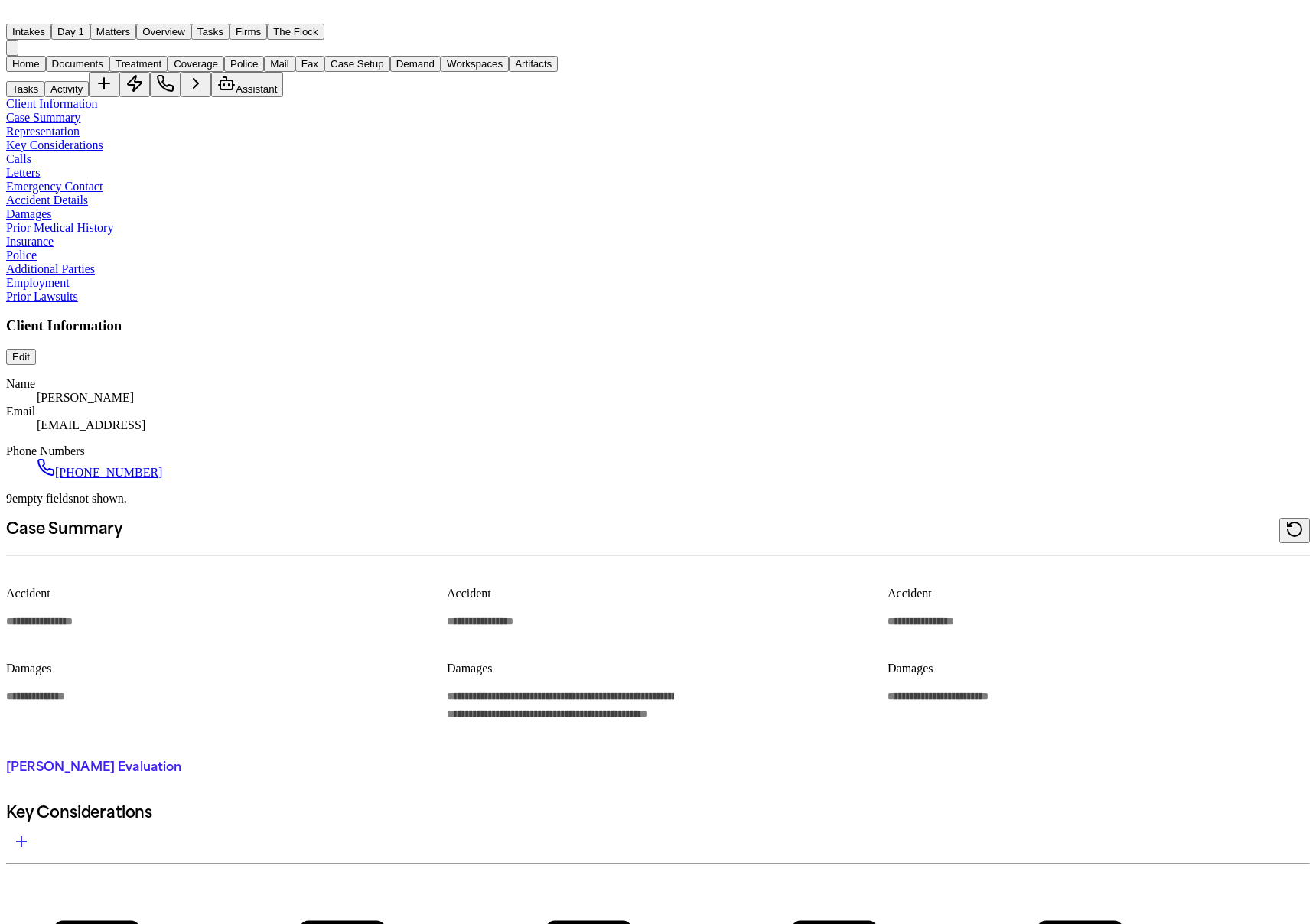
type textarea "*"
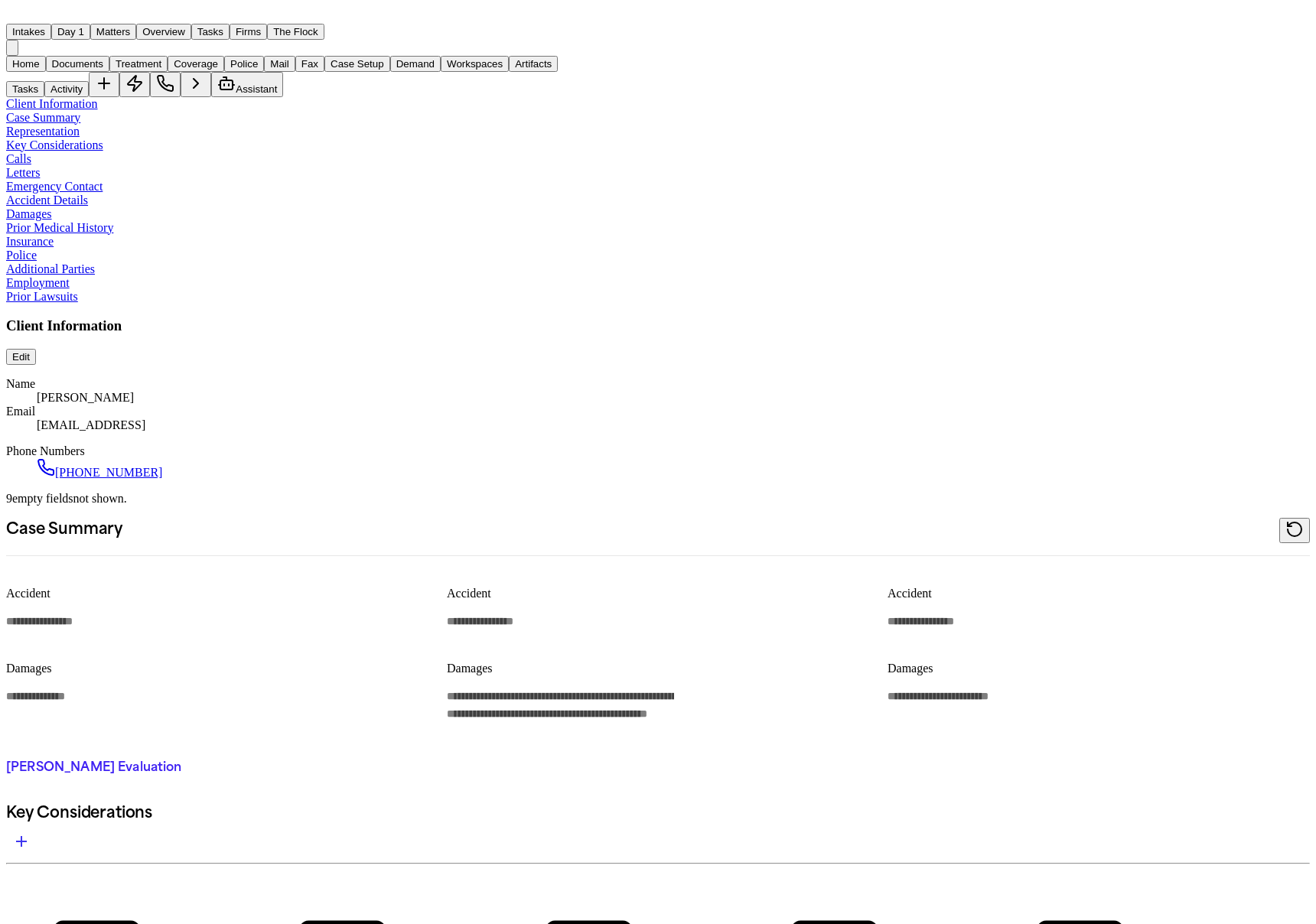
type textarea "*"
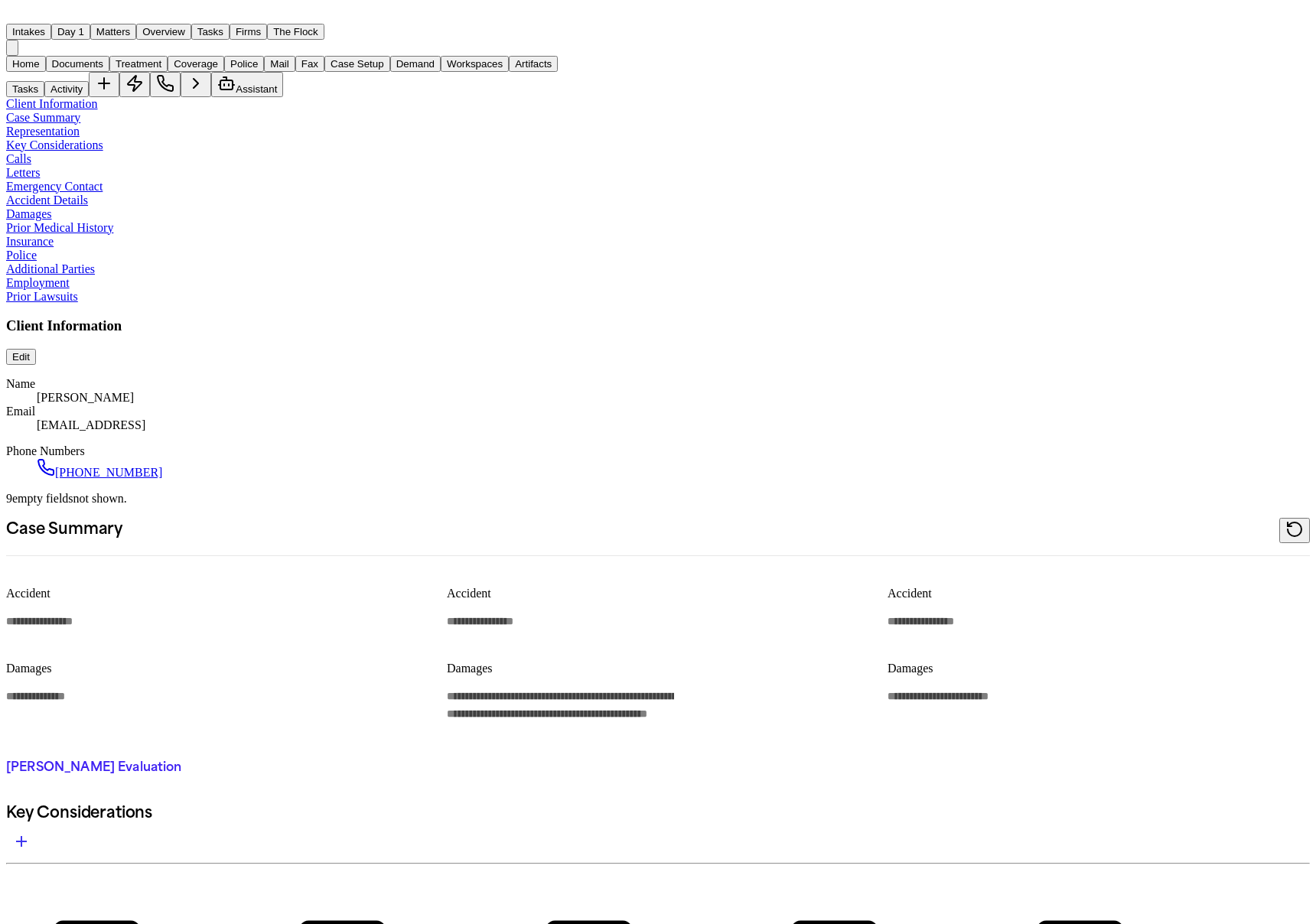
type textarea "*"
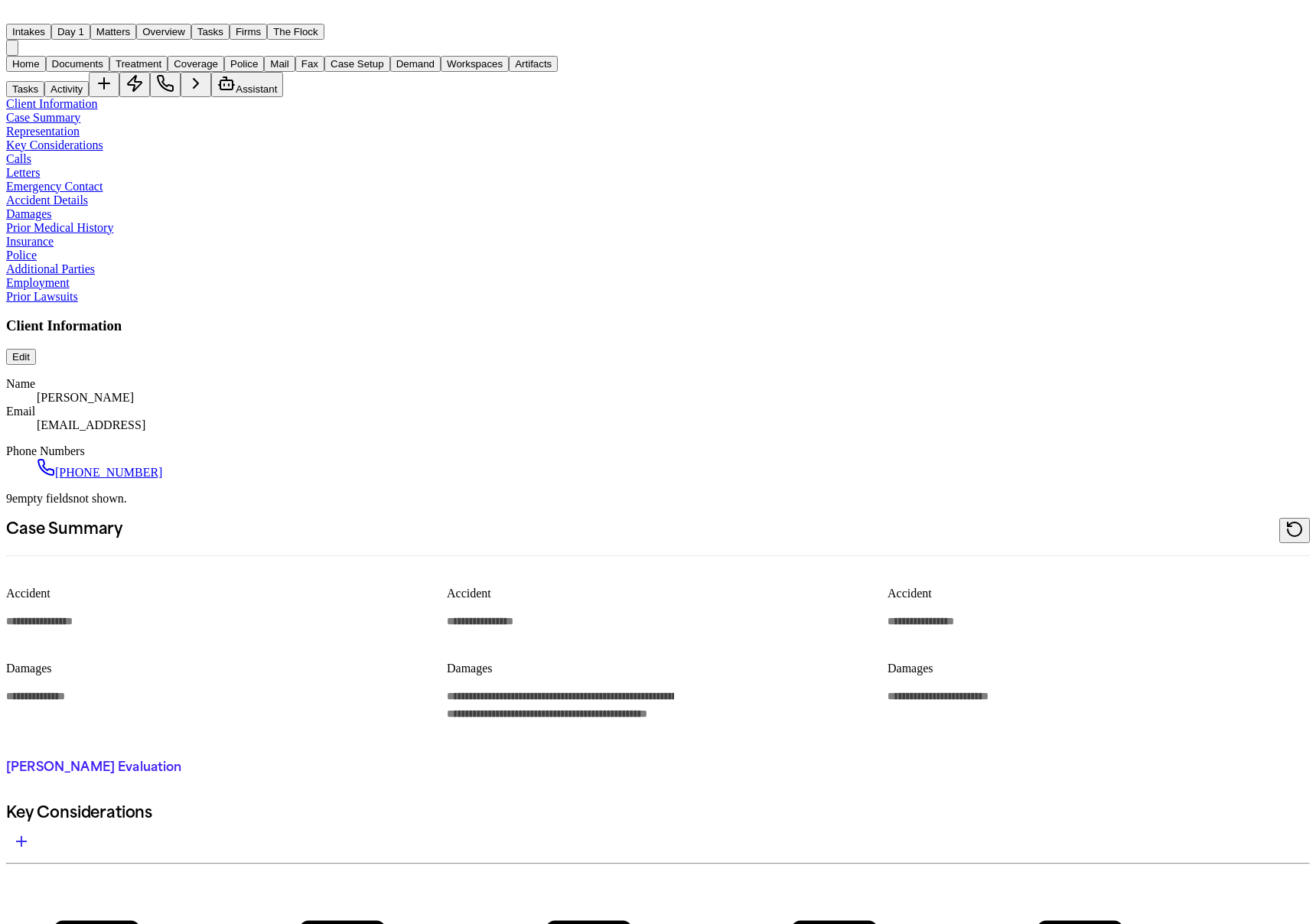
type textarea "*"
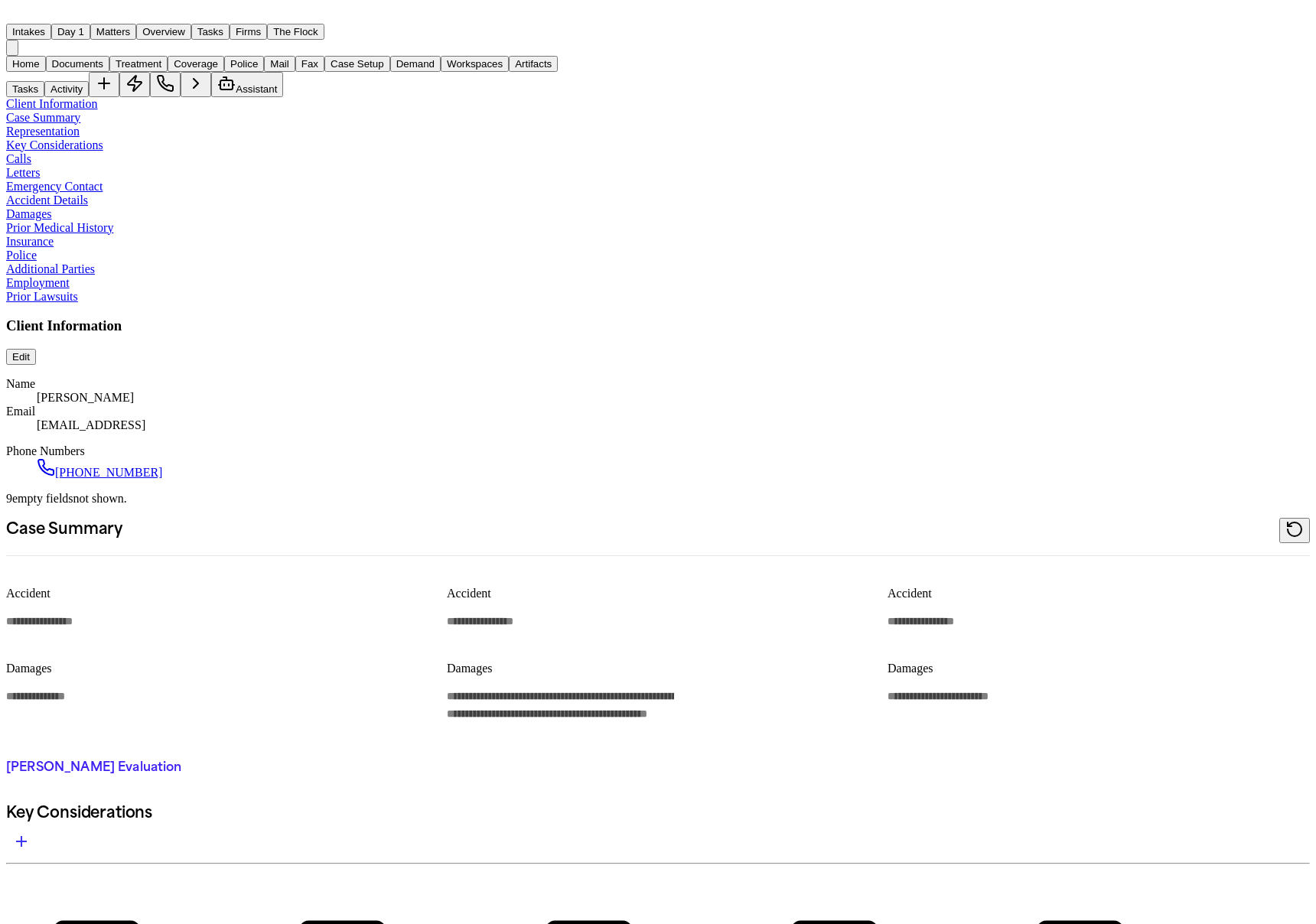
type textarea "*"
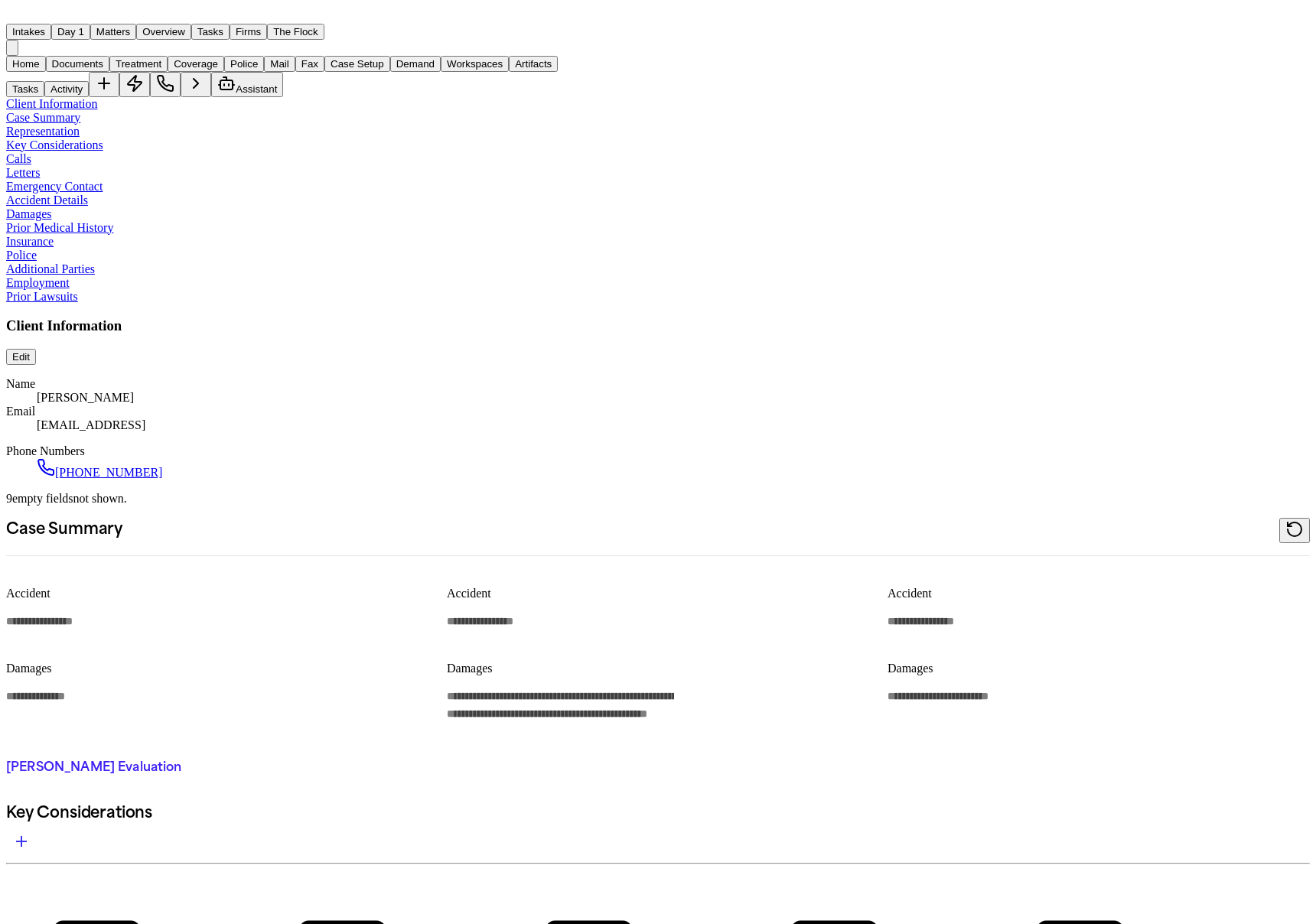
type textarea "*"
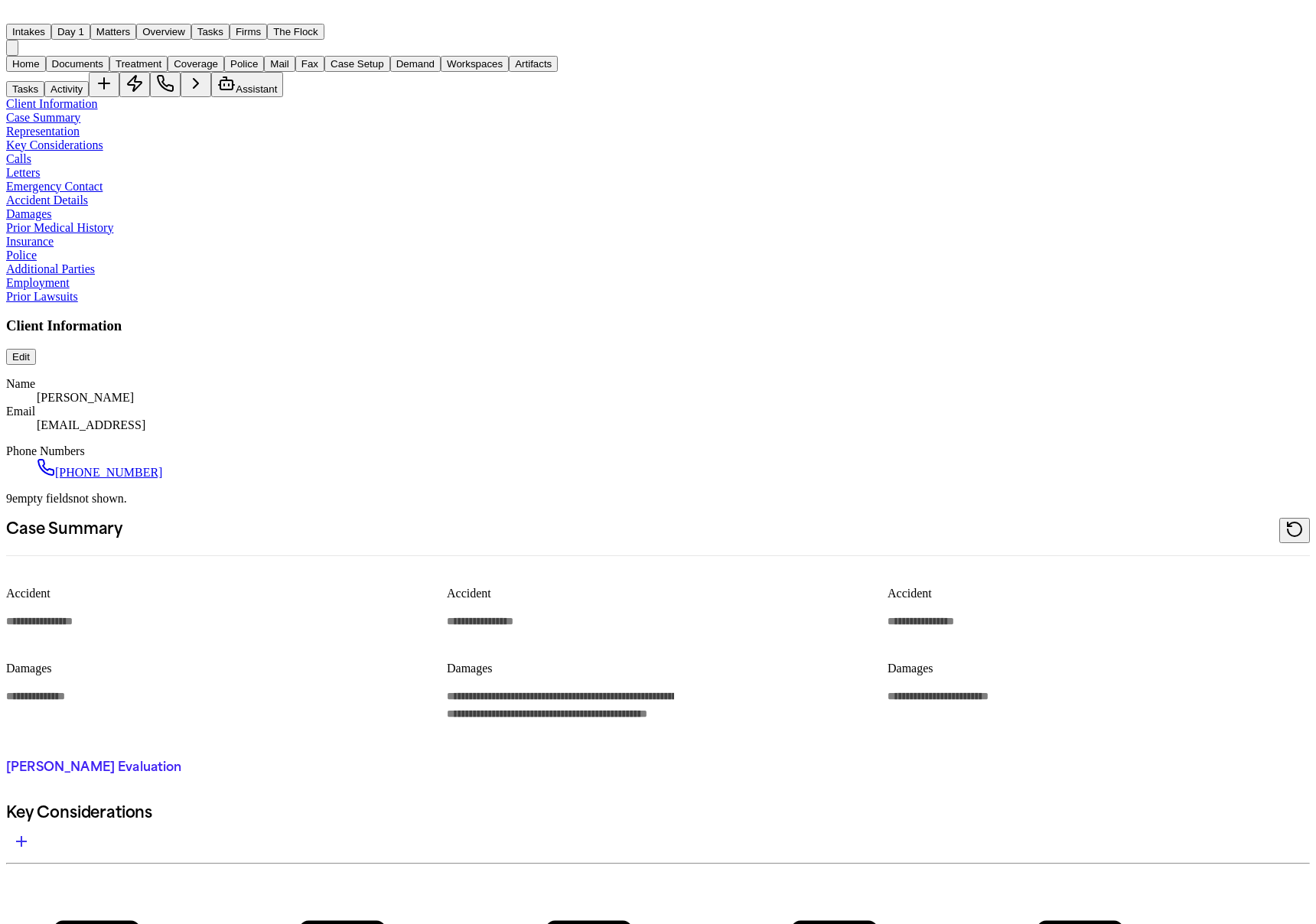
type textarea "*"
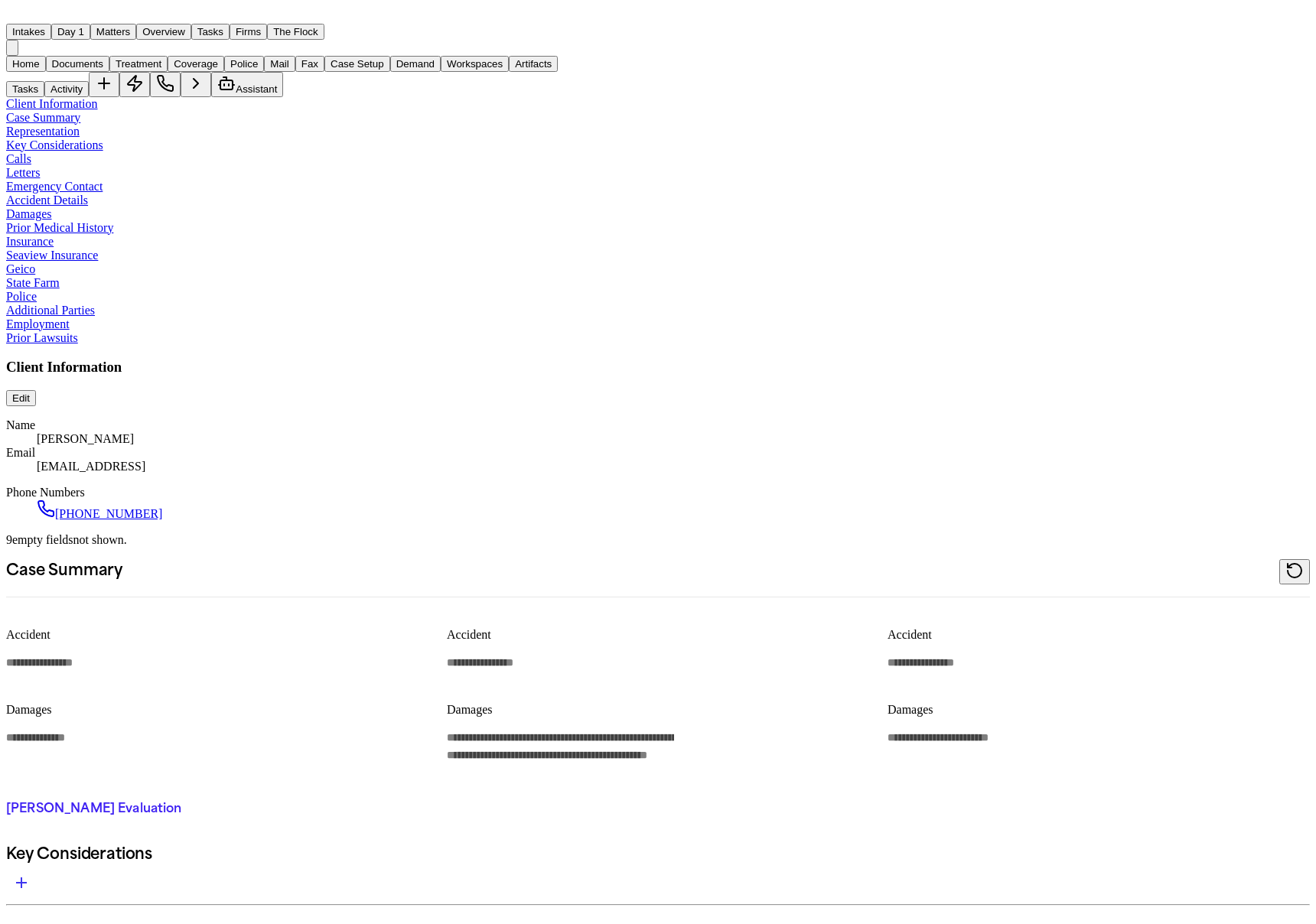
type textarea "*"
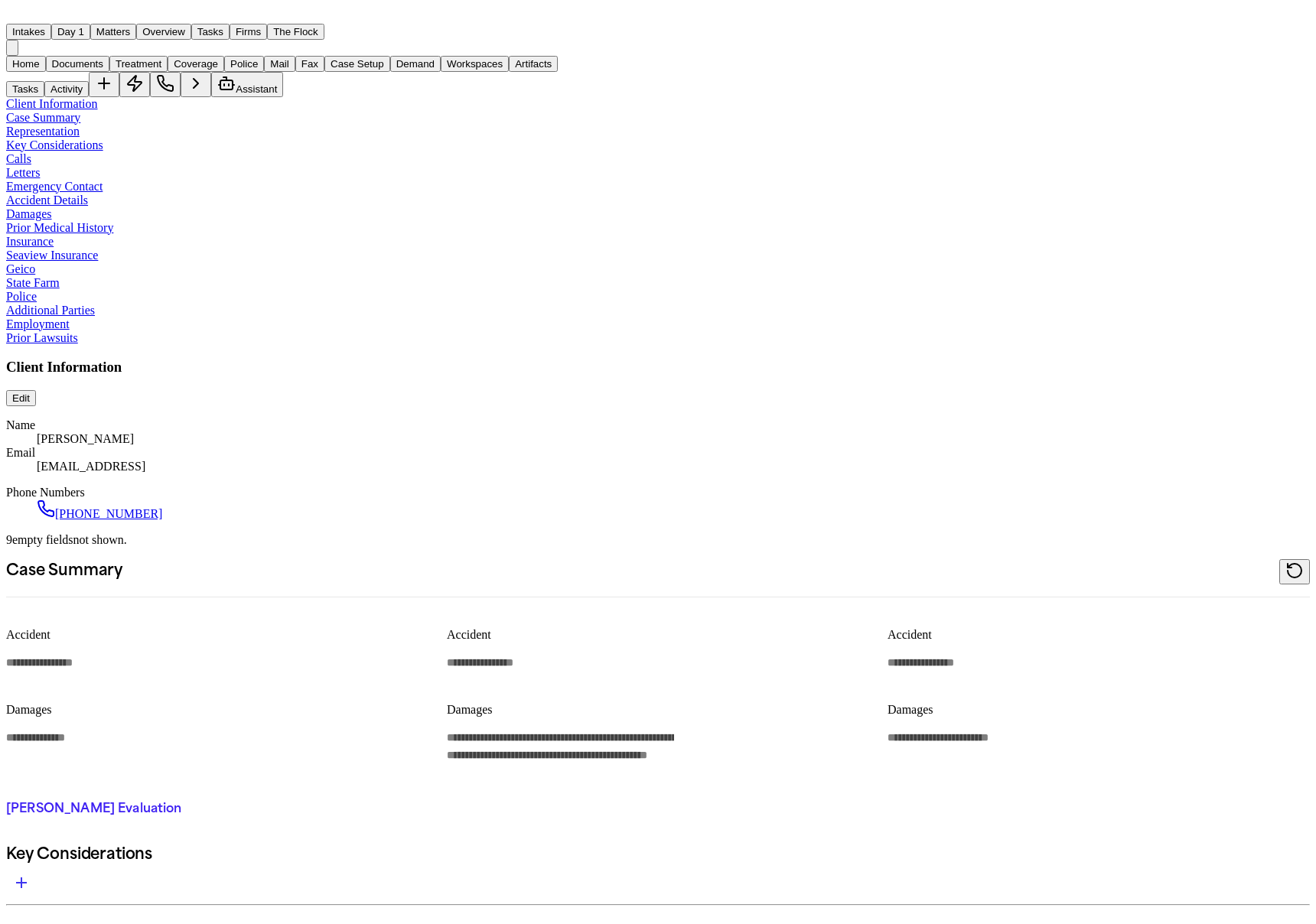
type textarea "*"
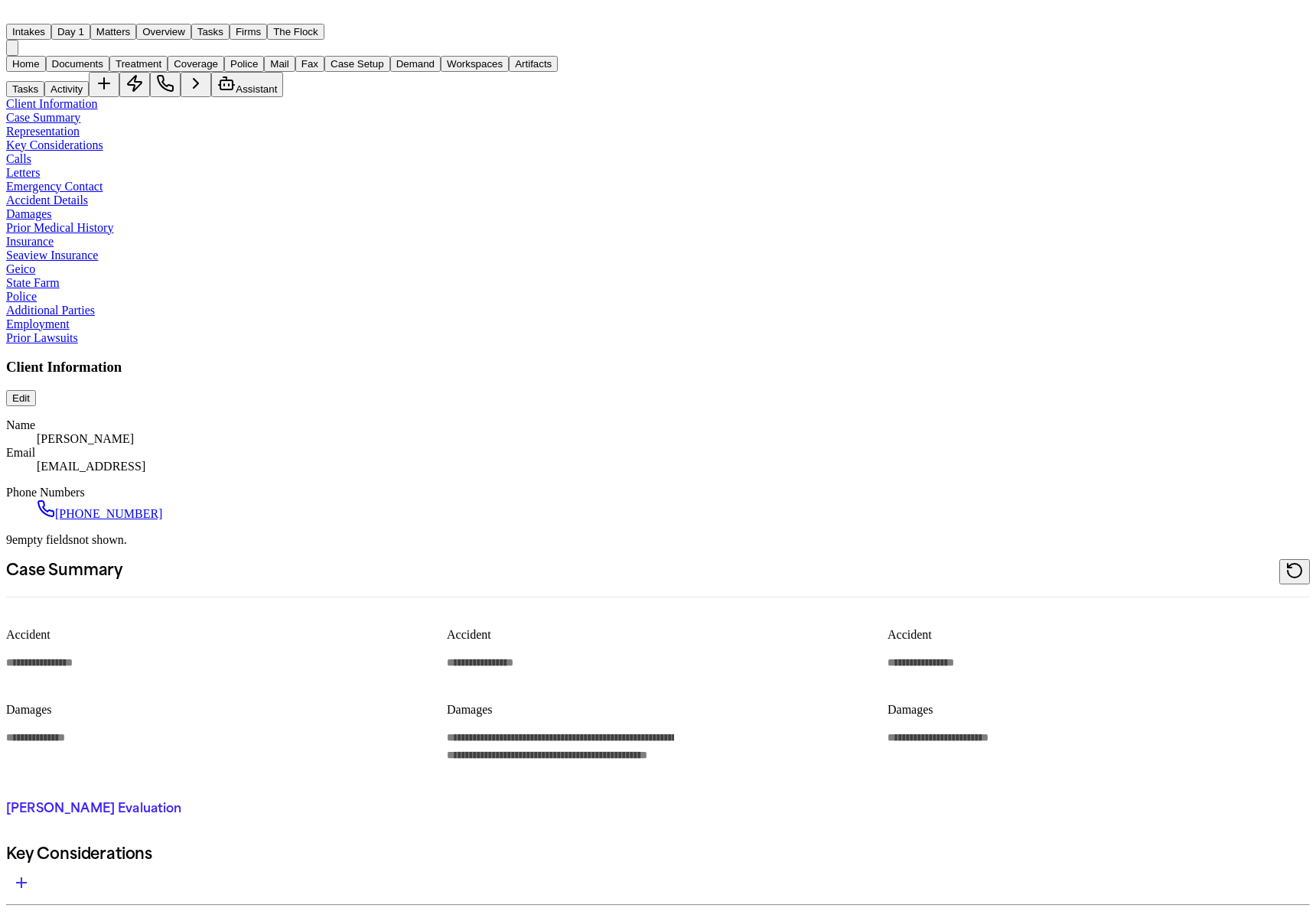
type textarea "*"
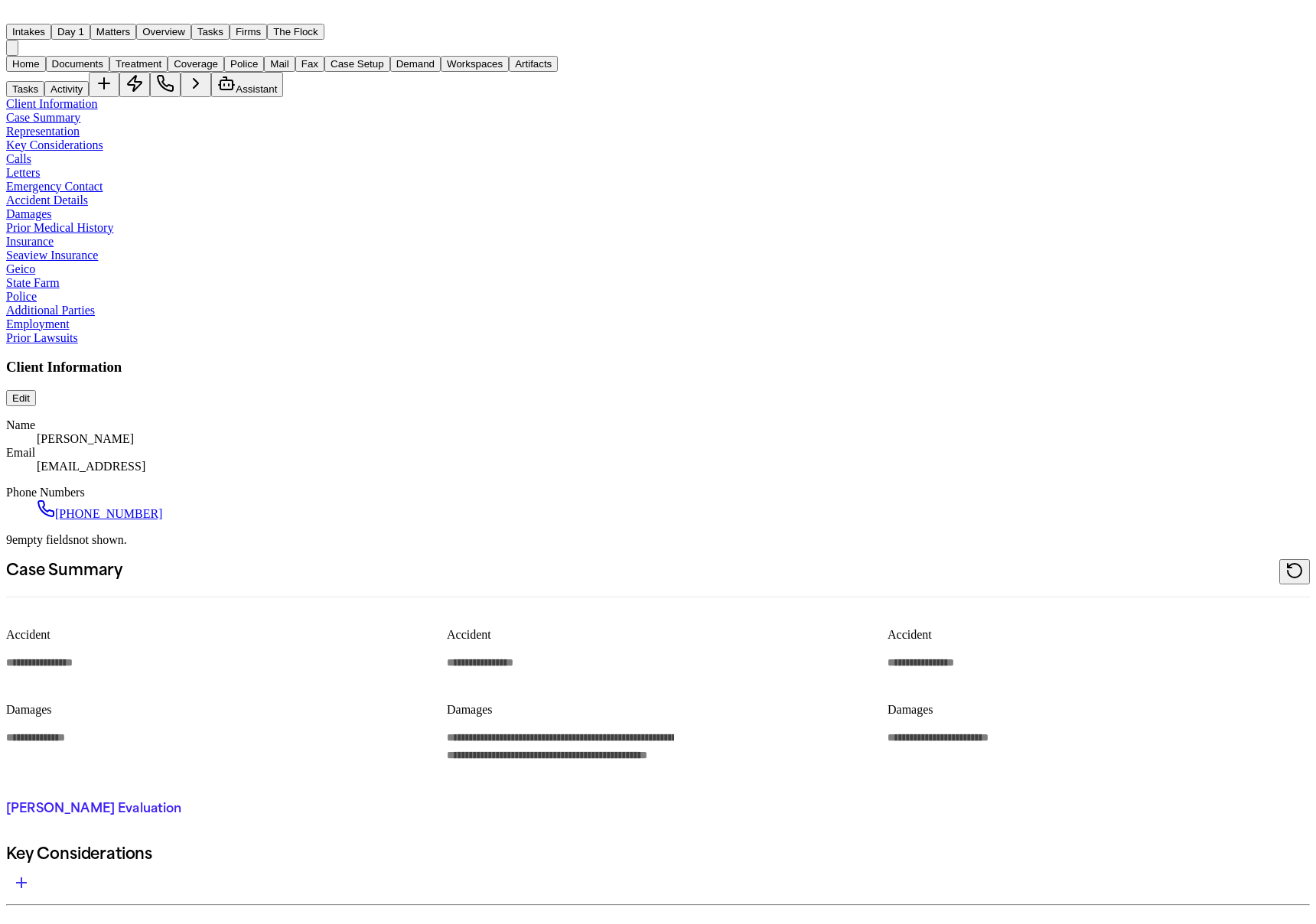
type textarea "*"
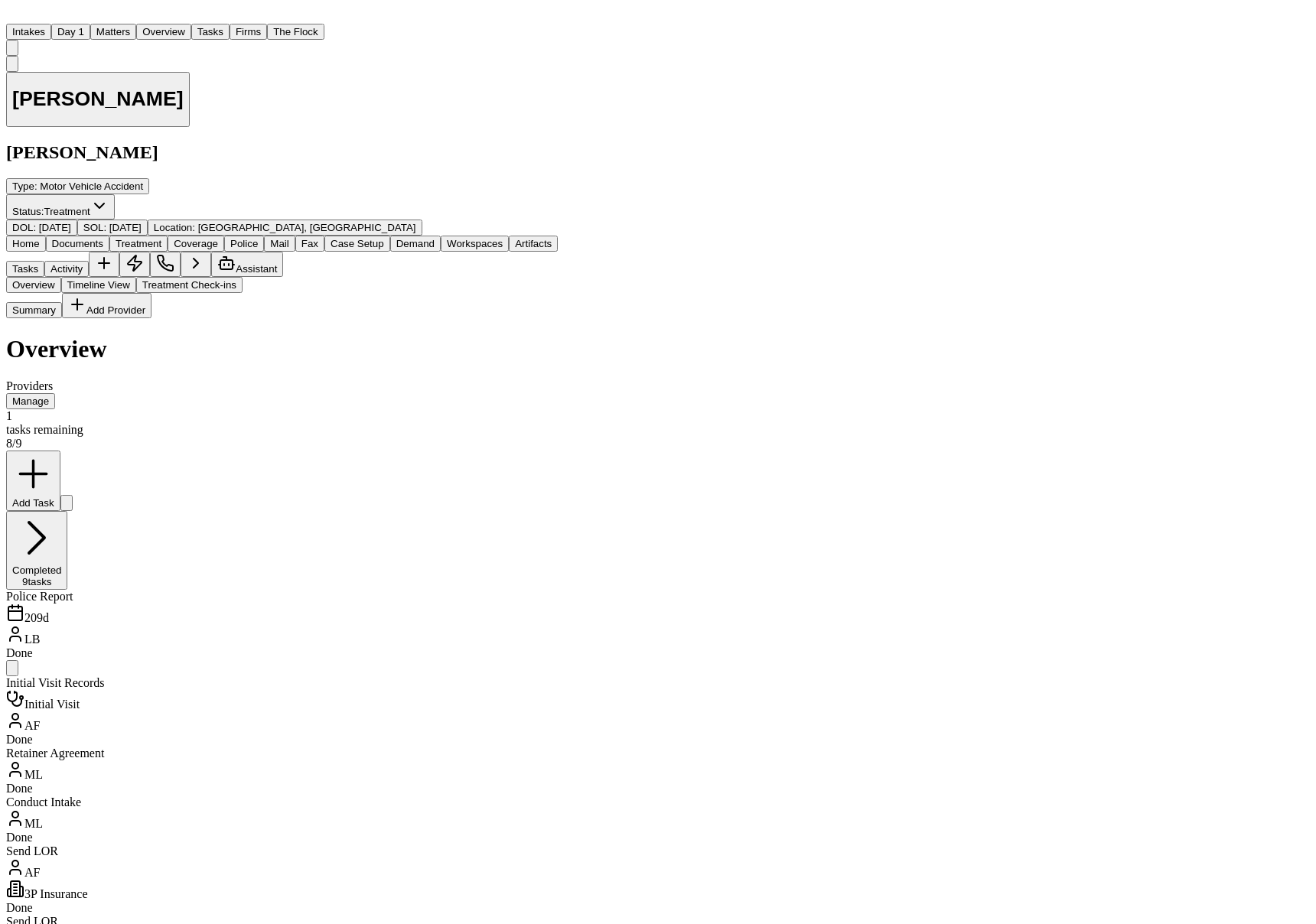
click at [162, 238] on span "Treatment" at bounding box center [139, 243] width 46 height 11
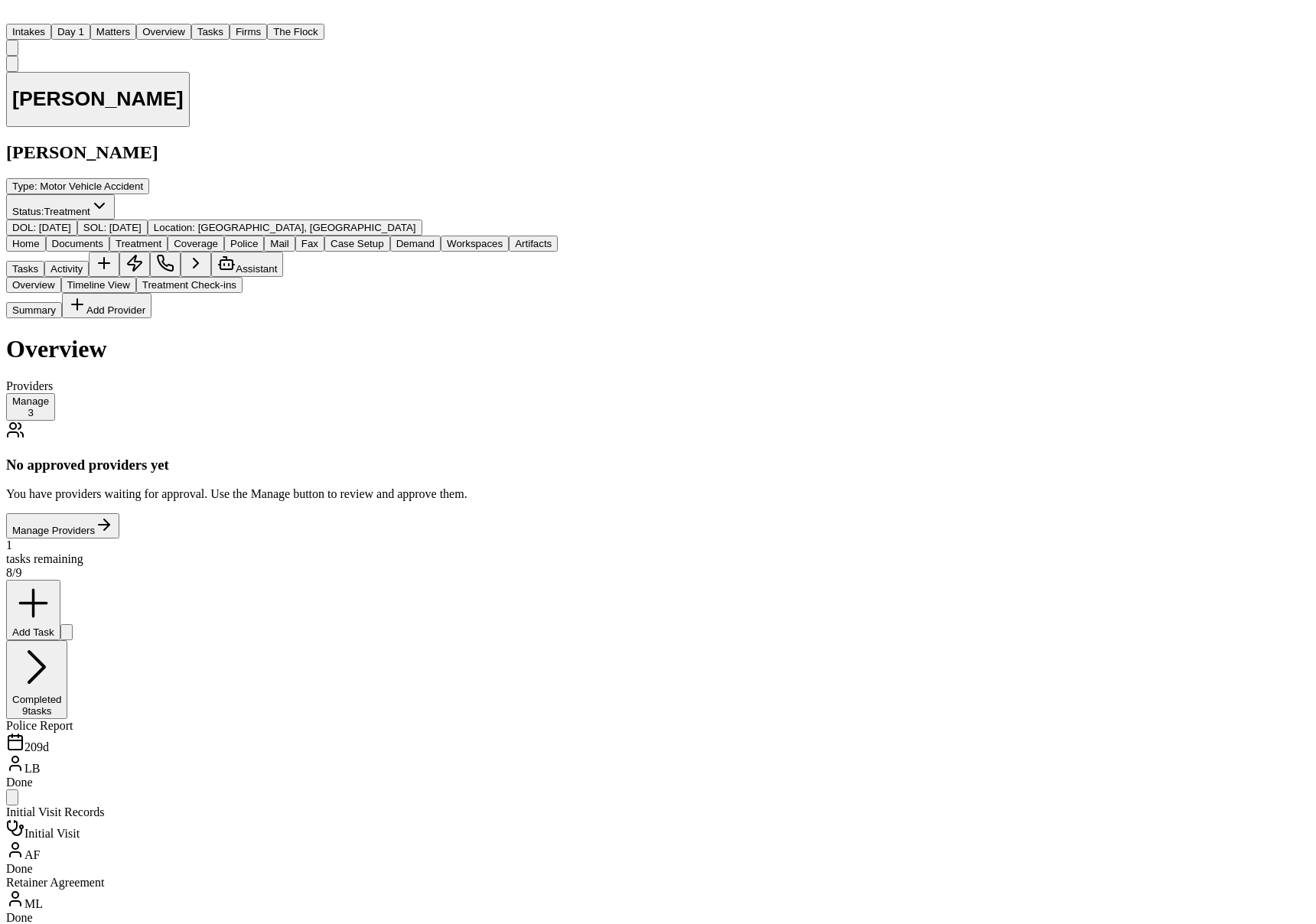
click at [136, 277] on button "Timeline View" at bounding box center [99, 285] width 75 height 16
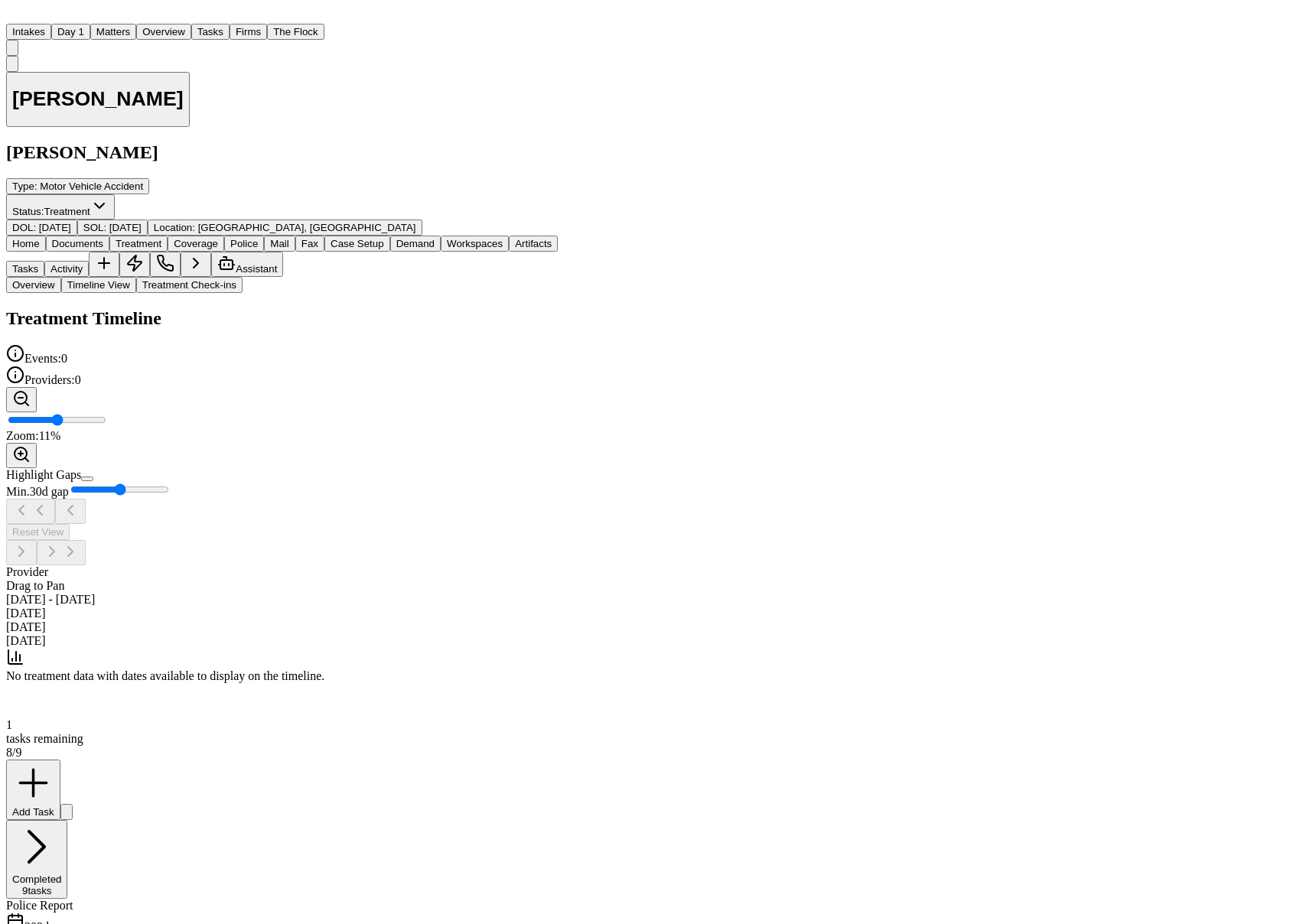
click at [60, 277] on button "Overview" at bounding box center [34, 285] width 55 height 16
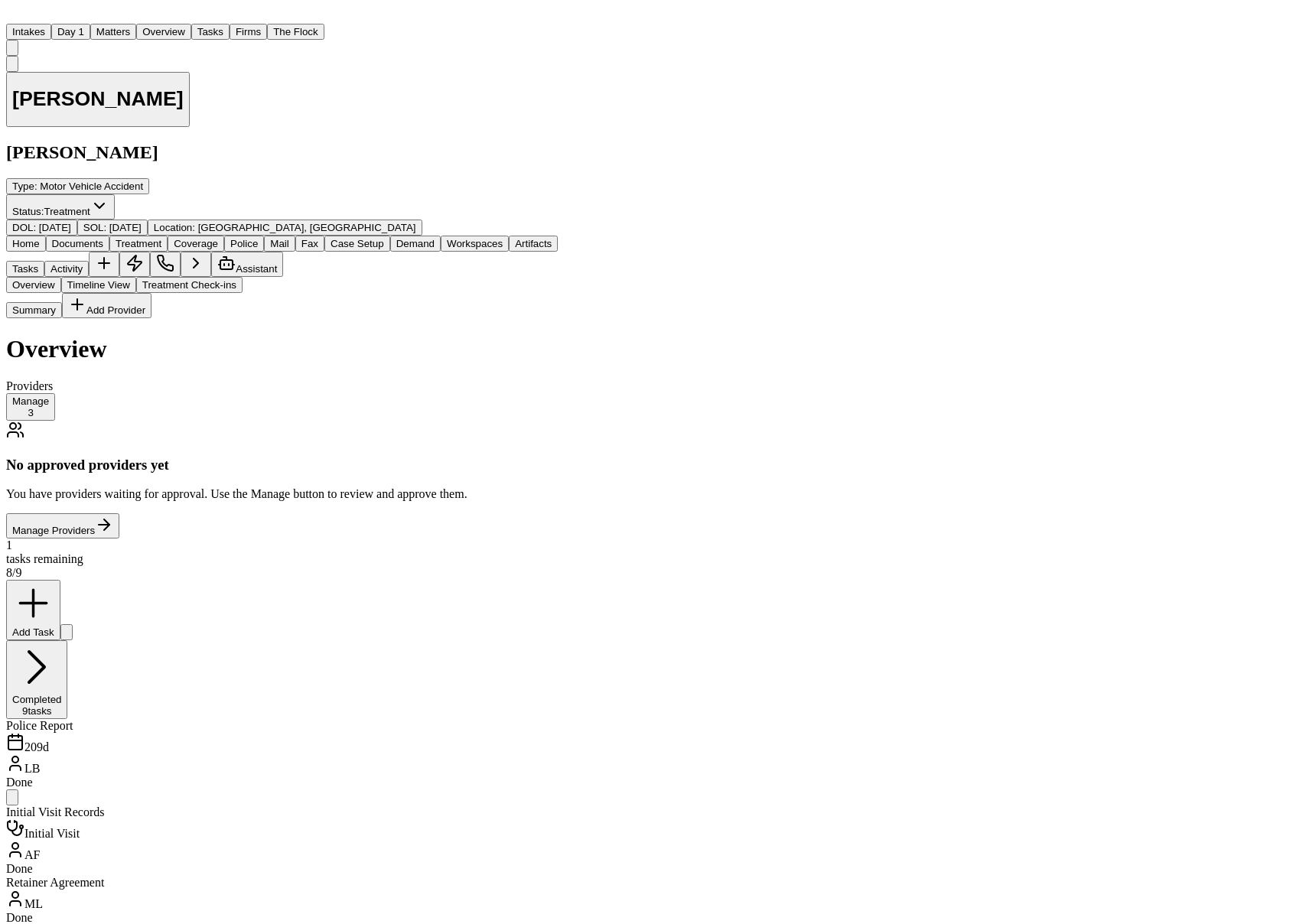
click at [230, 24] on button "Tasks" at bounding box center [211, 31] width 38 height 16
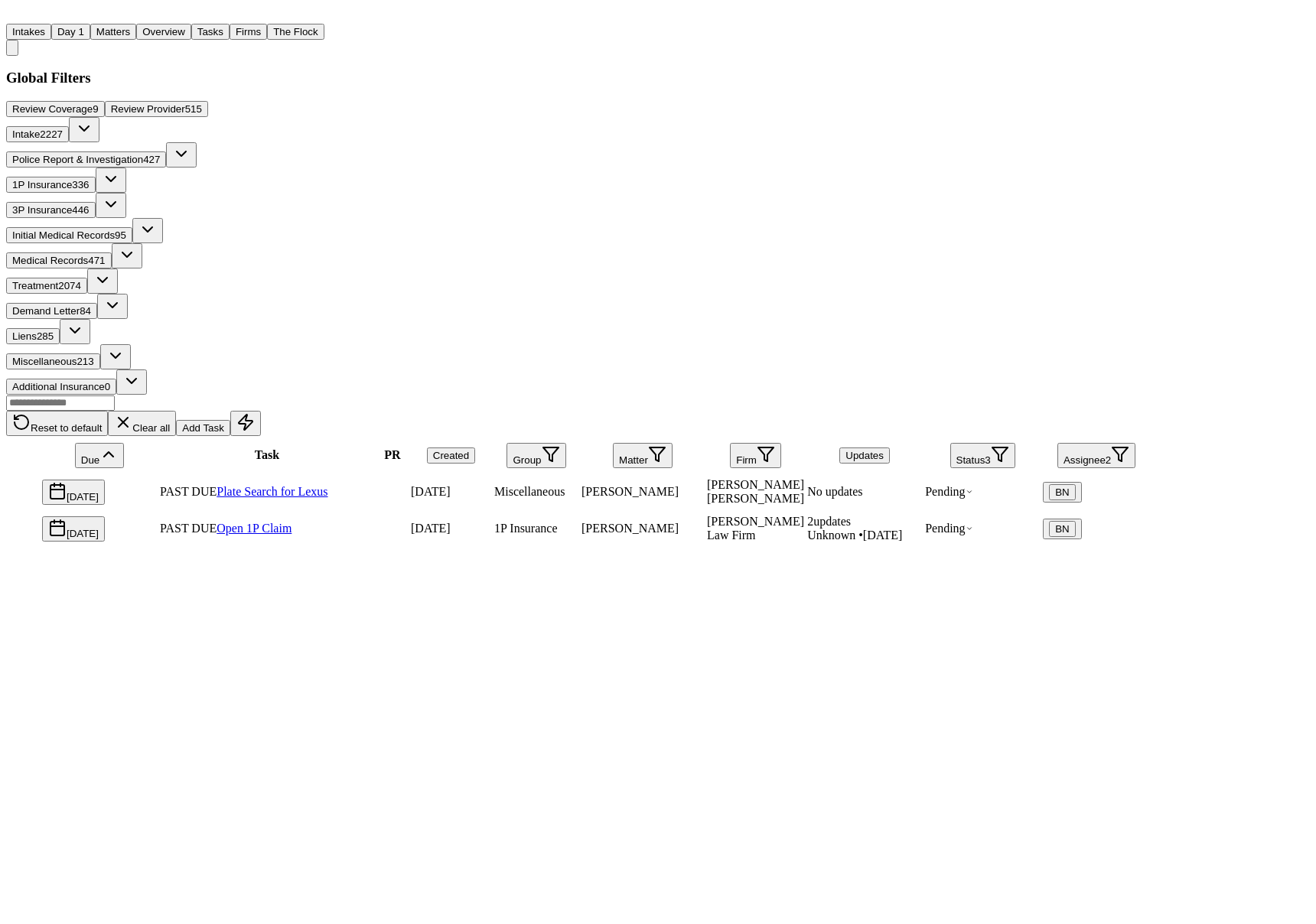
click at [93, 115] on span "Review Coverage" at bounding box center [52, 109] width 80 height 11
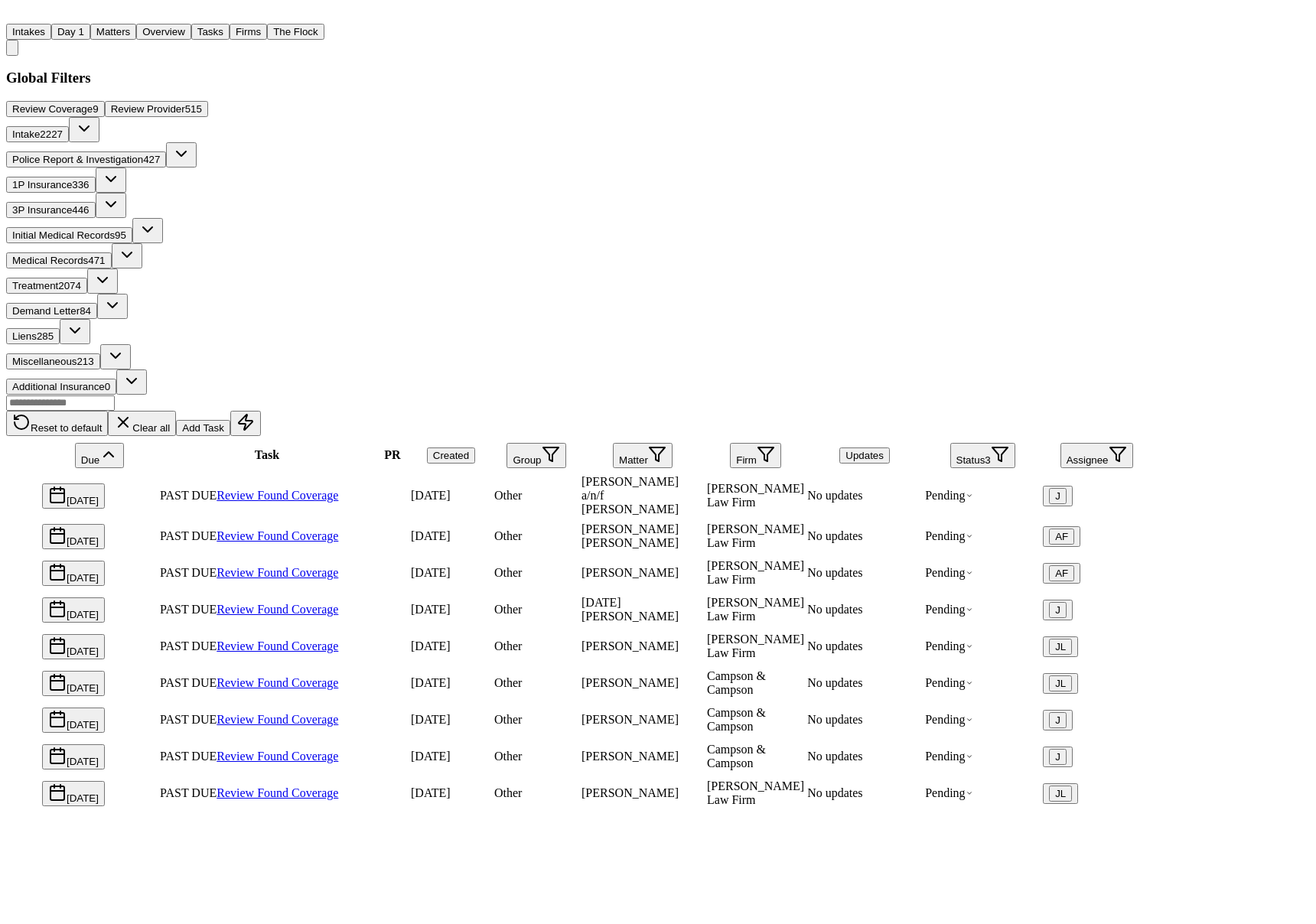
click at [191, 24] on button "Overview" at bounding box center [164, 31] width 55 height 16
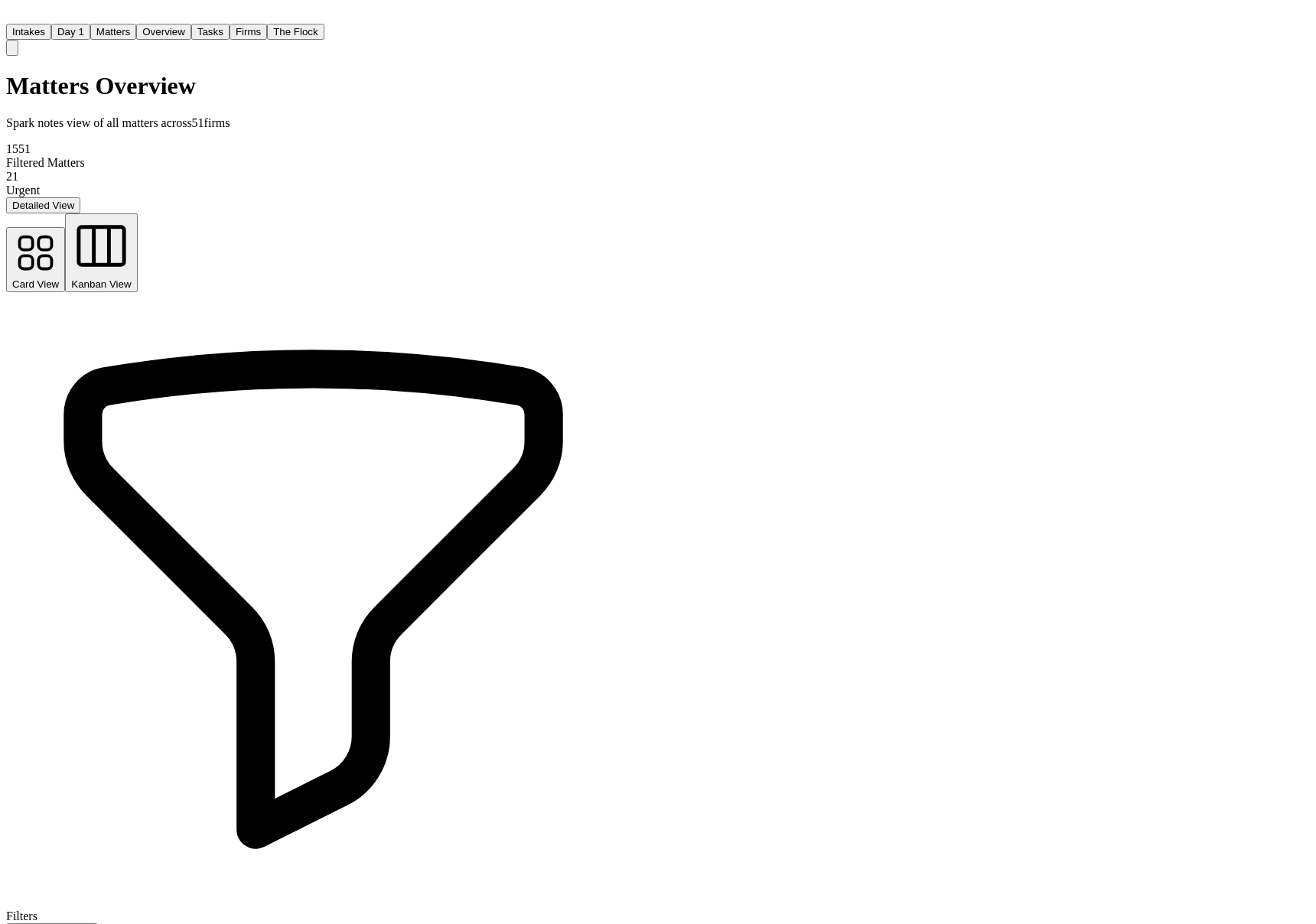
click at [131, 279] on span "Kanban View" at bounding box center [101, 284] width 60 height 11
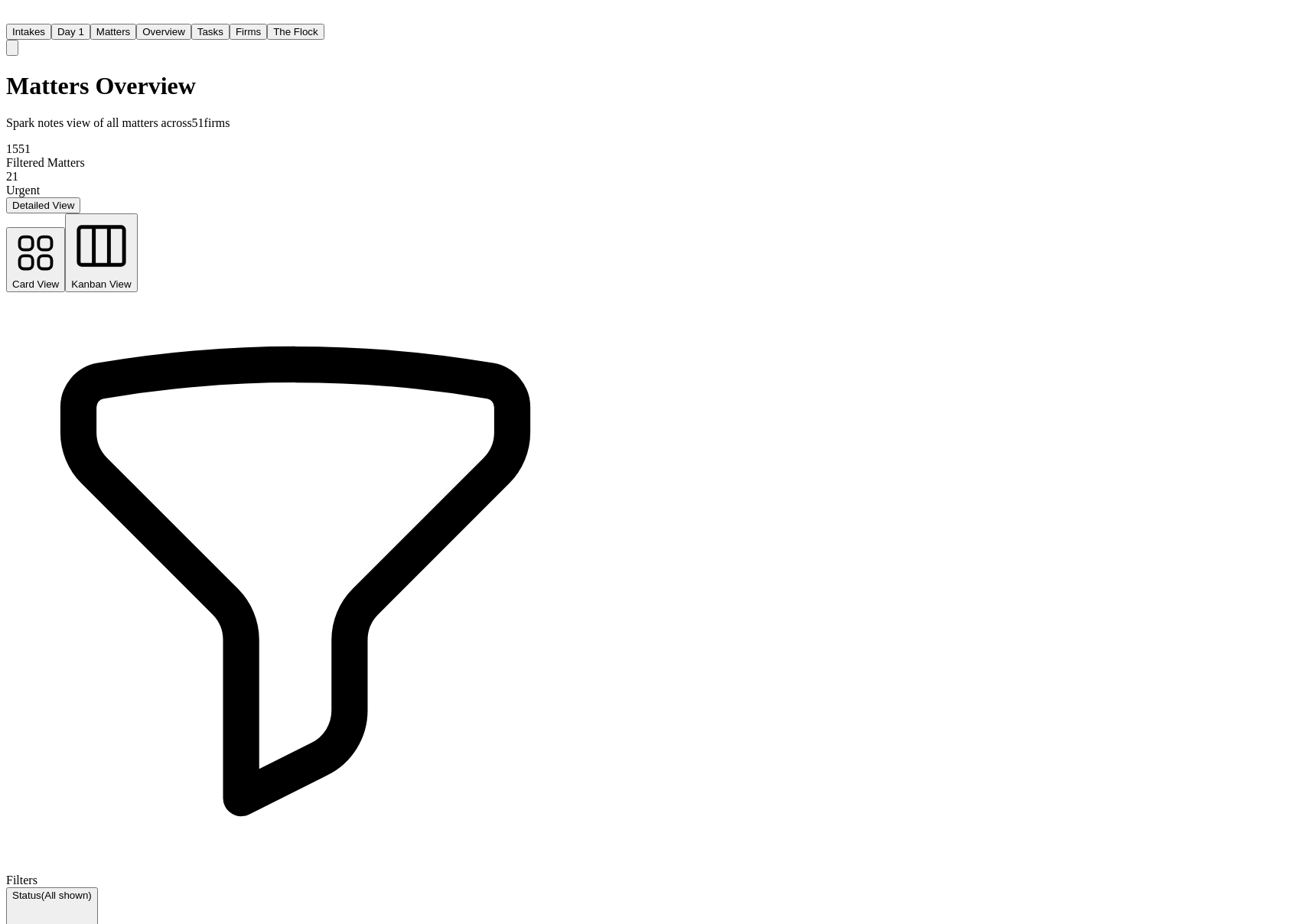
scroll to position [2973, 0]
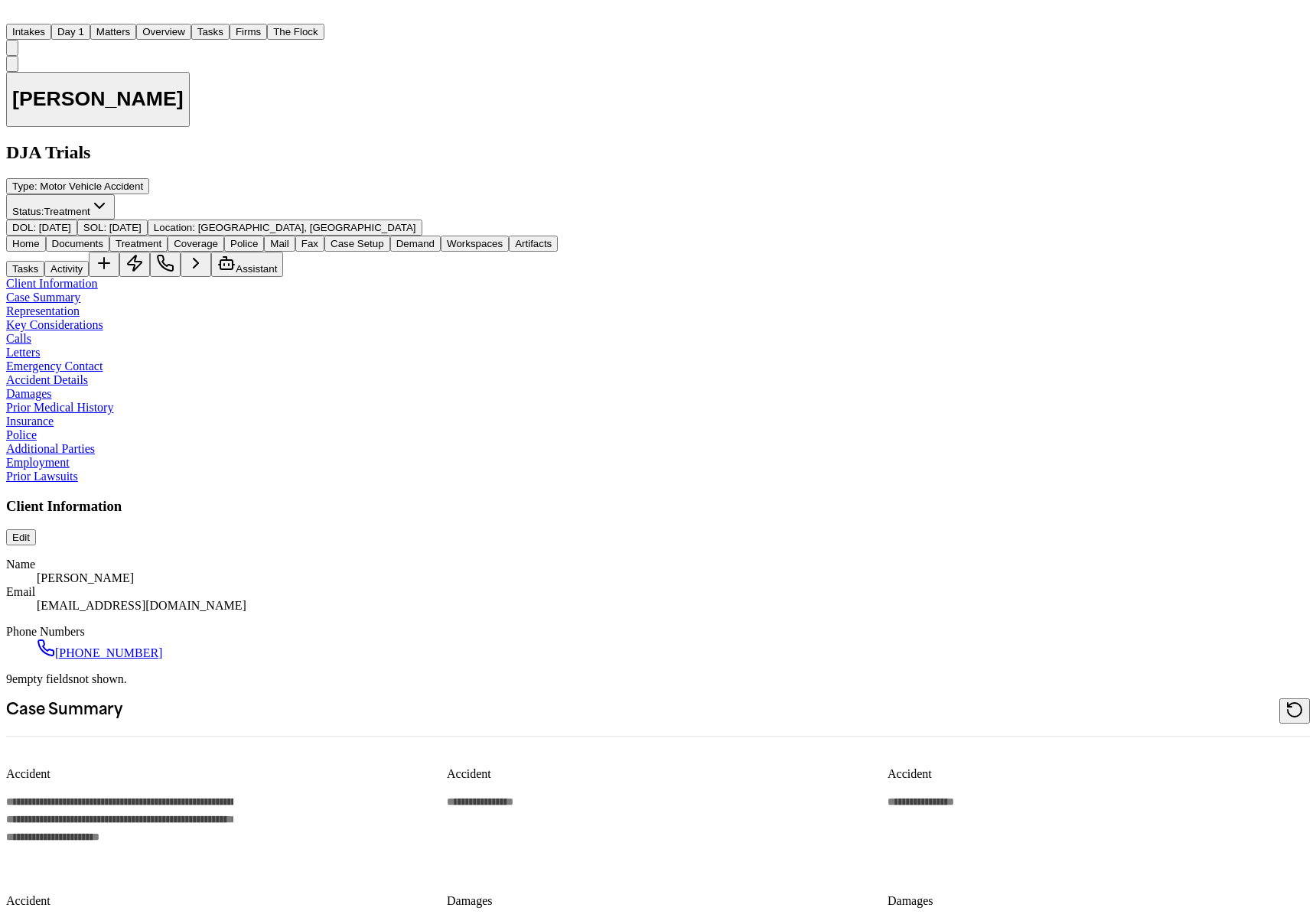
click at [162, 238] on span "Treatment" at bounding box center [139, 243] width 46 height 11
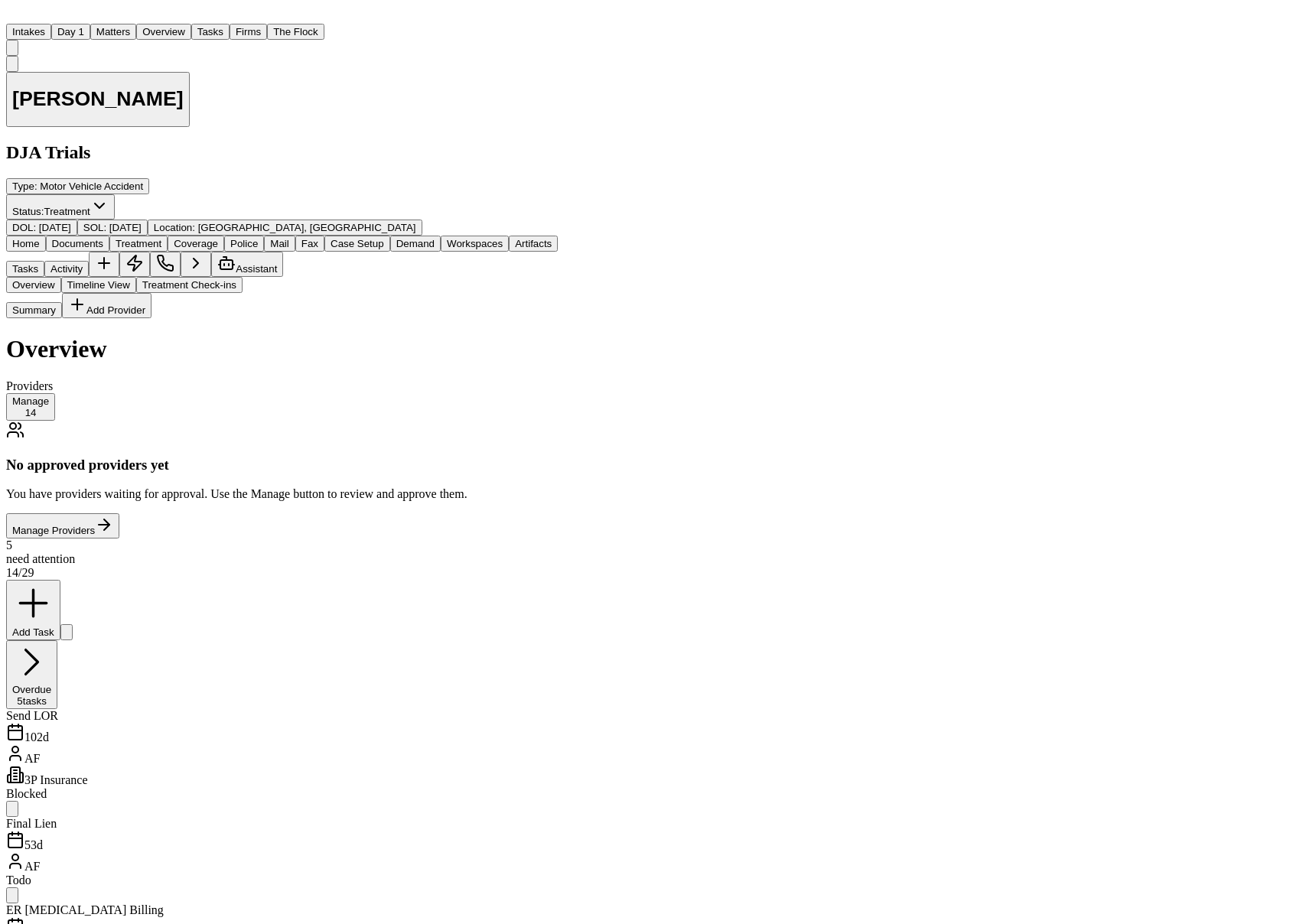
click at [209, 335] on div "Overview Providers Manage 14 No approved providers yet You have providers waiti…" at bounding box center [282, 437] width 552 height 204
click at [208, 335] on div "Overview Providers Manage 14 No approved providers yet You have providers waiti…" at bounding box center [282, 437] width 552 height 204
click at [205, 277] on div "Overview Timeline View Treatment Check-ins Summary Add Provider Overview Provid…" at bounding box center [282, 408] width 552 height 262
click at [205, 277] on button "Treatment Check-ins" at bounding box center [189, 285] width 106 height 16
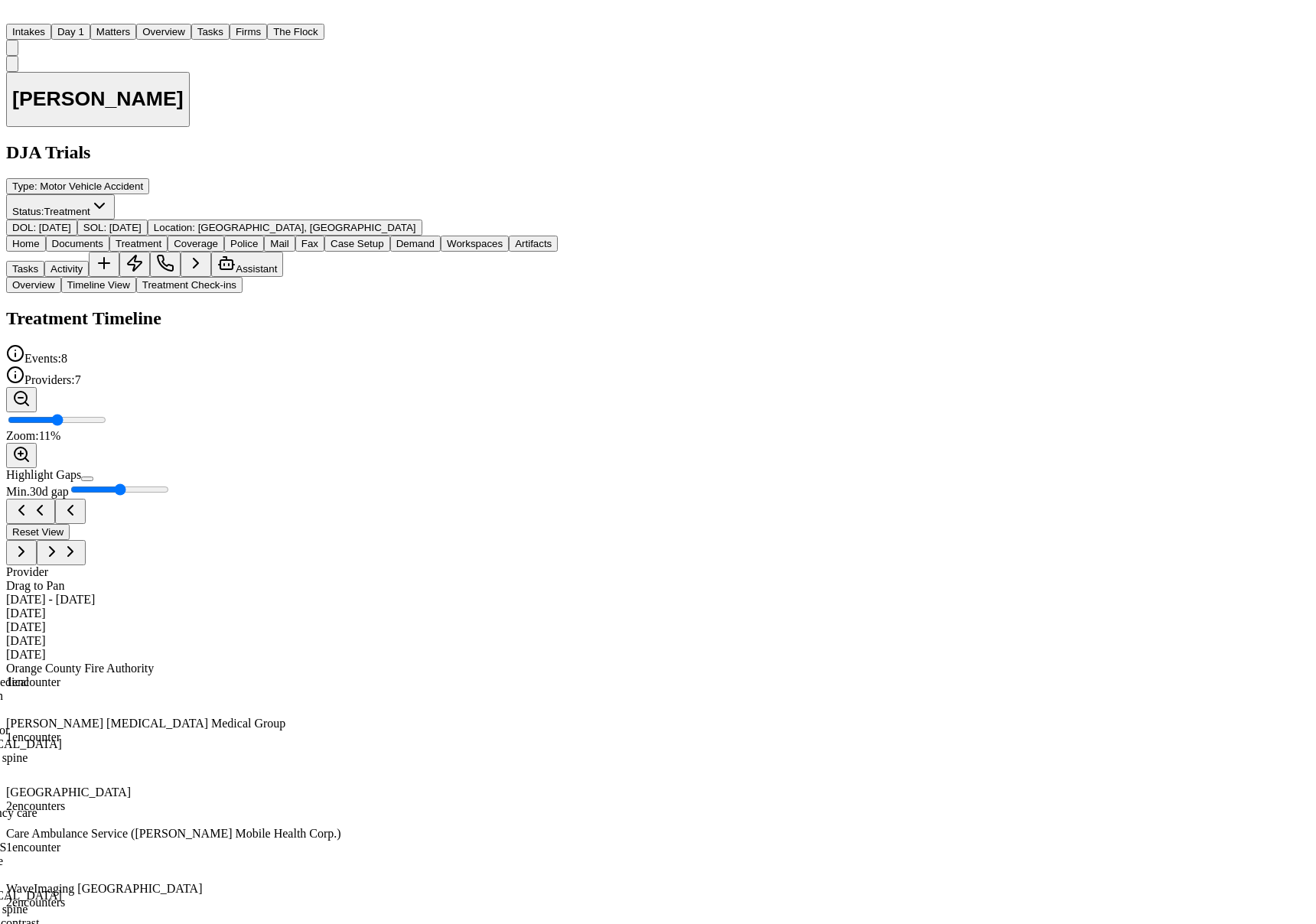
click at [136, 277] on button "Timeline View" at bounding box center [99, 285] width 75 height 16
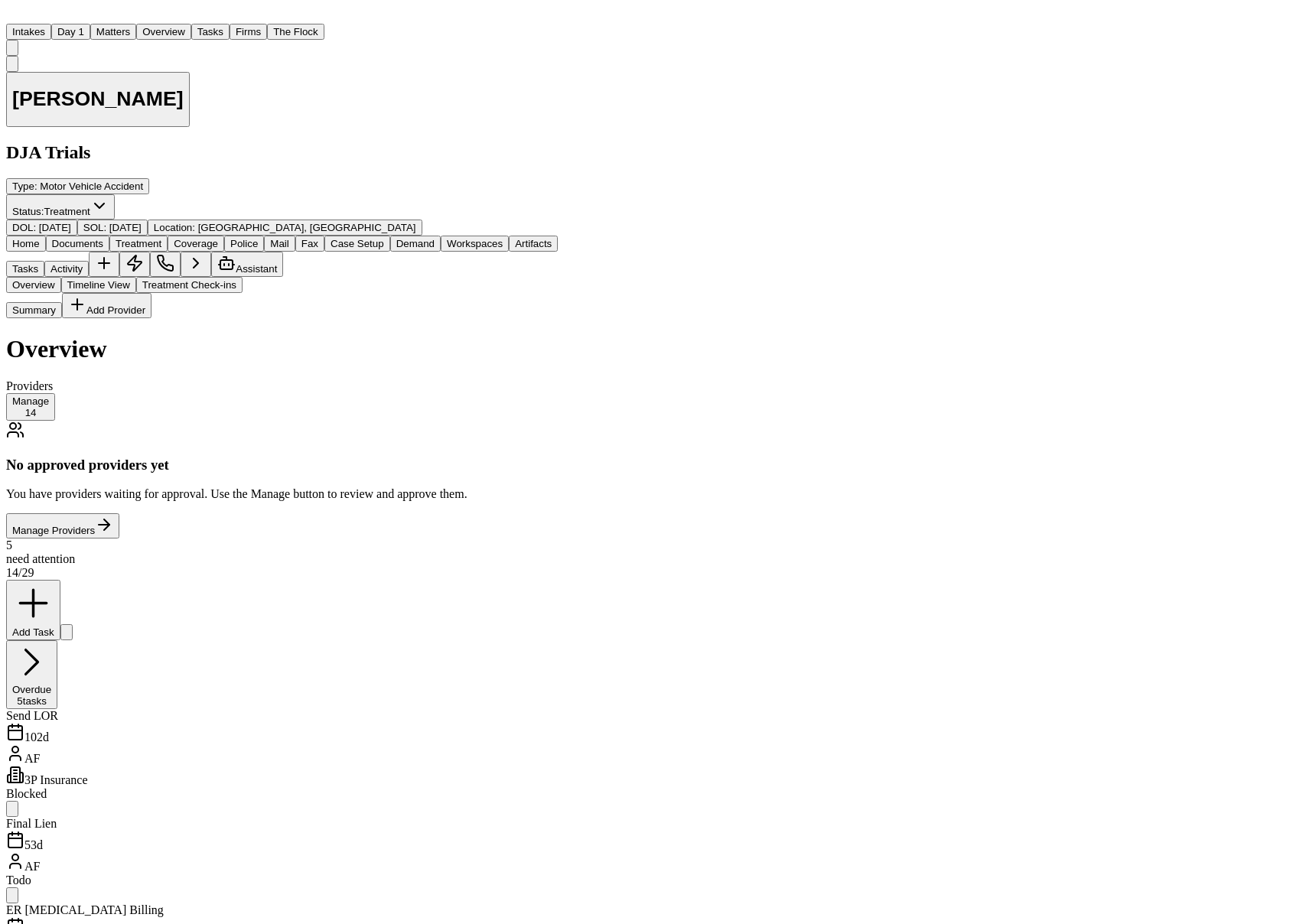
click at [61, 277] on button "Overview" at bounding box center [34, 285] width 55 height 16
click at [191, 24] on button "Overview" at bounding box center [164, 31] width 55 height 16
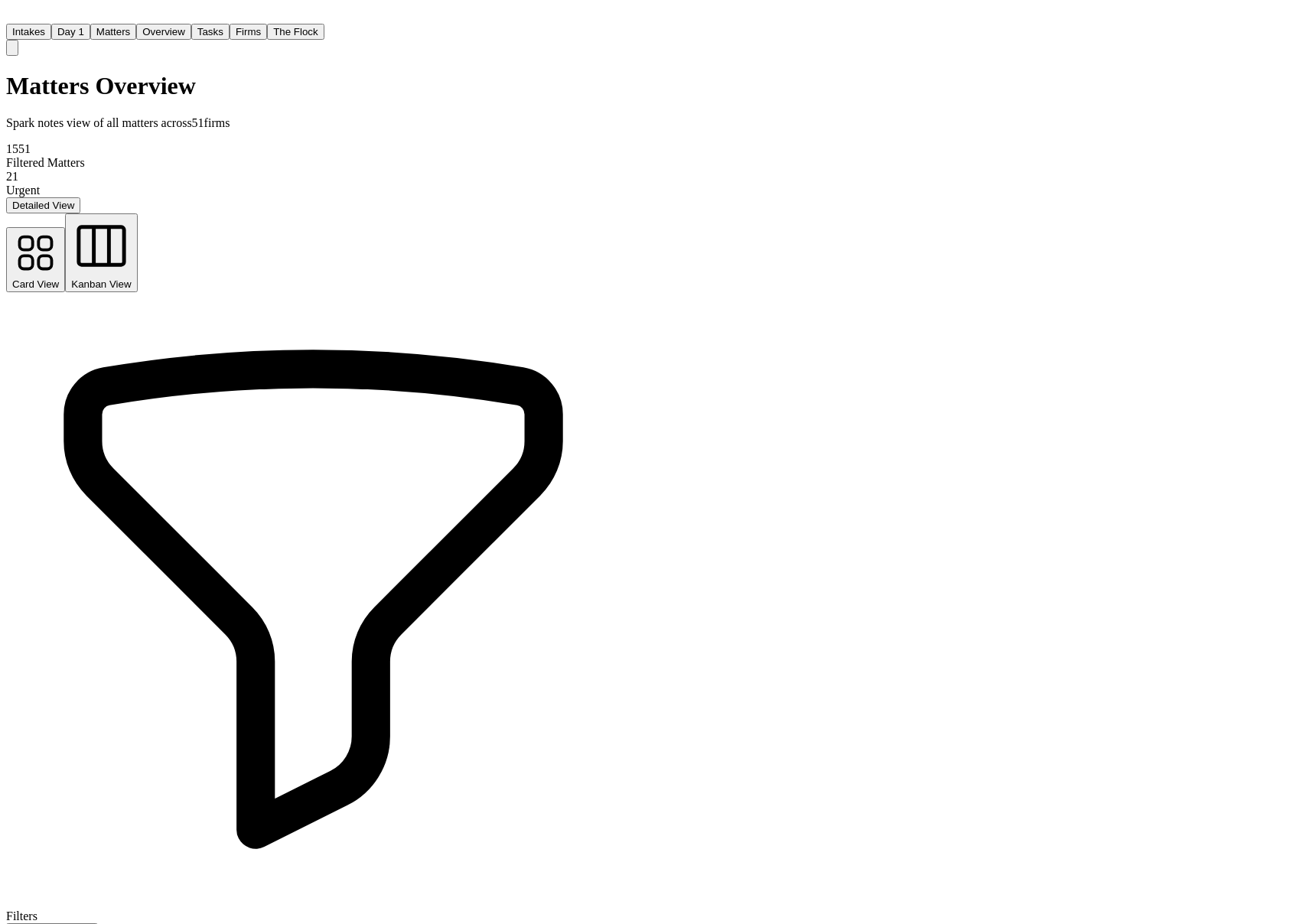
click at [131, 279] on span "Kanban View" at bounding box center [101, 284] width 60 height 11
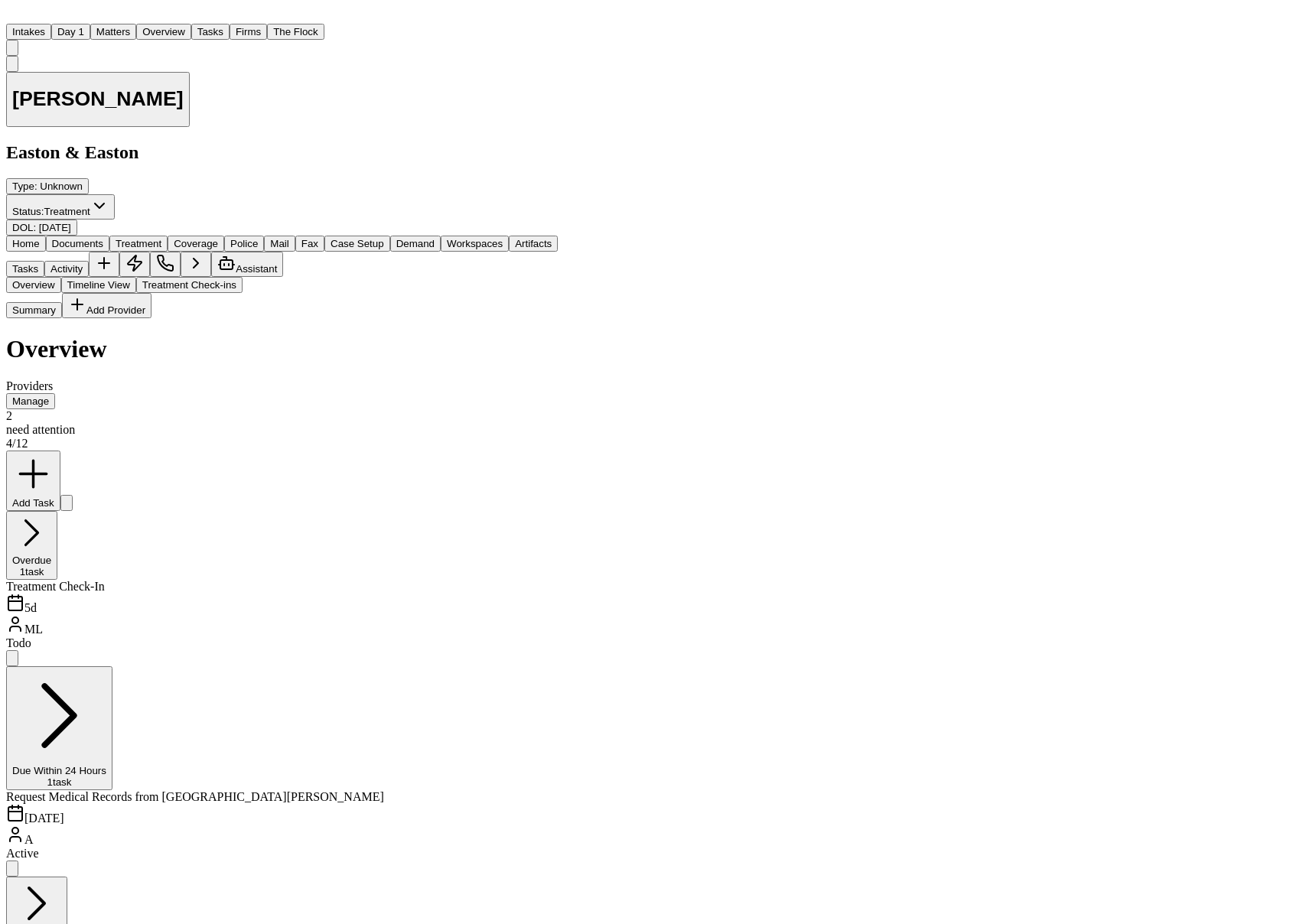
click at [162, 238] on span "Treatment" at bounding box center [139, 243] width 46 height 11
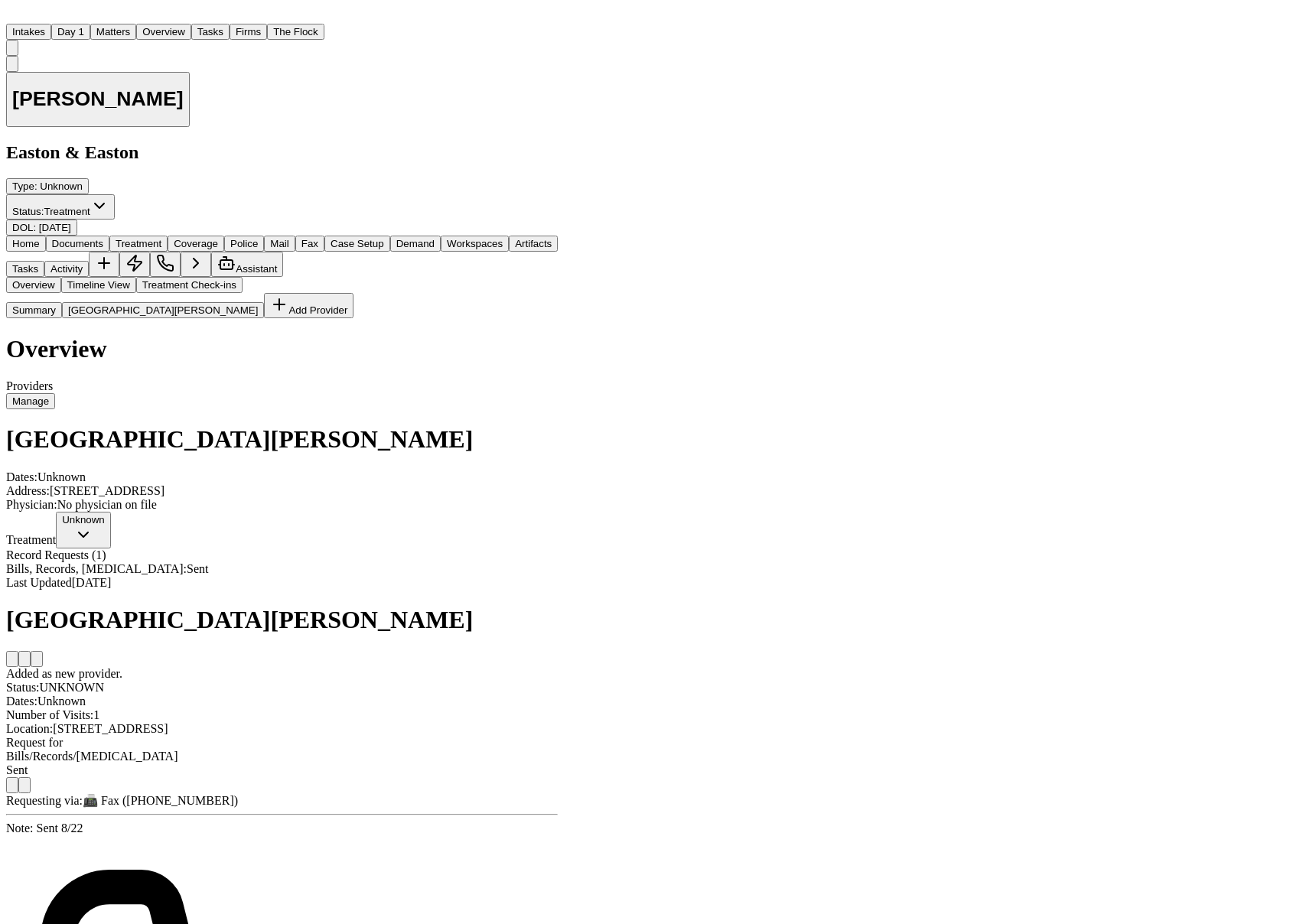
scroll to position [219, 0]
click at [386, 56] on div "[PERSON_NAME] [PERSON_NAME] & [GEOGRAPHIC_DATA] Type : Unknown Status: Treatmen…" at bounding box center [282, 146] width 552 height 181
click at [382, 56] on div "[PERSON_NAME] [PERSON_NAME] & [GEOGRAPHIC_DATA] Type : Unknown Status: Treatmen…" at bounding box center [282, 146] width 552 height 181
